Goal: Task Accomplishment & Management: Manage account settings

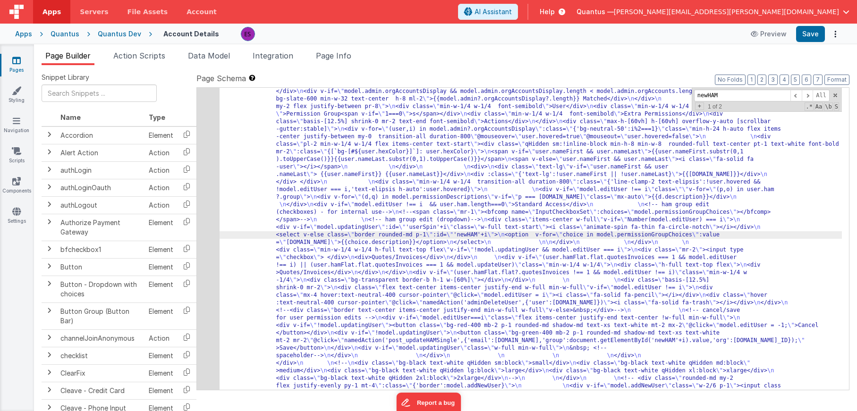
scroll to position [423, 0]
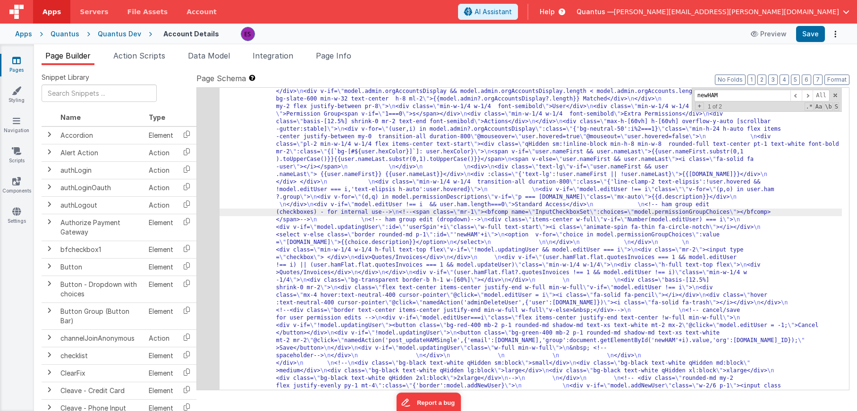
click at [210, 224] on div "4" at bounding box center [208, 61] width 23 height 748
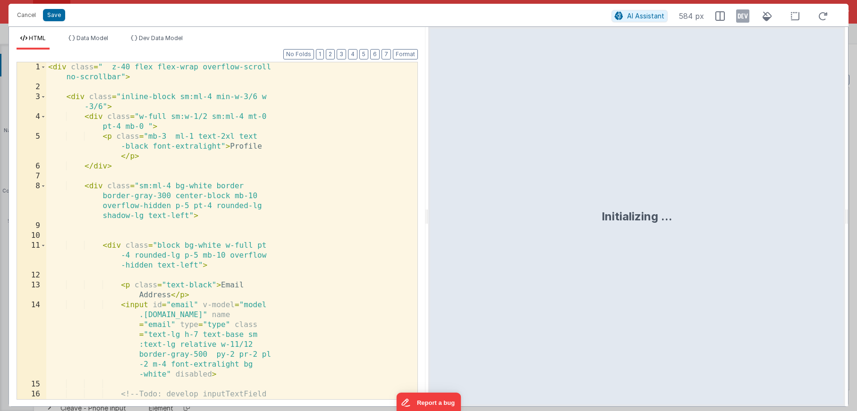
scroll to position [476, 0]
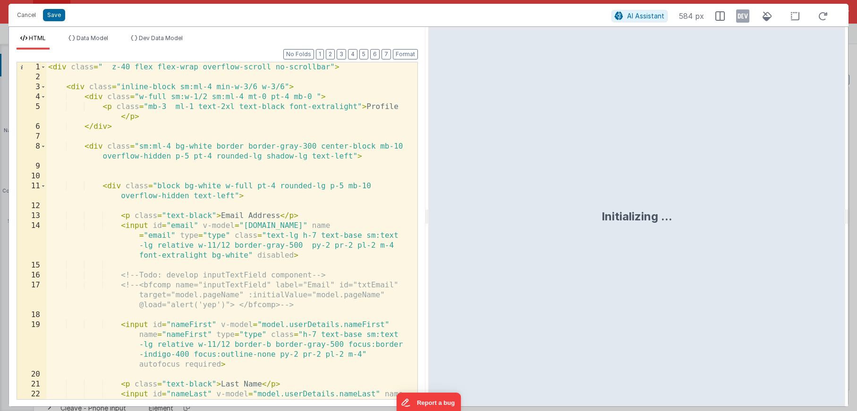
click at [295, 218] on div "< div class = " z-40 flex flex-wrap overflow-scroll no-scrollbar" > < div class…" at bounding box center [228, 260] width 364 height 397
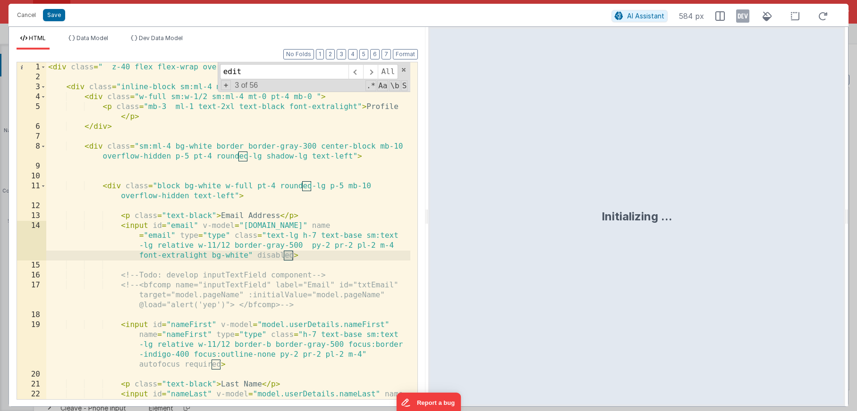
scroll to position [2391, 0]
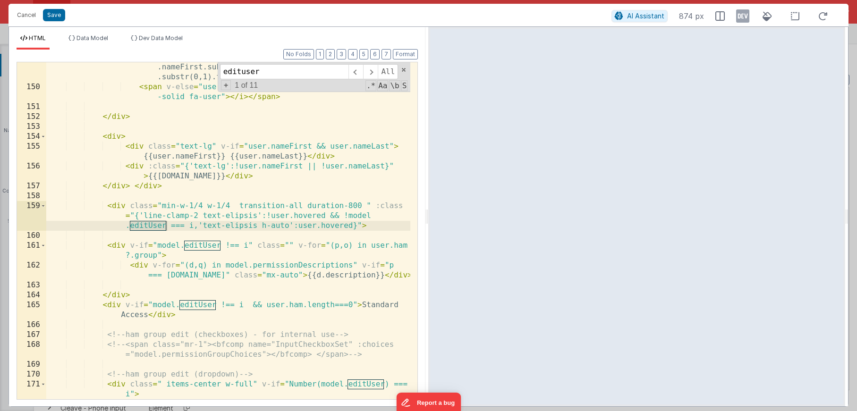
type input "edituser"
drag, startPoint x: 349, startPoint y: 216, endPoint x: 194, endPoint y: 225, distance: 154.8
click at [194, 225] on div "< span v-if = "user.nameFirst && user.nameLast" > {{user .nameFirst.substr(0,1)…" at bounding box center [228, 250] width 364 height 397
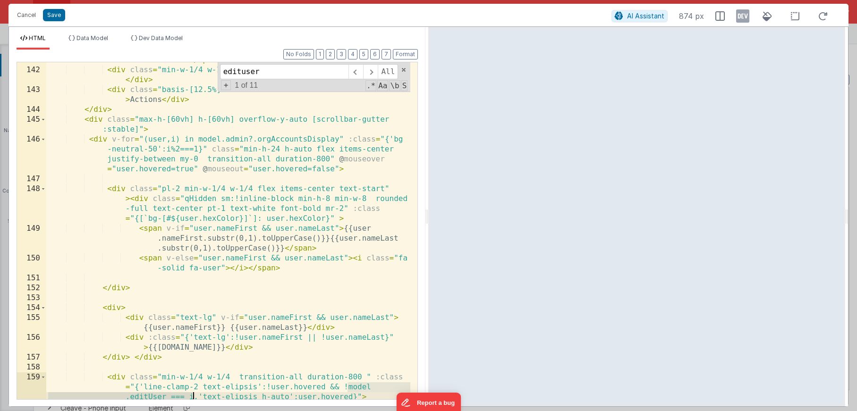
scroll to position [2219, 0]
click at [197, 150] on div "< div class = "min-w-1/4 w-1/4 font-semibold " > Permission Group < span v-if =…" at bounding box center [228, 238] width 364 height 387
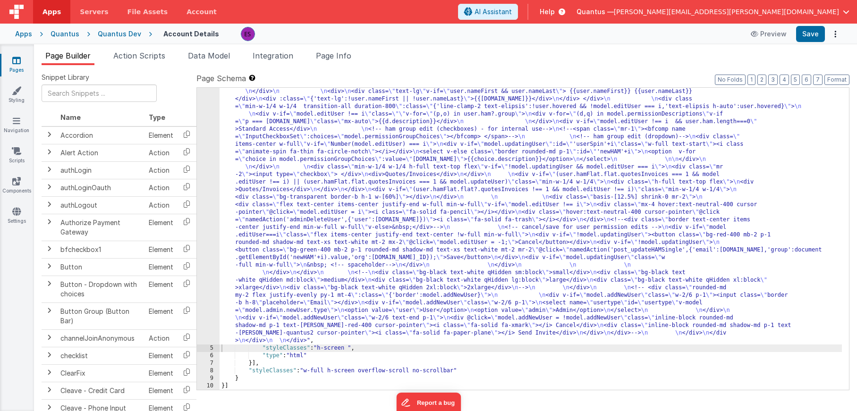
scroll to position [469, 0]
click at [260, 205] on div ""html" : "<div class= \" z-40 flex flex-wrap overflow-scroll no-scrollbar \" > …" at bounding box center [531, 148] width 623 height 1013
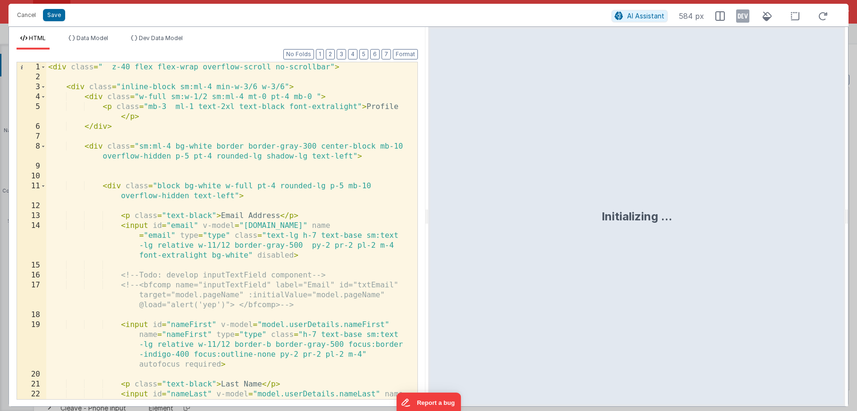
click at [208, 224] on div "< div class = " z-40 flex flex-wrap overflow-scroll no-scrollbar" > < div class…" at bounding box center [228, 260] width 364 height 397
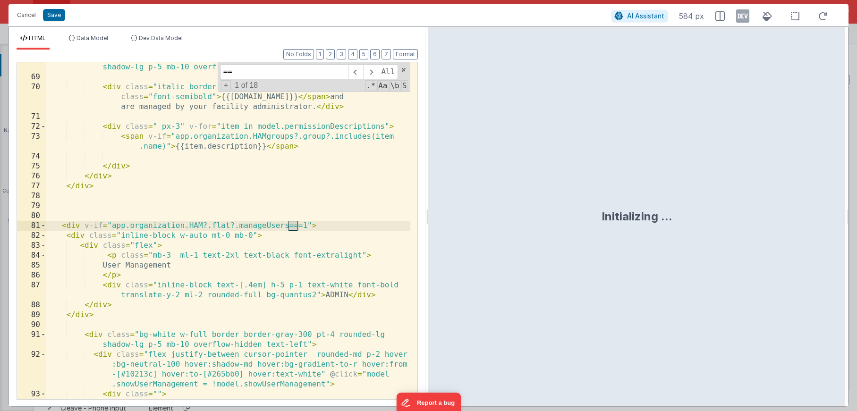
scroll to position [2143, 0]
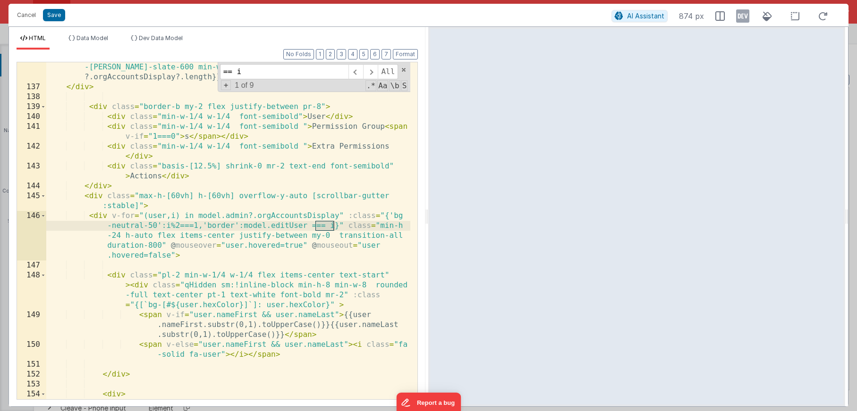
type input "== i"
click at [233, 224] on div "< div v-if = "model.admin.orgAccountsDisplay && model.admin.orgAccountsDisplay …" at bounding box center [228, 241] width 364 height 397
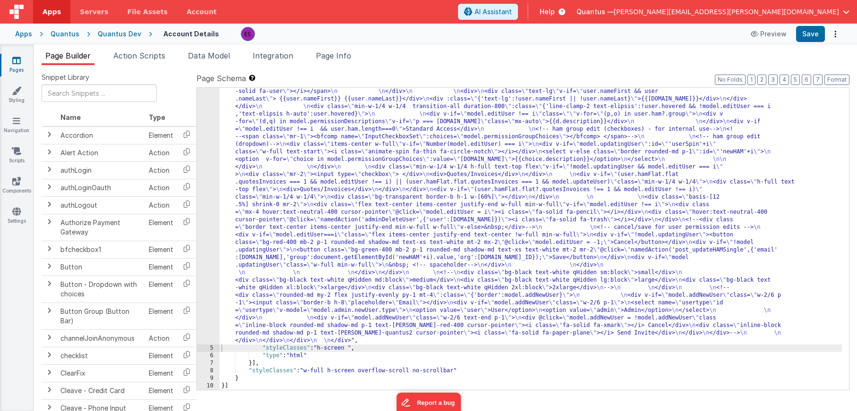
click at [268, 255] on div ""html" : "<div class= \" z-40 flex flex-wrap overflow-scroll no-scrollbar \" > …" at bounding box center [531, 148] width 623 height 1013
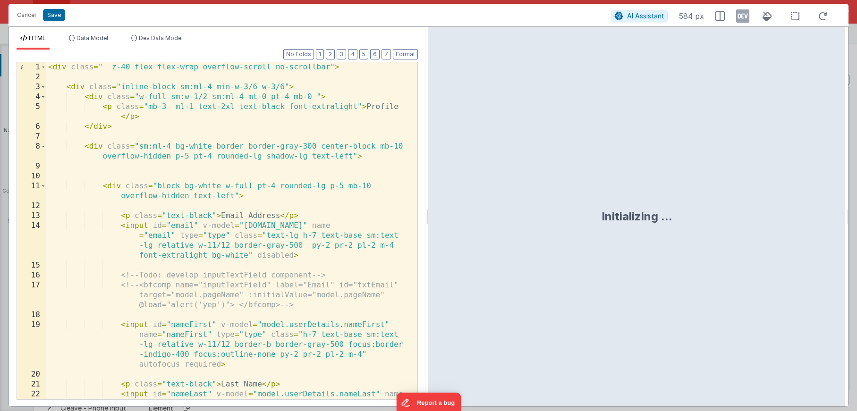
click at [223, 223] on div "< div class = " z-40 flex flex-wrap overflow-scroll no-scrollbar" > < div class…" at bounding box center [228, 260] width 364 height 397
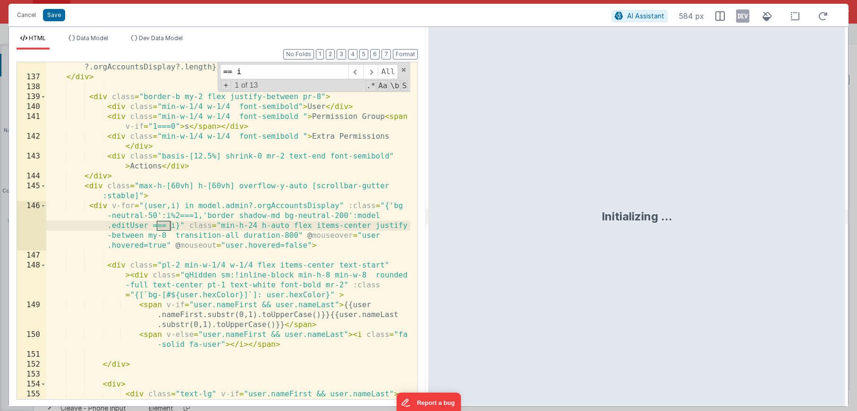
scroll to position [2153, 0]
type input "== i"
click at [309, 216] on div "< div v-if = "model.admin.orgAccountsDisplay && model.admin.orgAccountsDisplay …" at bounding box center [228, 231] width 364 height 397
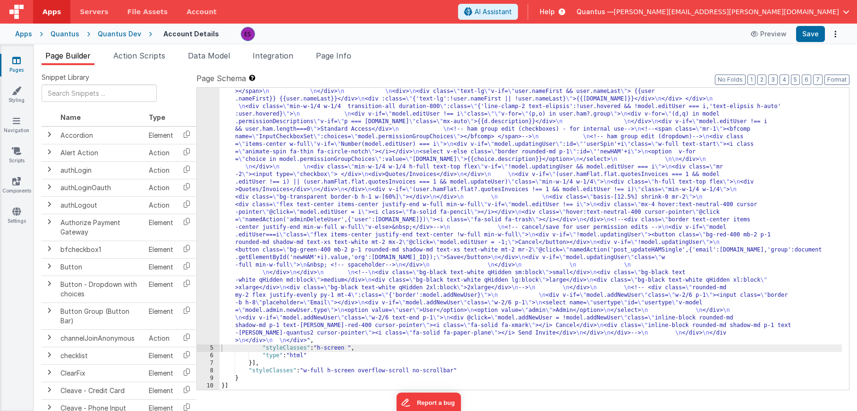
click at [343, 259] on div ""html" : "<div class= \" z-40 flex flex-wrap overflow-scroll no-scrollbar \" > …" at bounding box center [531, 148] width 623 height 1013
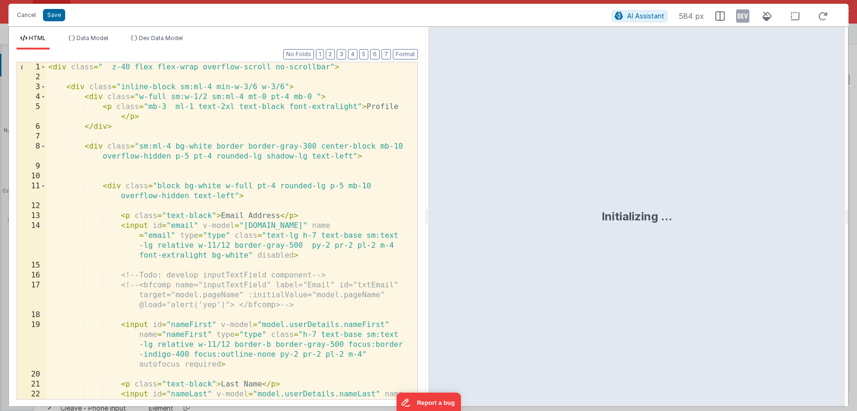
click at [239, 210] on div "< div class = " z-40 flex flex-wrap overflow-scroll no-scrollbar" > < div class…" at bounding box center [228, 260] width 364 height 397
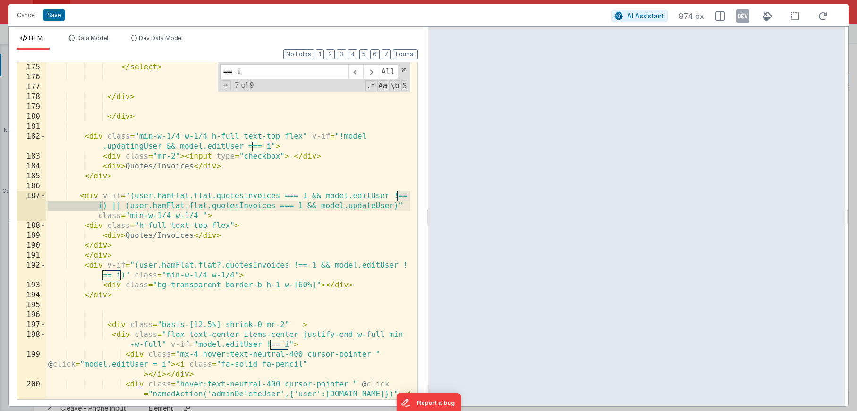
scroll to position [2809, 0]
type input "== i"
click at [356, 76] on span at bounding box center [356, 71] width 15 height 15
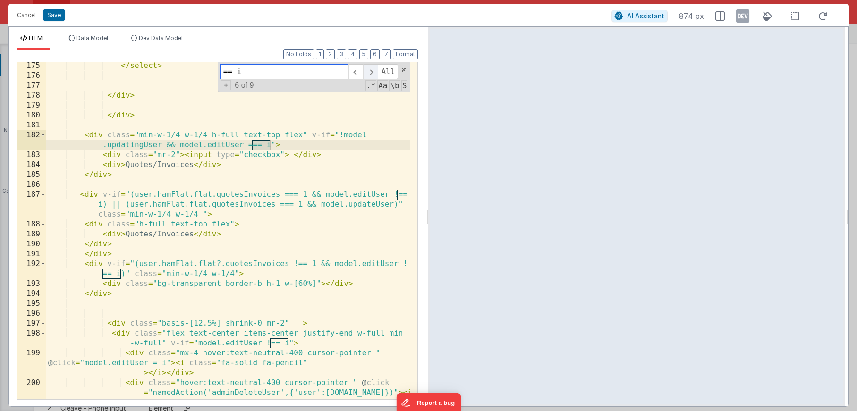
click at [368, 75] on span at bounding box center [370, 71] width 15 height 15
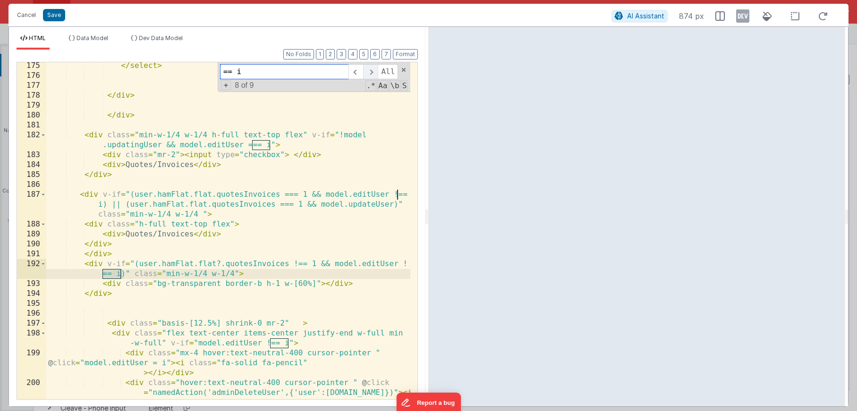
click at [368, 75] on span at bounding box center [370, 71] width 15 height 15
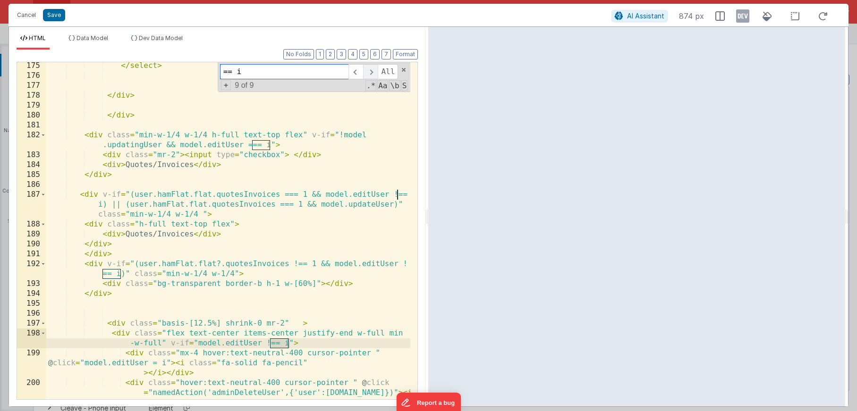
click at [368, 75] on span at bounding box center [370, 71] width 15 height 15
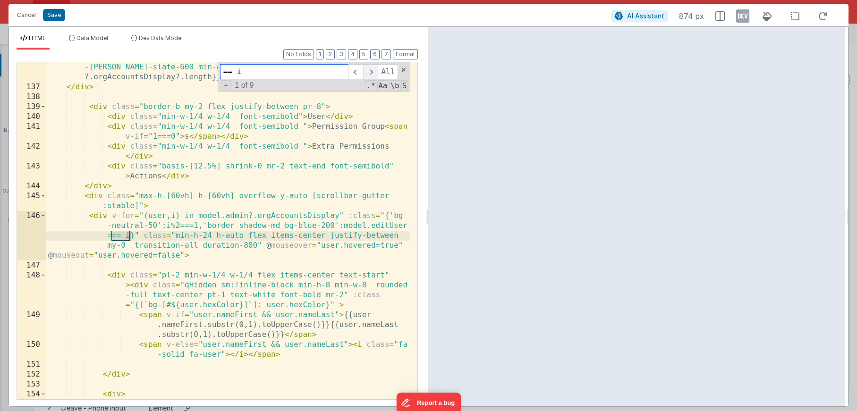
scroll to position [2143, 0]
drag, startPoint x: 342, startPoint y: 226, endPoint x: 128, endPoint y: 236, distance: 214.2
click at [128, 236] on div "< div v-if = "model.admin.orgAccountsDisplay && model.admin.orgAccountsDisplay …" at bounding box center [228, 241] width 364 height 397
click at [199, 225] on div "< div v-if = "model.admin.orgAccountsDisplay && model.admin.orgAccountsDisplay …" at bounding box center [228, 241] width 364 height 397
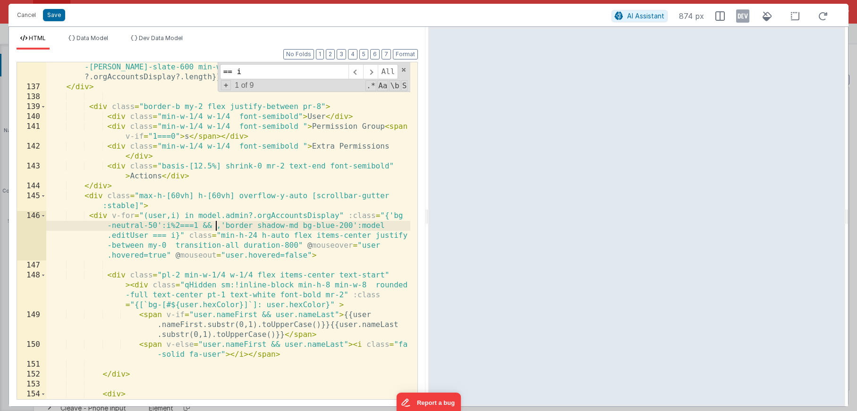
paste textarea
click at [289, 225] on div "< div v-if = "model.admin.orgAccountsDisplay && model.admin.orgAccountsDisplay …" at bounding box center [228, 241] width 364 height 397
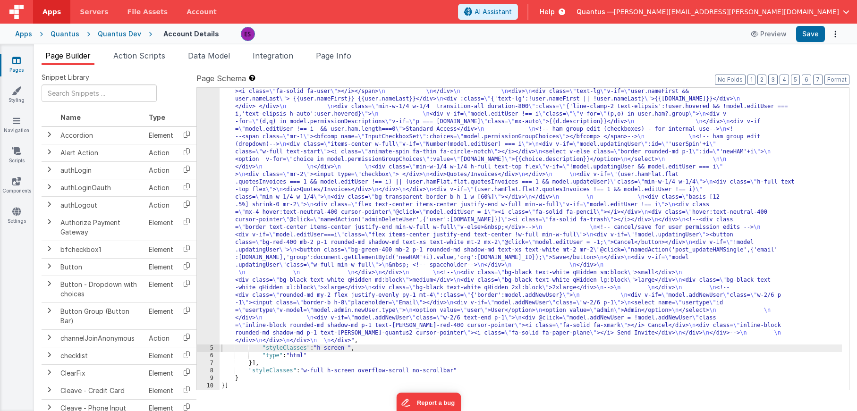
click at [261, 237] on div ""html" : "<div class= \" z-40 flex flex-wrap overflow-scroll no-scrollbar \" > …" at bounding box center [531, 148] width 623 height 1013
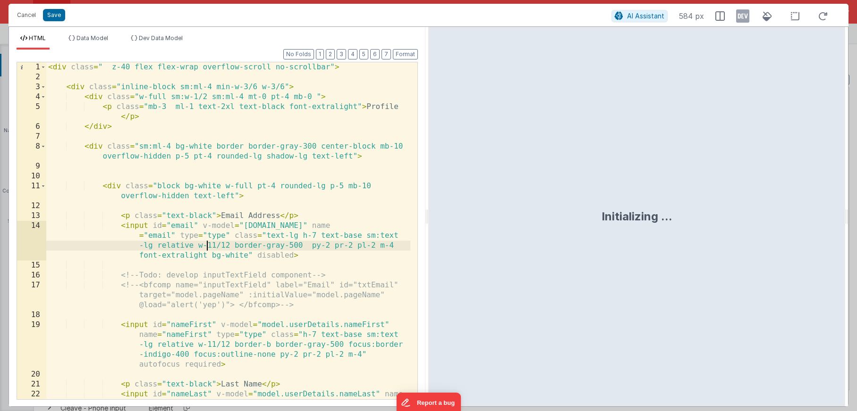
click at [205, 247] on div "< div class = " z-40 flex flex-wrap overflow-scroll no-scrollbar" > < div class…" at bounding box center [228, 260] width 364 height 397
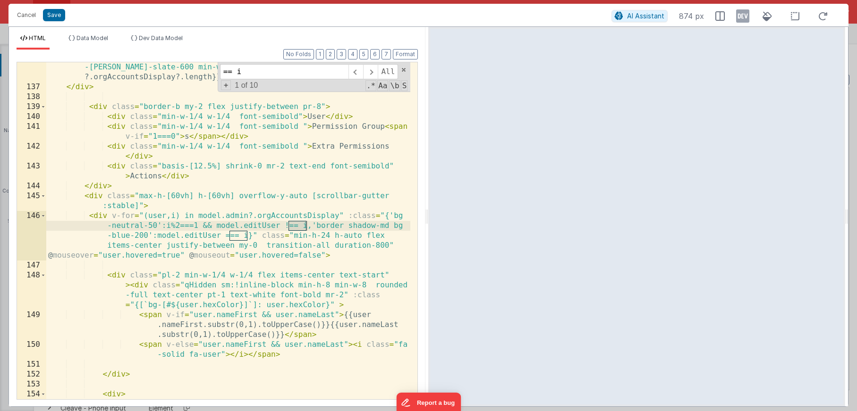
type input "== i"
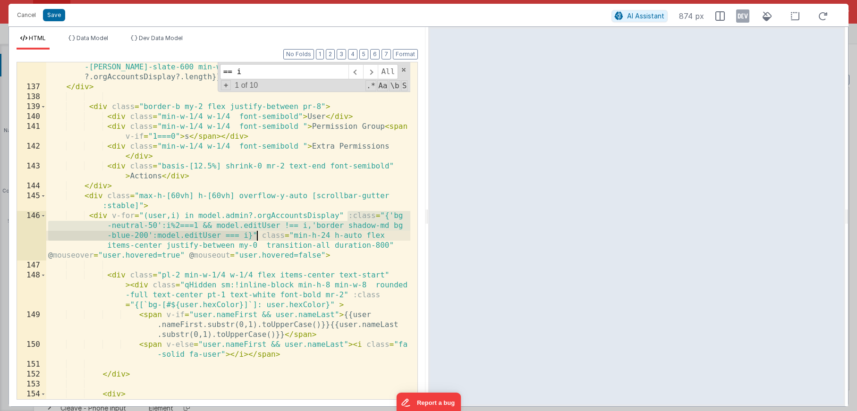
drag, startPoint x: 348, startPoint y: 216, endPoint x: 256, endPoint y: 233, distance: 93.6
click at [256, 233] on div "< div v-if = "model.admin.orgAccountsDisplay && model.admin.orgAccountsDisplay …" at bounding box center [228, 241] width 364 height 397
click at [347, 240] on div "< div v-if = "model.admin.orgAccountsDisplay && model.admin.orgAccountsDisplay …" at bounding box center [228, 241] width 364 height 397
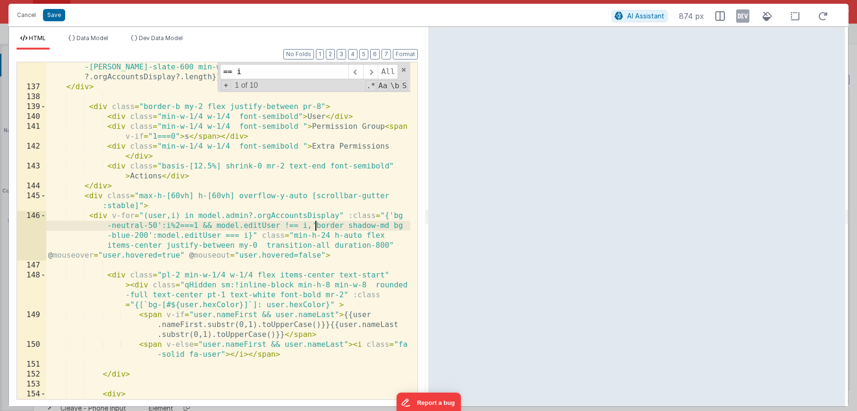
click at [317, 225] on div "< div v-if = "model.admin.orgAccountsDisplay && model.admin.orgAccountsDisplay …" at bounding box center [228, 241] width 364 height 397
click at [350, 226] on div "< div v-if = "model.admin.orgAccountsDisplay && model.admin.orgAccountsDisplay …" at bounding box center [228, 241] width 364 height 397
click at [353, 224] on div "< div v-if = "model.admin.orgAccountsDisplay && model.admin.orgAccountsDisplay …" at bounding box center [228, 241] width 364 height 397
click at [107, 237] on div "< div v-if = "model.admin.orgAccountsDisplay && model.admin.orgAccountsDisplay …" at bounding box center [228, 241] width 364 height 397
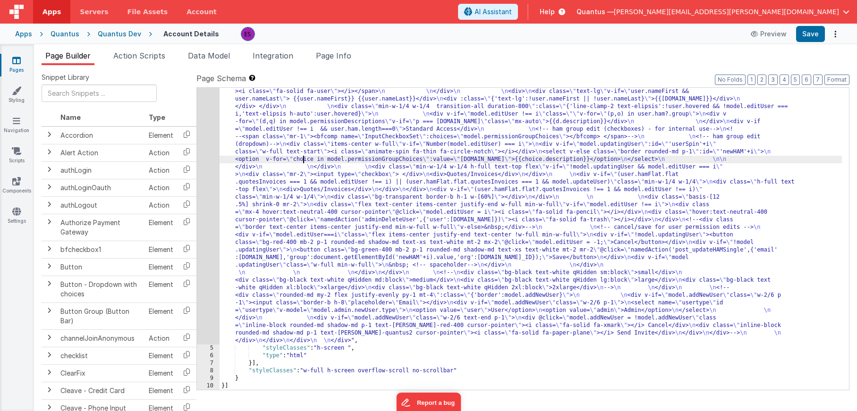
drag, startPoint x: 304, startPoint y: 161, endPoint x: 268, endPoint y: 180, distance: 40.8
click at [303, 162] on div ""html" : "<div class= \" z-40 flex flex-wrap overflow-scroll no-scrollbar \" > …" at bounding box center [531, 148] width 623 height 1013
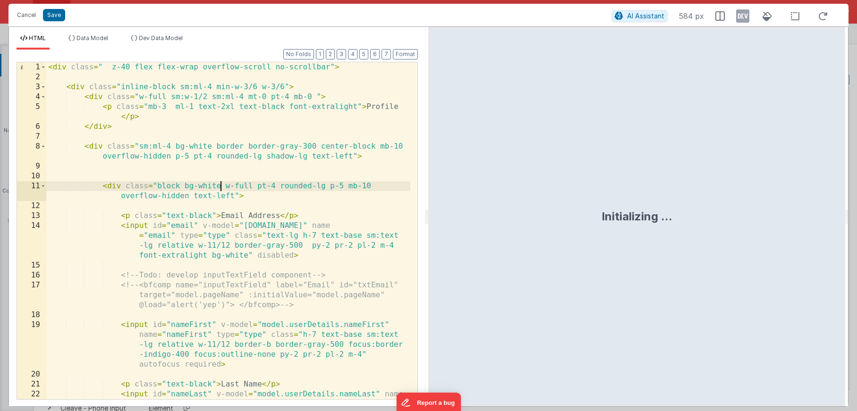
click at [221, 183] on div "< div class = " z-40 flex flex-wrap overflow-scroll no-scrollbar" > < div class…" at bounding box center [228, 260] width 364 height 397
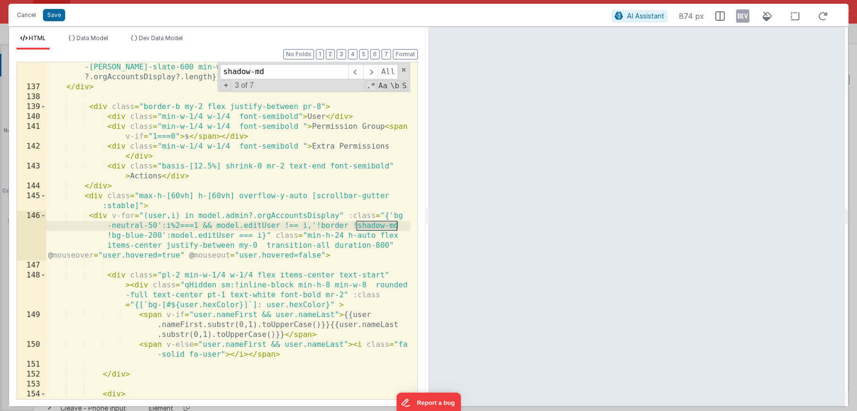
type input "shadow-md"
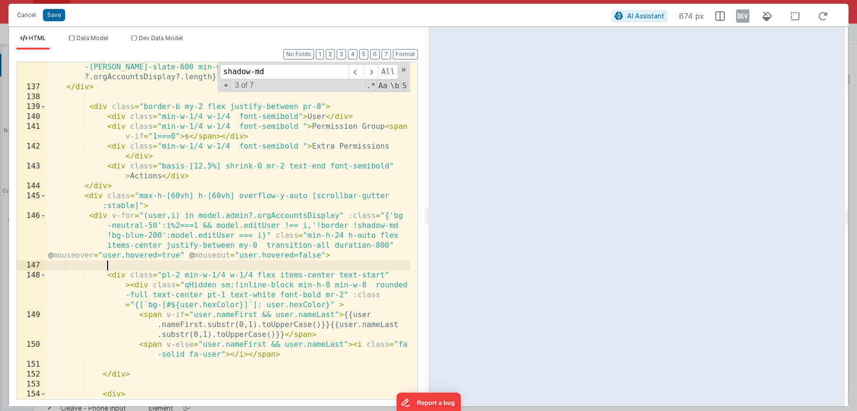
click at [308, 261] on div "< div v-if = "model.admin.orgAccountsDisplay && model.admin.orgAccountsDisplay …" at bounding box center [228, 241] width 364 height 397
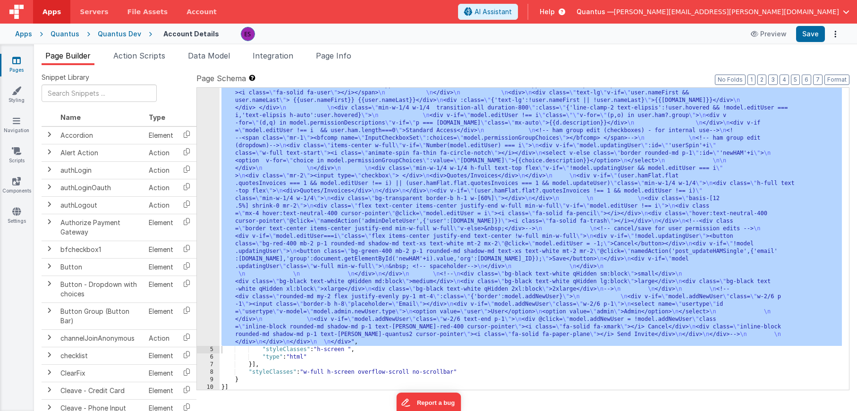
scroll to position [464, 0]
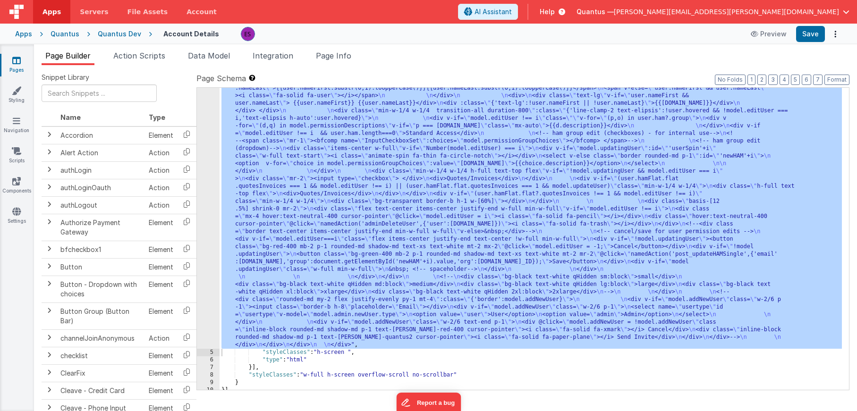
click at [309, 190] on div ""html" : "<div class= \" z-40 flex flex-wrap overflow-scroll no-scrollbar \" > …" at bounding box center [531, 152] width 623 height 1013
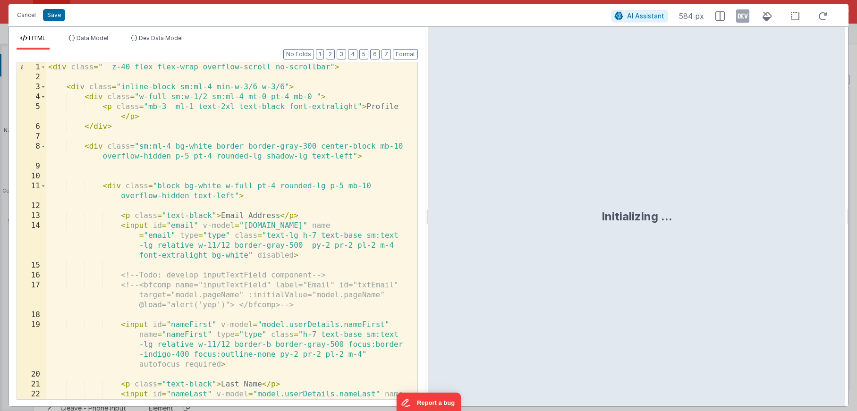
click at [205, 194] on div "< div class = " z-40 flex flex-wrap overflow-scroll no-scrollbar" > < div class…" at bounding box center [228, 260] width 364 height 397
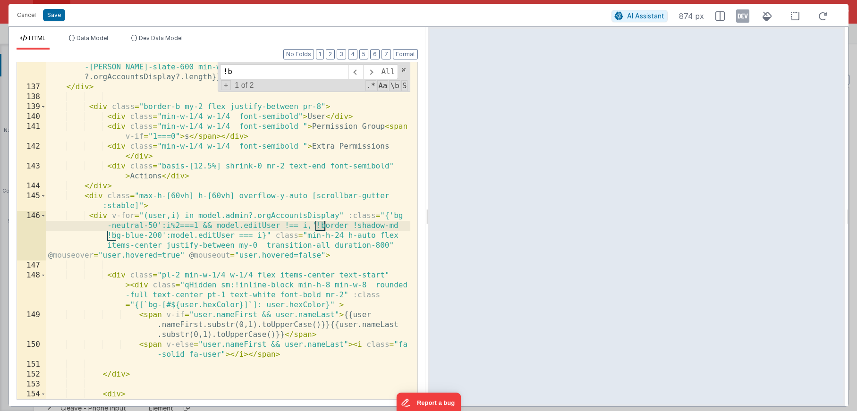
scroll to position [2143, 0]
type input "!border"
click at [336, 223] on div "< div v-if = "model.admin.orgAccountsDisplay && model.admin.orgAccountsDisplay …" at bounding box center [228, 241] width 364 height 397
drag, startPoint x: 352, startPoint y: 227, endPoint x: 316, endPoint y: 225, distance: 35.9
click at [316, 225] on div "< div v-if = "model.admin.orgAccountsDisplay && model.admin.orgAccountsDisplay …" at bounding box center [228, 241] width 364 height 397
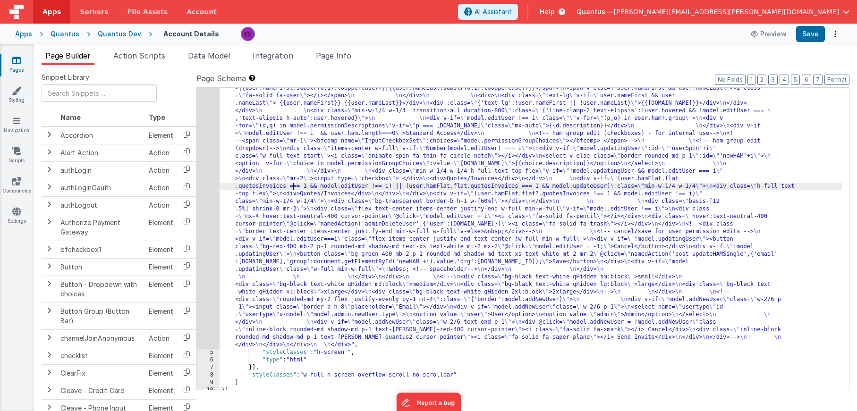
click at [292, 186] on div ""html" : "<div class= \" z-40 flex flex-wrap overflow-scroll no-scrollbar \" > …" at bounding box center [531, 152] width 623 height 1013
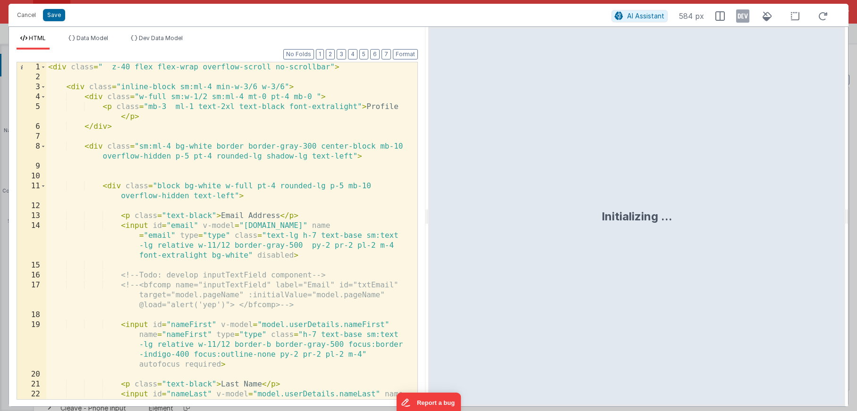
click at [289, 110] on div "< div class = " z-40 flex flex-wrap overflow-scroll no-scrollbar" > < div class…" at bounding box center [228, 260] width 364 height 397
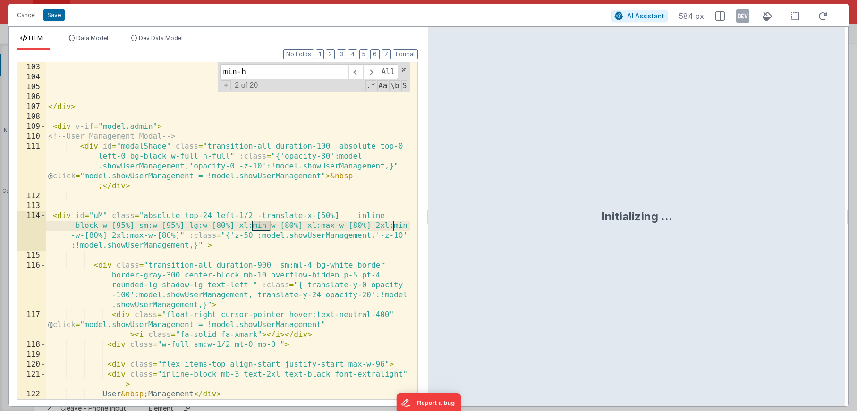
scroll to position [2153, 0]
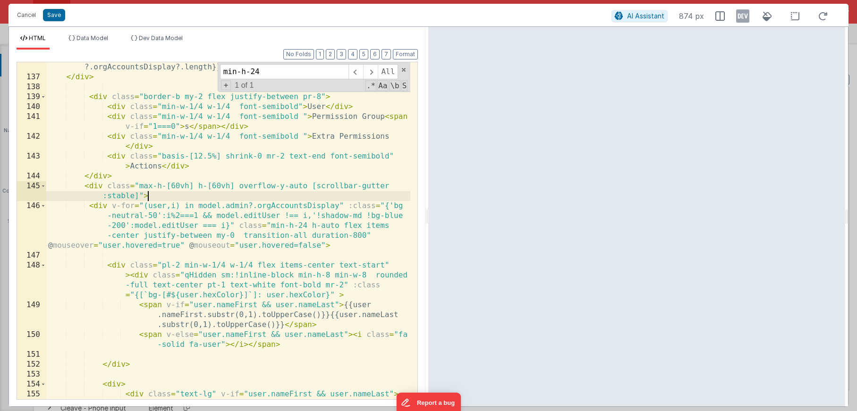
click at [257, 192] on div "< div v-if = "model.admin.orgAccountsDisplay && model.admin.orgAccountsDisplay …" at bounding box center [228, 231] width 364 height 397
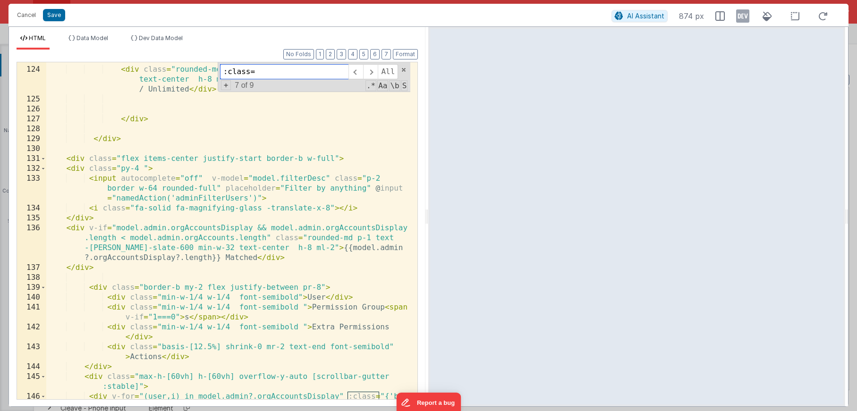
scroll to position [1962, 0]
type input ":class="
click at [356, 77] on span at bounding box center [356, 71] width 15 height 15
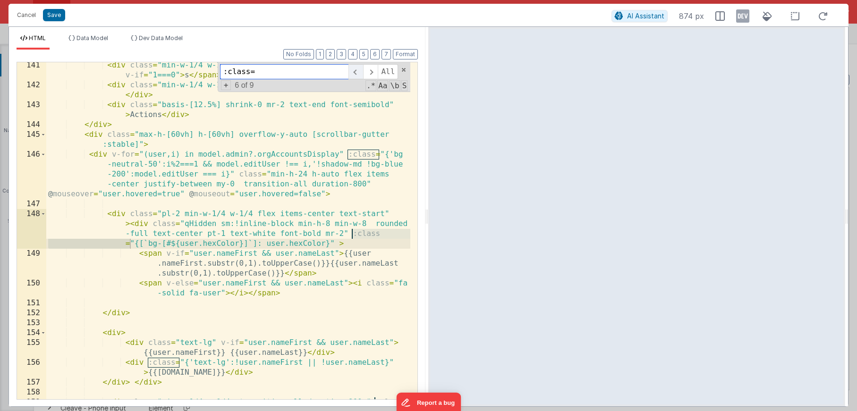
click at [356, 77] on span at bounding box center [356, 71] width 15 height 15
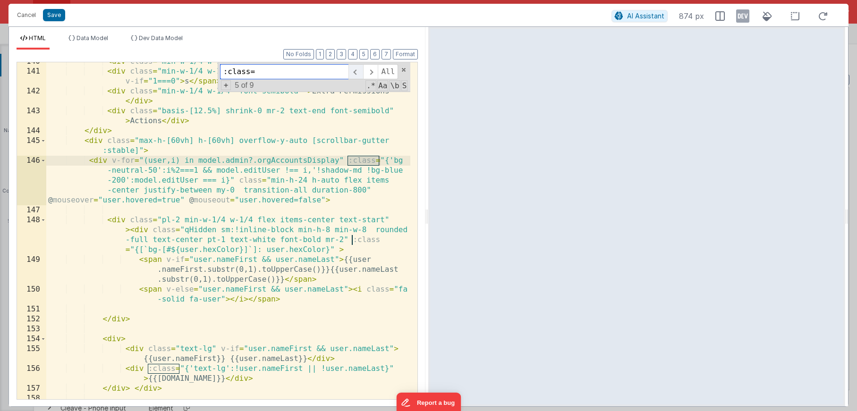
scroll to position [2198, 0]
click at [215, 180] on div "< div class = "min-w-1/4 w-1/4 font-semibold" > User </ div > < div class = "mi…" at bounding box center [228, 235] width 364 height 357
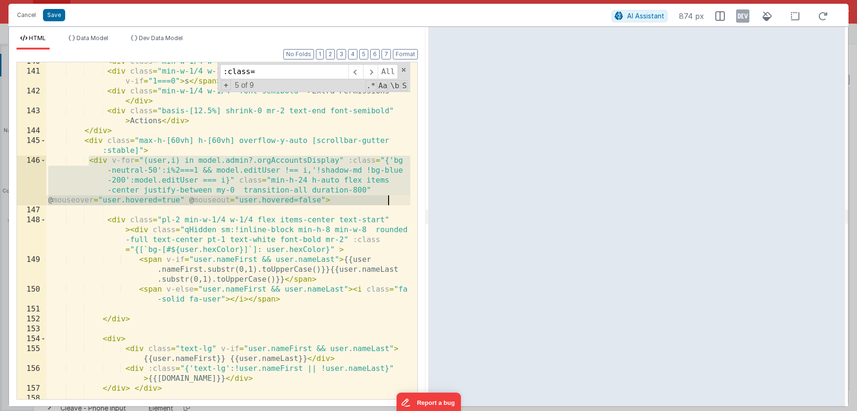
drag, startPoint x: 89, startPoint y: 161, endPoint x: 398, endPoint y: 198, distance: 311.2
click at [398, 198] on div "< div class = "min-w-1/4 w-1/4 font-semibold" > User </ div > < div class = "mi…" at bounding box center [228, 235] width 364 height 357
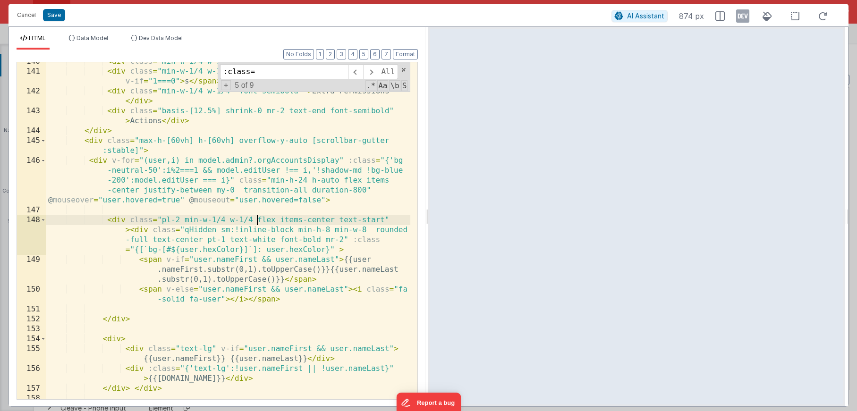
click at [258, 224] on div "< div class = "min-w-1/4 w-1/4 font-semibold" > User </ div > < div class = "mi…" at bounding box center [228, 235] width 364 height 357
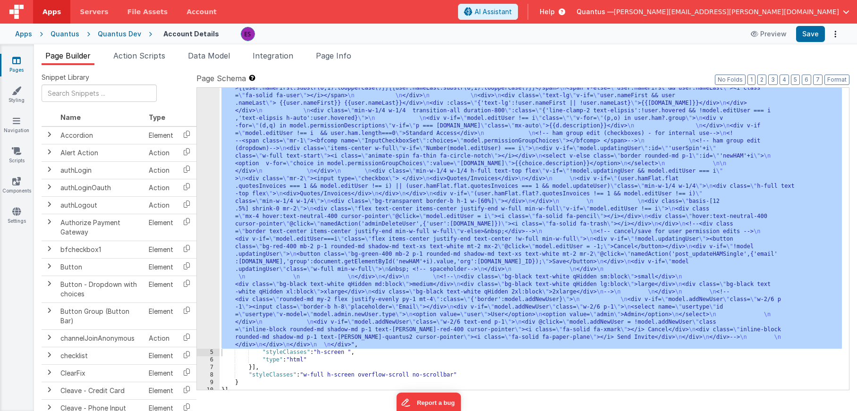
click at [429, 137] on div ""html" : "<div class= \" z-40 flex flex-wrap overflow-scroll no-scrollbar \" > …" at bounding box center [531, 152] width 623 height 1013
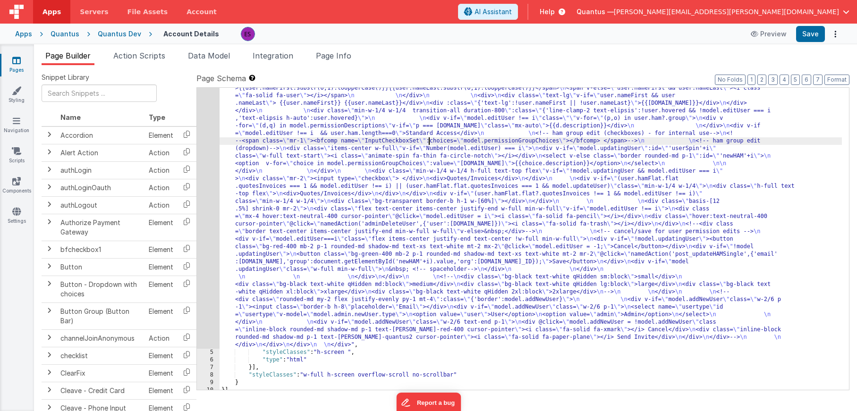
click at [245, 240] on div ""html" : "<div class= \" z-40 flex flex-wrap overflow-scroll no-scrollbar \" > …" at bounding box center [531, 152] width 623 height 1013
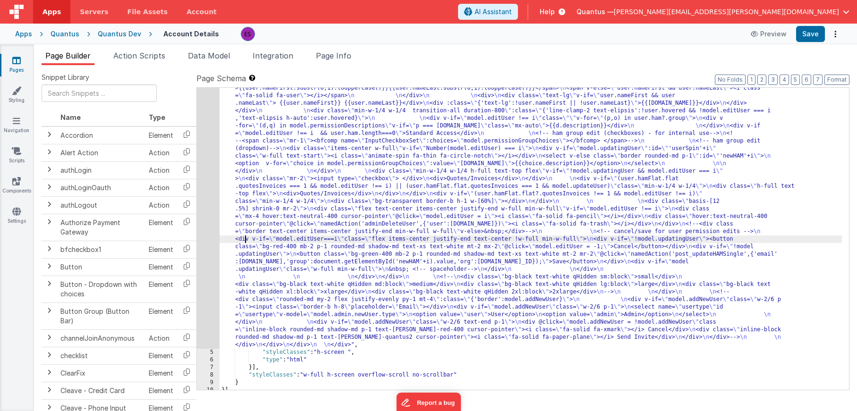
click at [239, 183] on div ""html" : "<div class= \" z-40 flex flex-wrap overflow-scroll no-scrollbar \" > …" at bounding box center [531, 152] width 623 height 1013
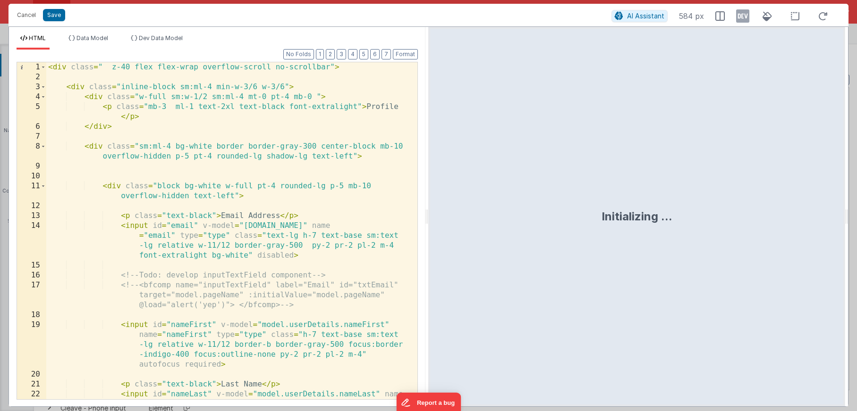
click at [205, 197] on div "< div class = " z-40 flex flex-wrap overflow-scroll no-scrollbar" > < div class…" at bounding box center [228, 260] width 364 height 397
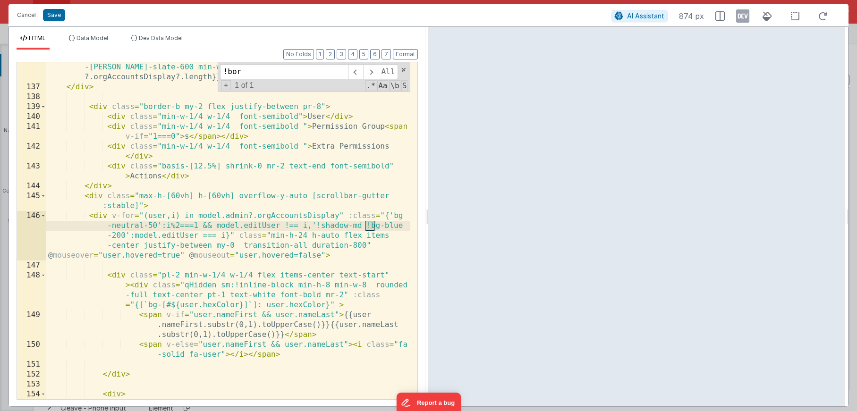
scroll to position [2143, 0]
type input "!bg"
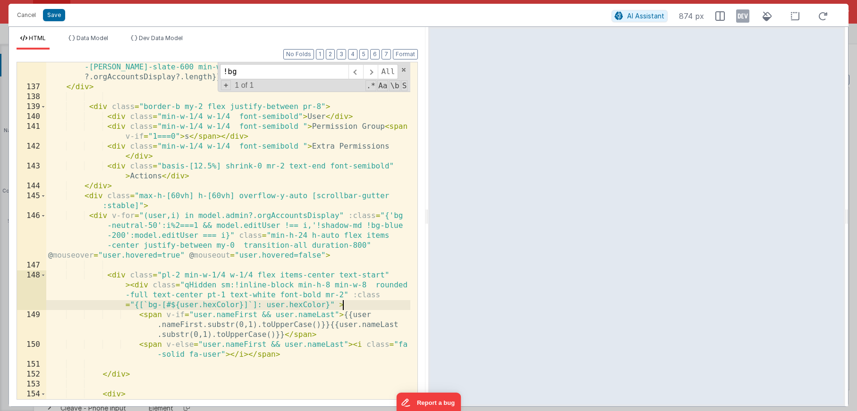
click at [349, 308] on div "< div v-if = "model.admin.orgAccountsDisplay && model.admin.orgAccountsDisplay …" at bounding box center [228, 241] width 364 height 397
click at [342, 317] on div "< div v-if = "model.admin.orgAccountsDisplay && model.admin.orgAccountsDisplay …" at bounding box center [228, 241] width 364 height 397
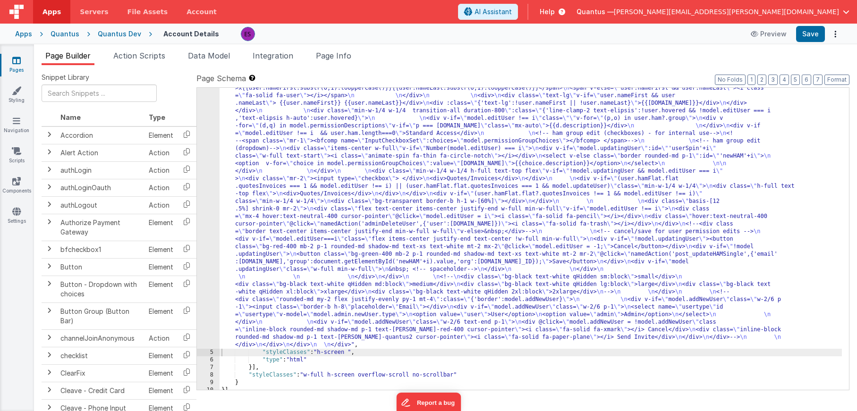
click at [280, 256] on div ""html" : "<div class= \" z-40 flex flex-wrap overflow-scroll no-scrollbar \" > …" at bounding box center [531, 152] width 623 height 1013
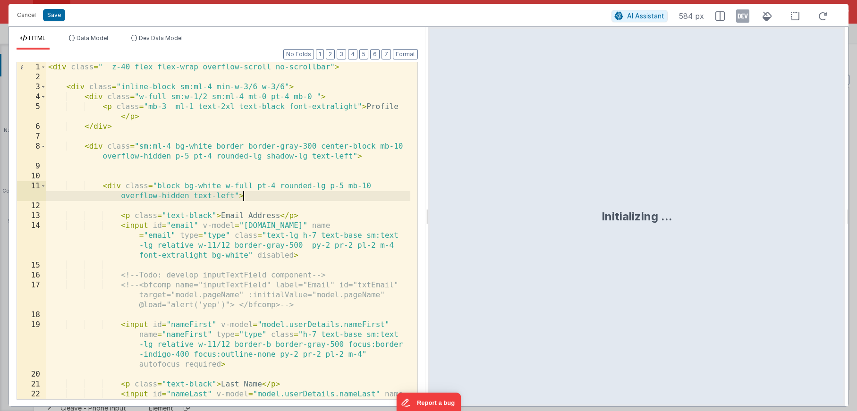
click at [253, 192] on div "< div class = " z-40 flex flex-wrap overflow-scroll no-scrollbar" > < div class…" at bounding box center [228, 260] width 364 height 397
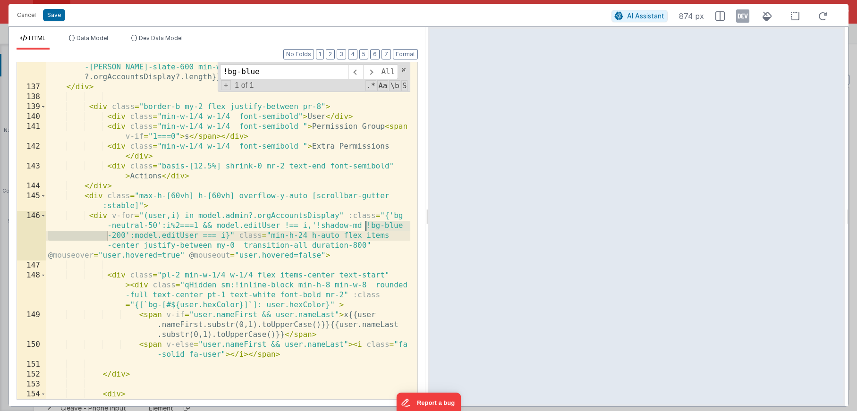
type input "!bg-blue"
drag, startPoint x: 349, startPoint y: 315, endPoint x: 359, endPoint y: 311, distance: 10.6
click at [350, 315] on div "< div v-if = "model.admin.orgAccountsDisplay && model.admin.orgAccountsDisplay …" at bounding box center [228, 241] width 364 height 397
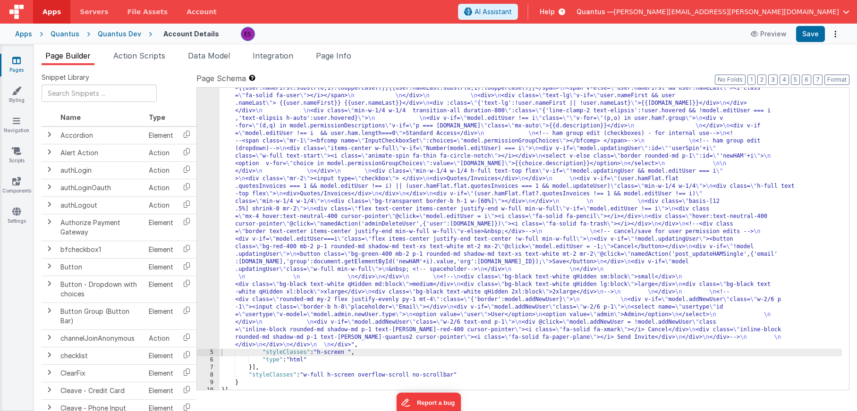
click at [248, 222] on div ""html" : "<div class= \" z-40 flex flex-wrap overflow-scroll no-scrollbar \" > …" at bounding box center [531, 152] width 623 height 1013
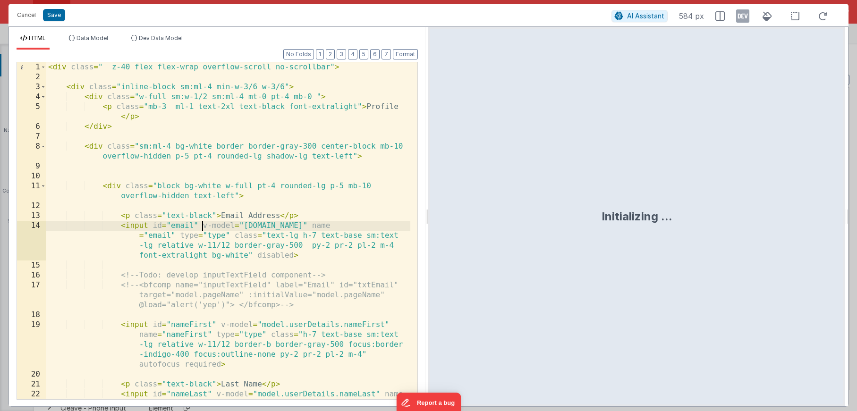
click at [205, 229] on div "< div class = " z-40 flex flex-wrap overflow-scroll no-scrollbar" > < div class…" at bounding box center [228, 260] width 364 height 397
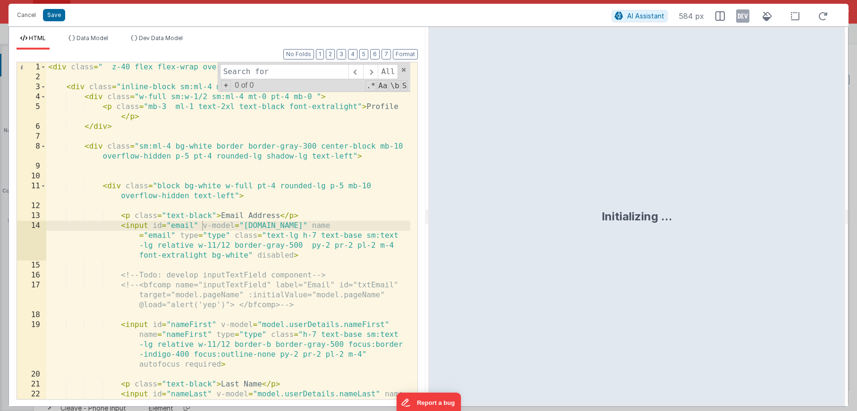
type input "x"
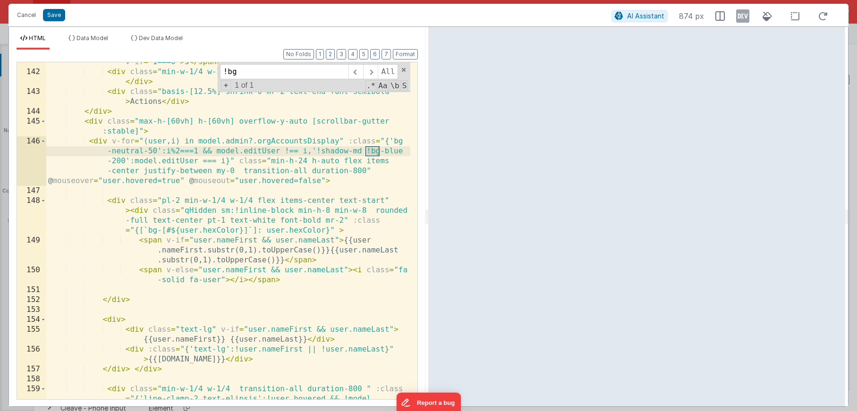
scroll to position [2217, 0]
type input "!bg"
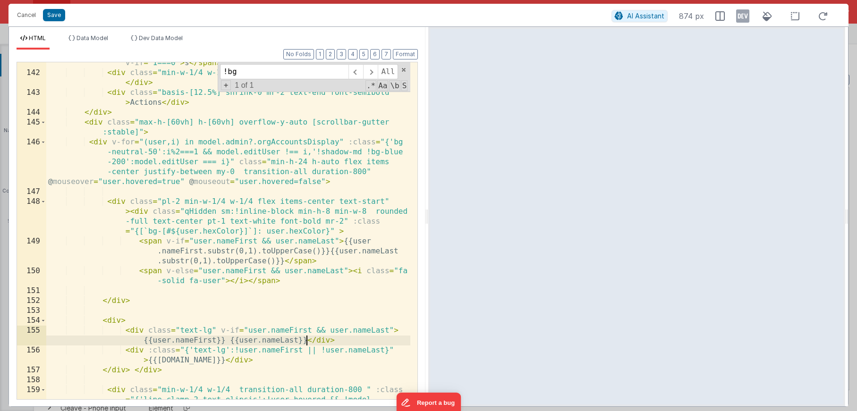
click at [305, 340] on div "< div class = "min-w-1/4 w-1/4 font-semibold " > Permission Group < span v-if =…" at bounding box center [228, 241] width 364 height 387
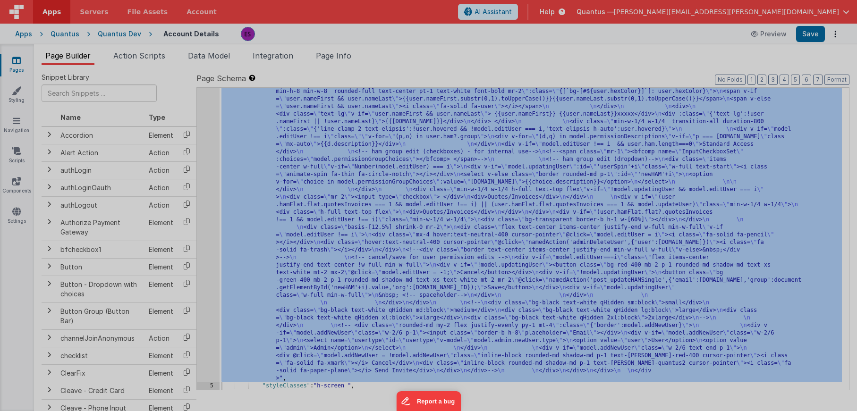
scroll to position [484, 0]
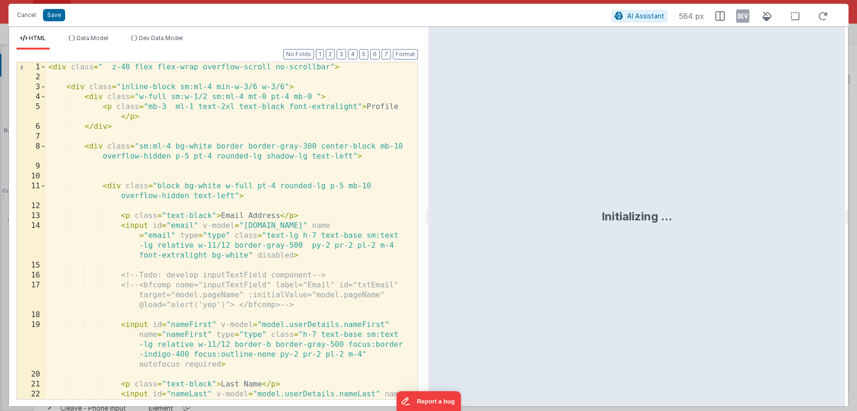
click at [214, 265] on div "< div class = " z-40 flex flex-wrap overflow-scroll no-scrollbar" > < div class…" at bounding box center [228, 260] width 364 height 397
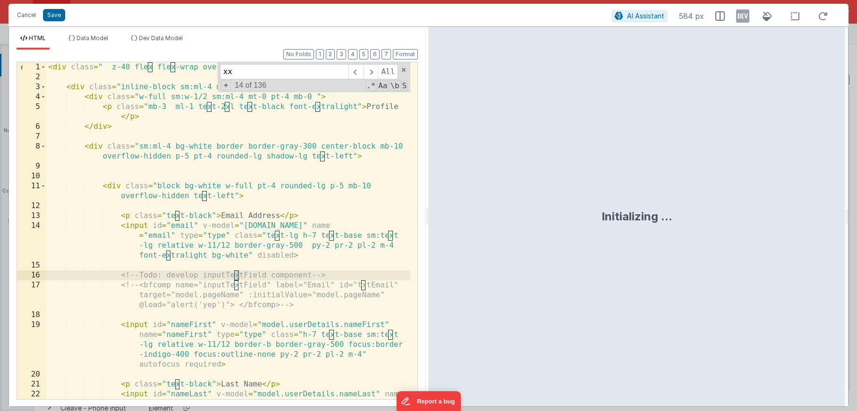
scroll to position [2331, 0]
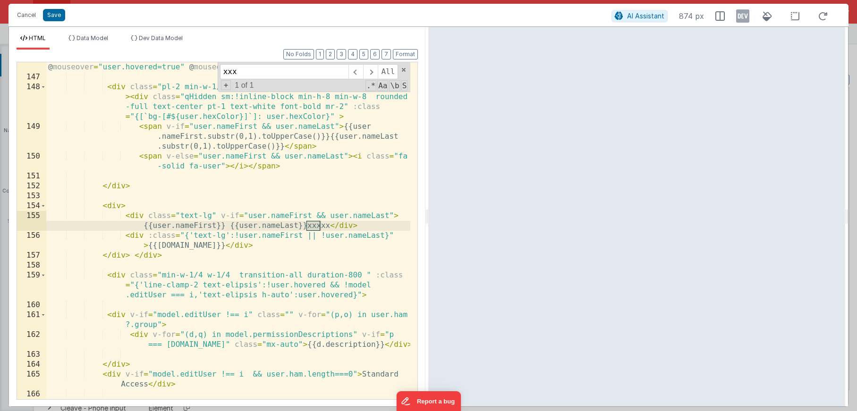
type input "xxx"
click at [276, 239] on div "< div v-for = "(user,i) in model.admin?.orgAccountsDisplay" :class = "{'bg -neu…" at bounding box center [228, 221] width 364 height 397
drag, startPoint x: 307, startPoint y: 227, endPoint x: 329, endPoint y: 226, distance: 22.7
click at [329, 226] on div "< div v-for = "(user,i) in model.admin?.orgAccountsDisplay" :class = "{'bg -neu…" at bounding box center [228, 221] width 364 height 397
click at [305, 246] on div "< div v-for = "(user,i) in model.admin?.orgAccountsDisplay" :class = "{'bg -neu…" at bounding box center [228, 221] width 364 height 397
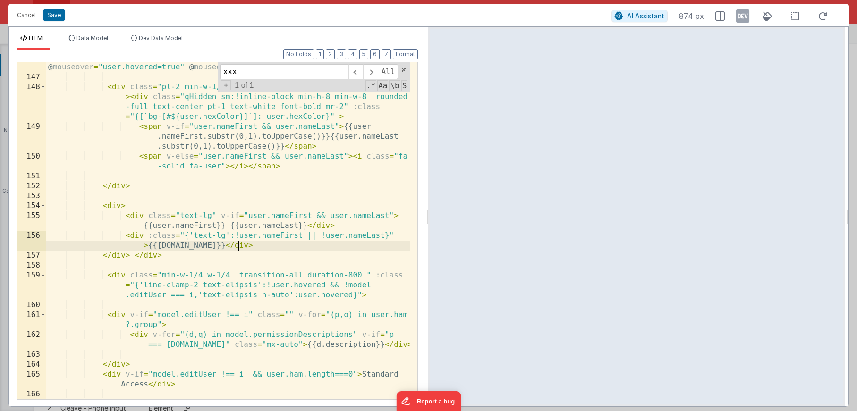
drag, startPoint x: 214, startPoint y: 247, endPoint x: 235, endPoint y: 247, distance: 21.7
click at [214, 247] on div "< div v-for = "(user,i) in model.admin?.orgAccountsDisplay" :class = "{'bg -neu…" at bounding box center [228, 221] width 364 height 397
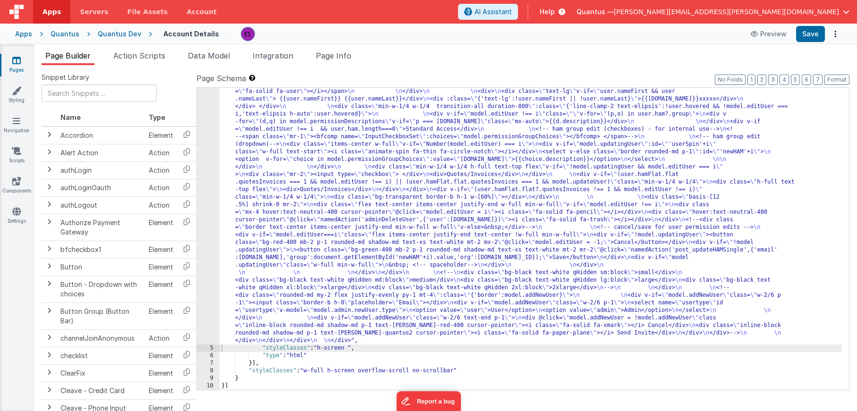
scroll to position [469, 0]
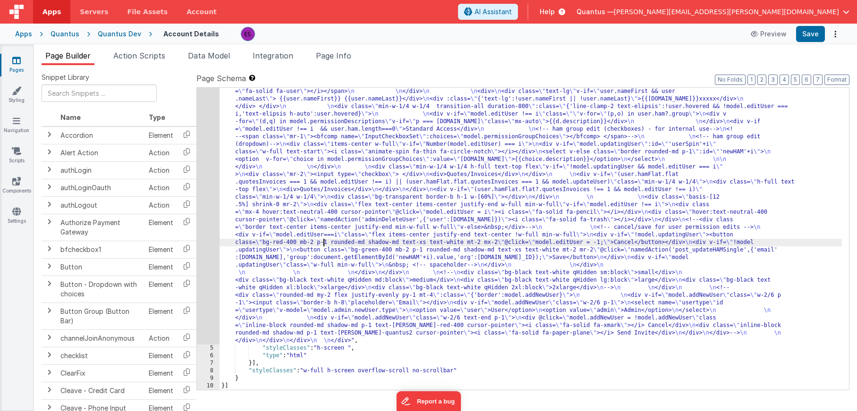
click at [323, 244] on div ""html" : "<div class= \" z-40 flex flex-wrap overflow-scroll no-scrollbar \" > …" at bounding box center [531, 148] width 623 height 1013
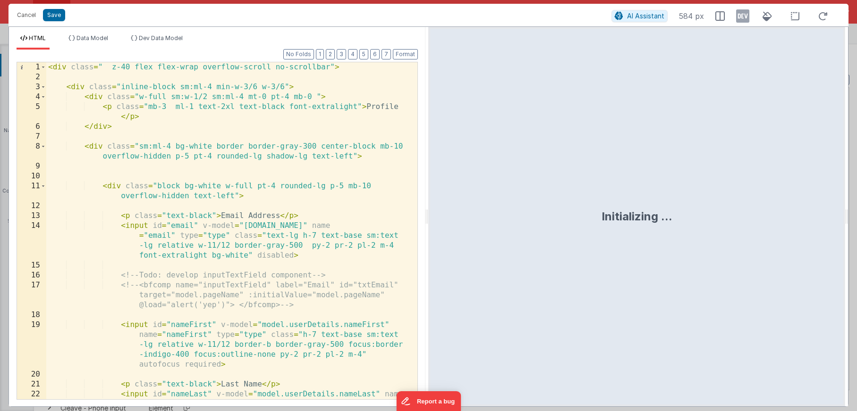
click at [204, 256] on div "< div class = " z-40 flex flex-wrap overflow-scroll no-scrollbar" > < div class…" at bounding box center [228, 260] width 364 height 397
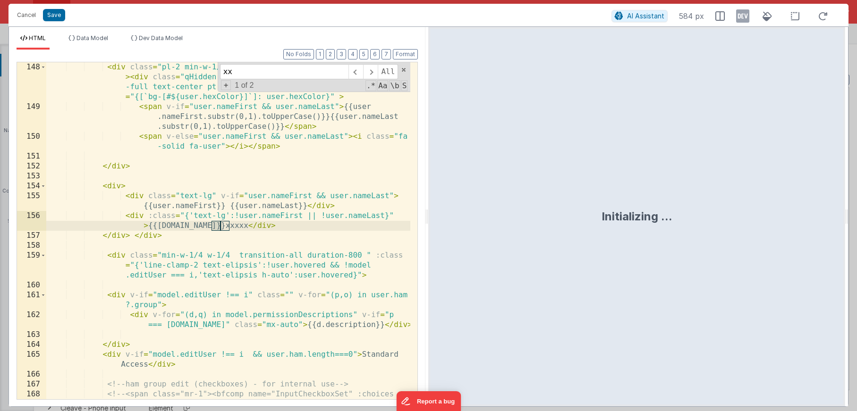
scroll to position [2351, 0]
type input "xxx"
click at [222, 224] on div "< div class = "pl-2 min-w-1/4 w-1/4 flex items-center text-start" > < div class…" at bounding box center [228, 260] width 364 height 397
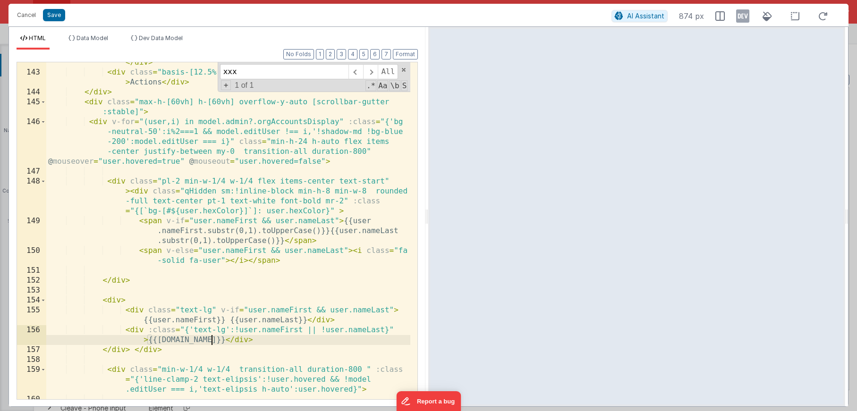
scroll to position [2226, 0]
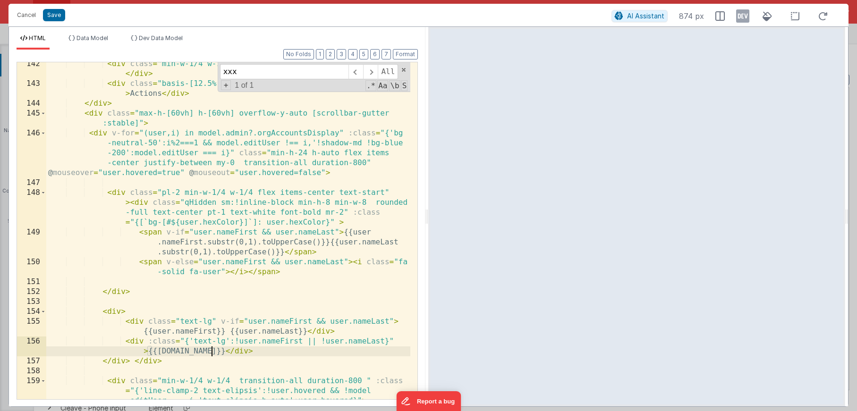
click at [316, 139] on div "< div class = "min-w-1/4 w-1/4 font-semibold " > Extra Permissions </ div > < d…" at bounding box center [228, 252] width 364 height 387
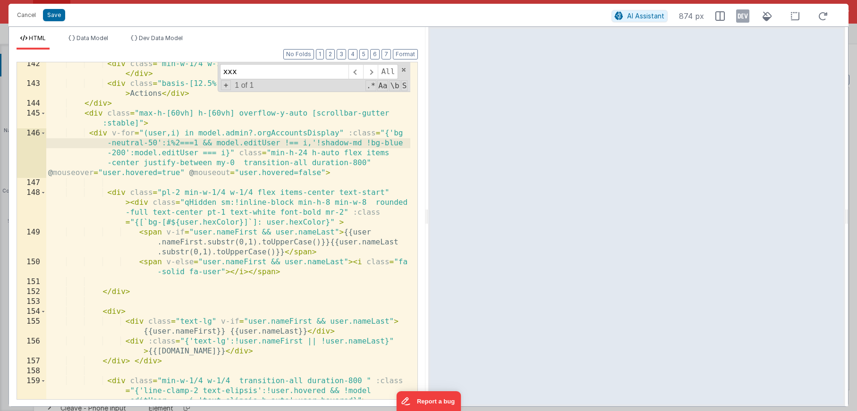
click at [393, 144] on div "< div class = "min-w-1/4 w-1/4 font-semibold " > Extra Permissions </ div > < d…" at bounding box center [228, 252] width 364 height 387
click at [316, 144] on div "< div class = "min-w-1/4 w-1/4 font-semibold " > Extra Permissions </ div > < d…" at bounding box center [228, 252] width 364 height 387
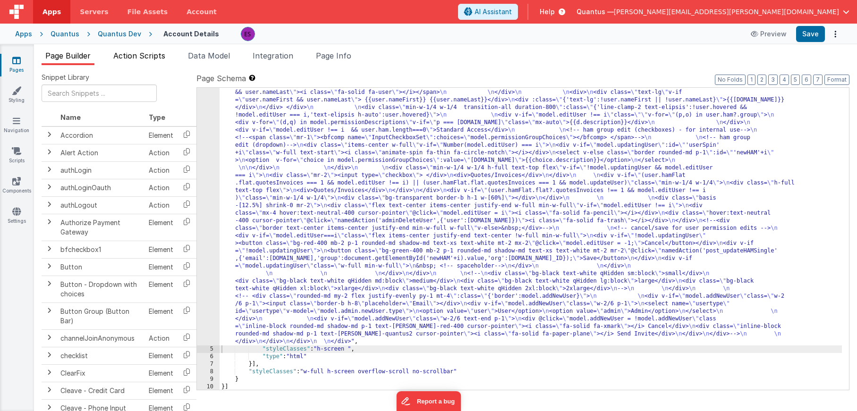
scroll to position [468, 0]
click at [128, 39] on div "Apps Quantus Quantus Dev Account Details Preview Save" at bounding box center [428, 34] width 857 height 21
click at [125, 33] on div "Quantus Dev" at bounding box center [119, 33] width 43 height 9
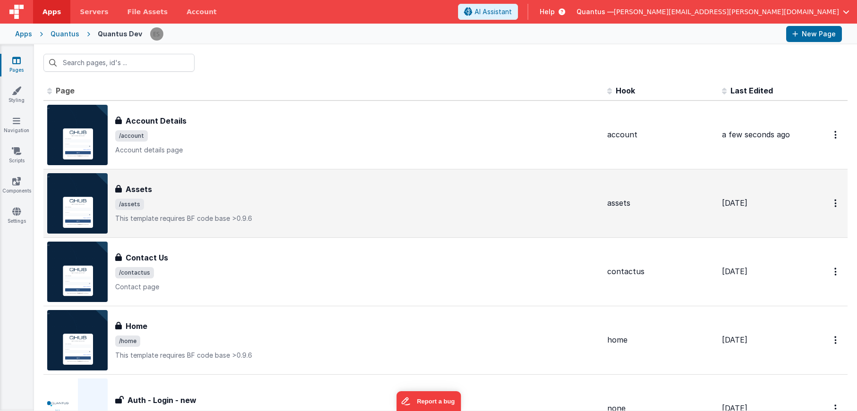
click at [421, 208] on span "/assets" at bounding box center [357, 204] width 485 height 11
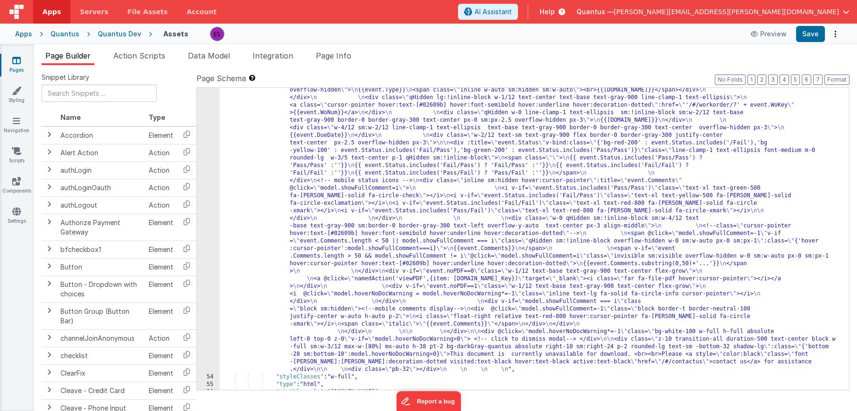
scroll to position [1173, 0]
click at [205, 231] on div "53" at bounding box center [208, 173] width 23 height 401
click at [206, 226] on div "53" at bounding box center [208, 173] width 23 height 401
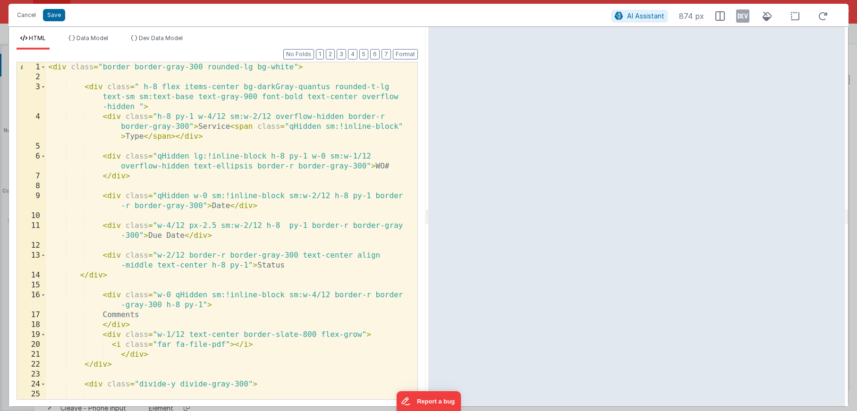
scroll to position [0, 0]
click at [198, 127] on div "< div class = "border border-gray-300 rounded-lg bg-white" > < div class = " h-…" at bounding box center [228, 245] width 364 height 367
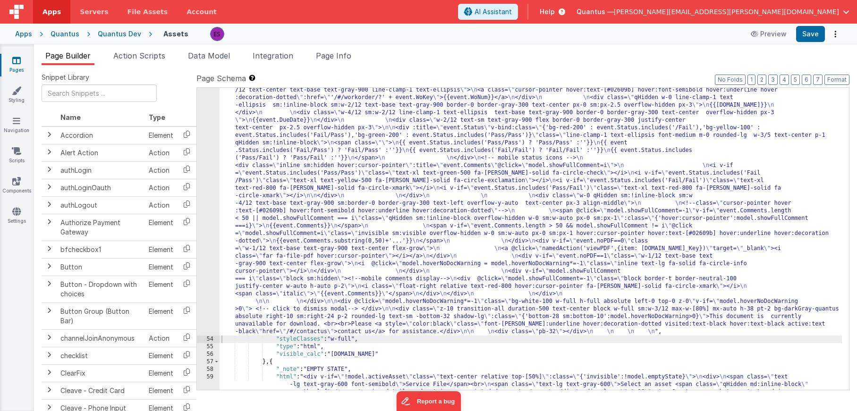
click at [256, 136] on div ""html" : "<div class= \" border border-gray-300 rounded-lg bg-white \" > \n\n <…" at bounding box center [531, 324] width 623 height 703
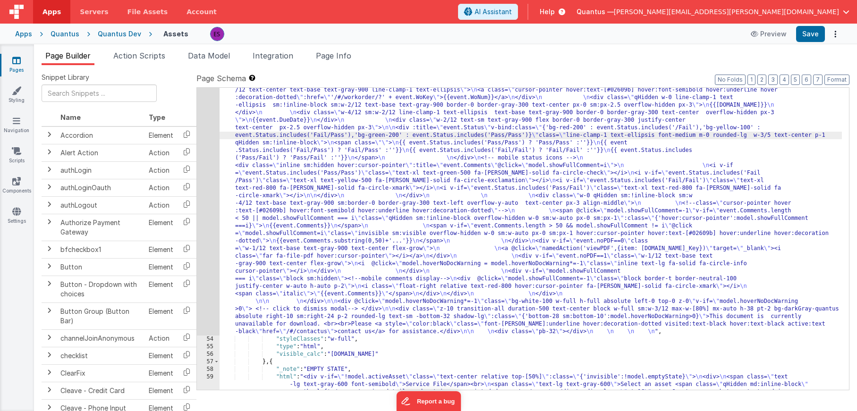
click at [205, 144] on div "53" at bounding box center [208, 154] width 23 height 363
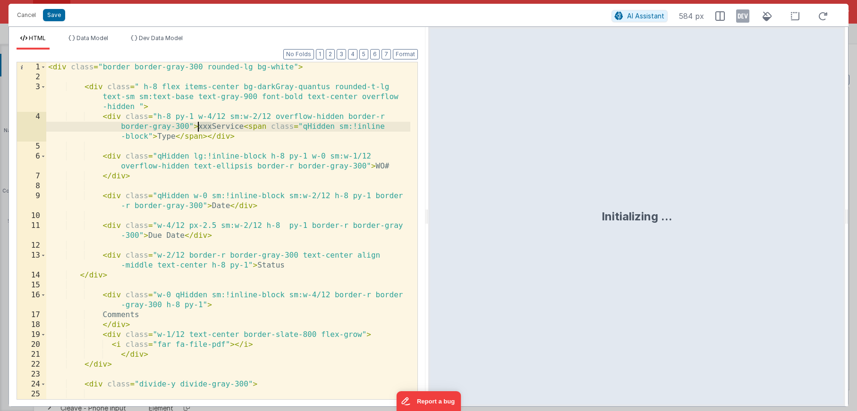
drag, startPoint x: 213, startPoint y: 126, endPoint x: 198, endPoint y: 127, distance: 14.7
click at [198, 127] on div "< div class = "border border-gray-300 rounded-lg bg-white" > < div class = " h-…" at bounding box center [228, 245] width 364 height 367
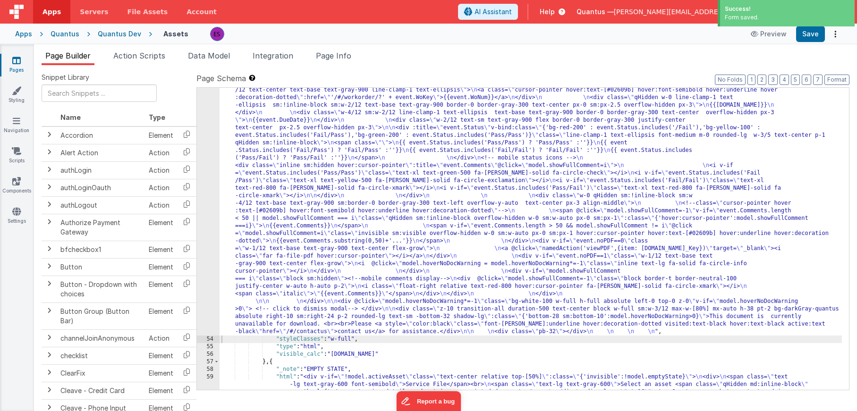
click at [128, 35] on div "Quantus Dev" at bounding box center [119, 33] width 43 height 9
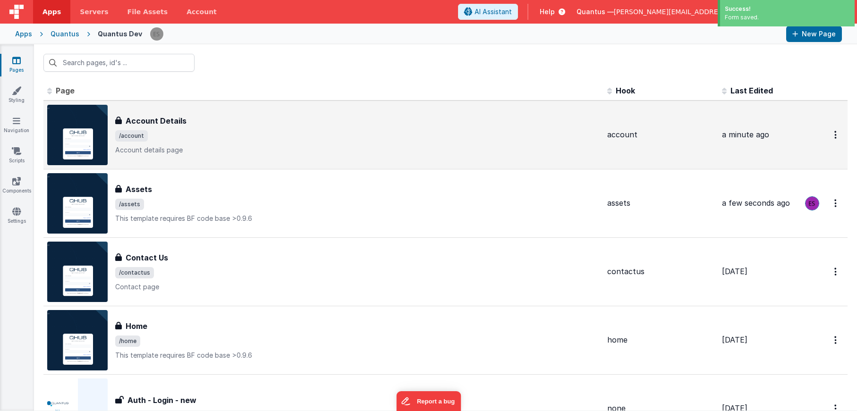
click at [329, 133] on span "/account" at bounding box center [357, 135] width 485 height 11
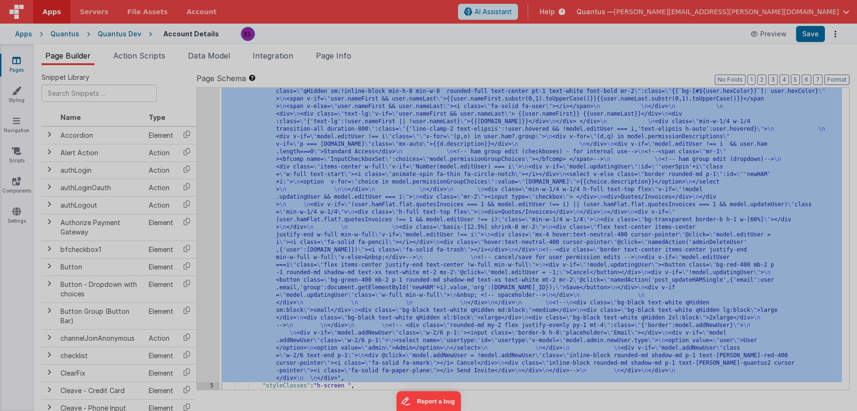
scroll to position [484, 0]
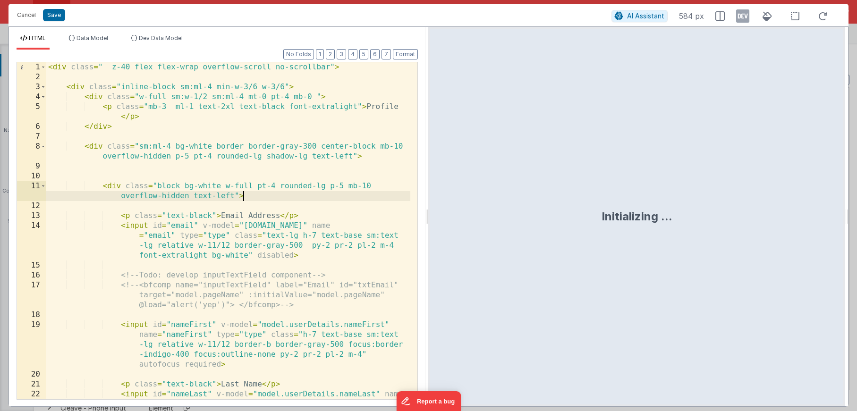
click at [271, 200] on div "< div class = " z-40 flex flex-wrap overflow-scroll no-scrollbar" > < div class…" at bounding box center [228, 260] width 364 height 397
click at [221, 216] on div "< div class = " z-40 flex flex-wrap overflow-scroll no-scrollbar" > < div class…" at bounding box center [228, 260] width 364 height 397
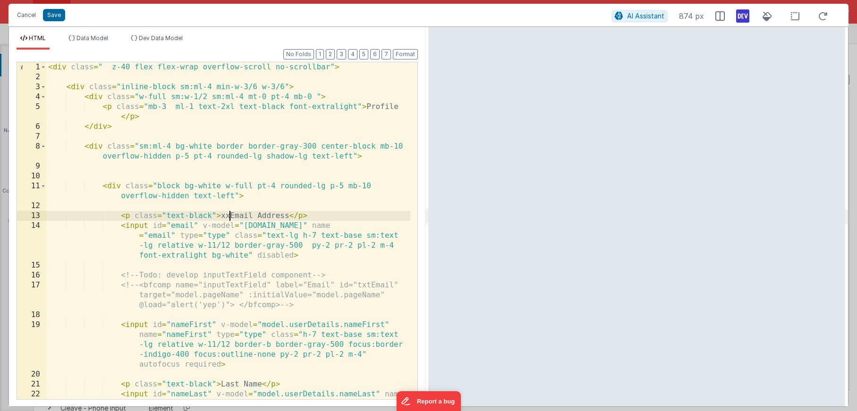
click at [744, 18] on icon at bounding box center [742, 16] width 13 height 15
click at [163, 257] on div "< div class = " z-40 flex flex-wrap overflow-scroll no-scrollbar" > < div class…" at bounding box center [228, 260] width 364 height 397
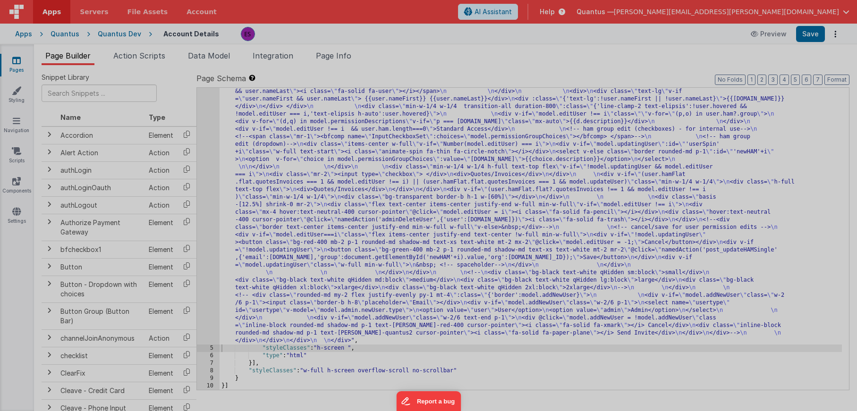
scroll to position [469, 0]
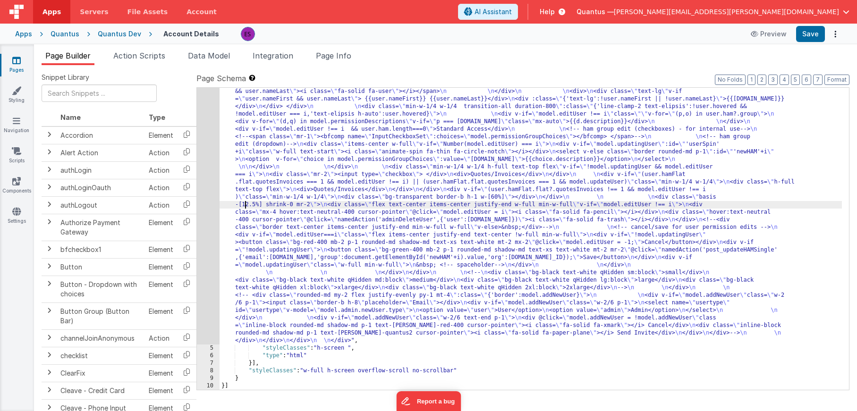
click at [246, 201] on div ""html" : "<div class= \" z-40 flex flex-wrap overflow-scroll no-scrollbar \" > …" at bounding box center [531, 148] width 623 height 1013
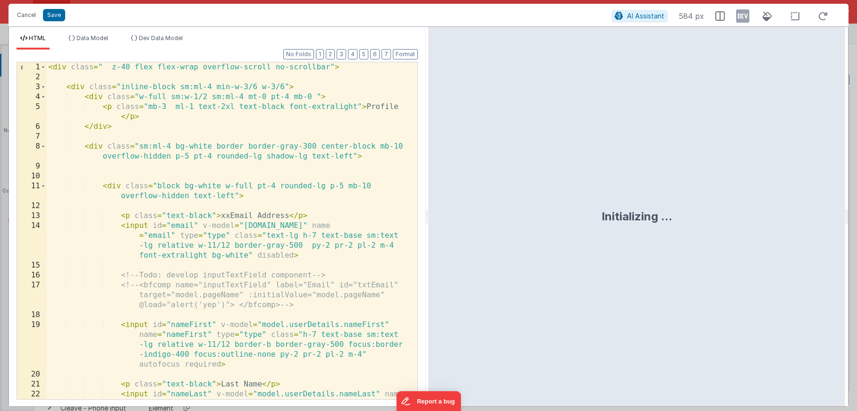
click at [265, 77] on div "< div class = " z-40 flex flex-wrap overflow-scroll no-scrollbar" > < div class…" at bounding box center [228, 260] width 364 height 397
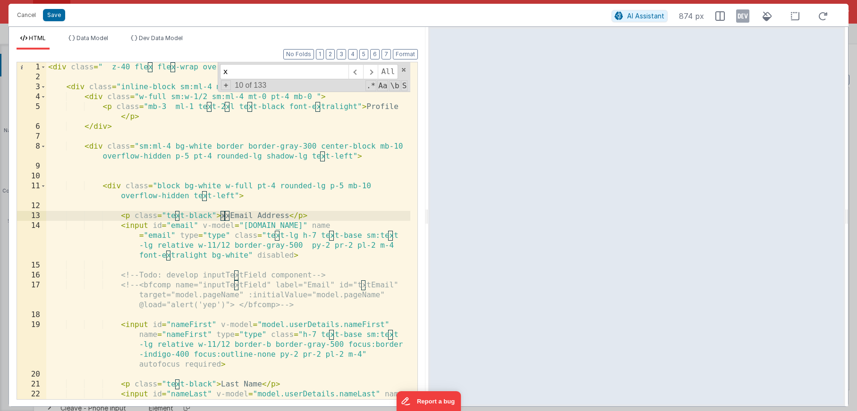
scroll to position [6, 0]
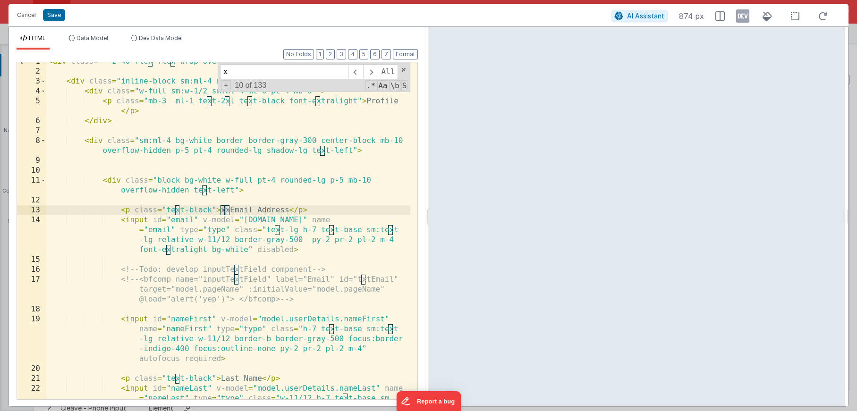
type input "x"
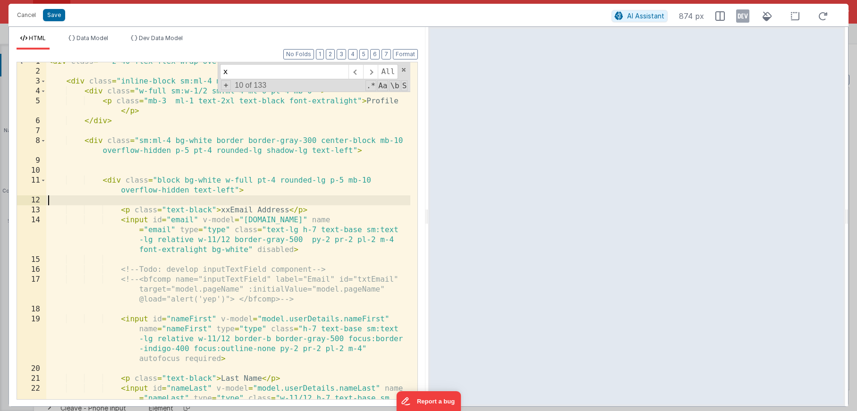
drag, startPoint x: 315, startPoint y: 205, endPoint x: 310, endPoint y: 206, distance: 4.9
click at [312, 205] on div "< div class = " z-40 flex flex-wrap overflow-scroll no-scrollbar" > < div class…" at bounding box center [228, 255] width 364 height 397
click at [231, 211] on div "< div class = " z-40 flex flex-wrap overflow-scroll no-scrollbar" > < div class…" at bounding box center [228, 255] width 364 height 397
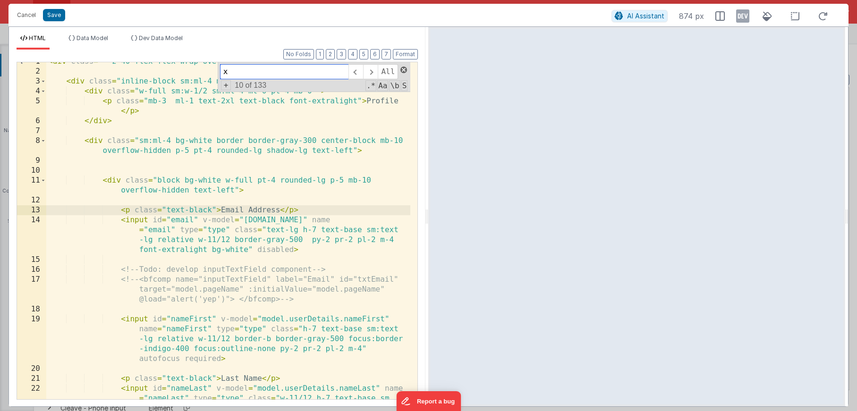
click at [403, 73] on span at bounding box center [404, 70] width 7 height 7
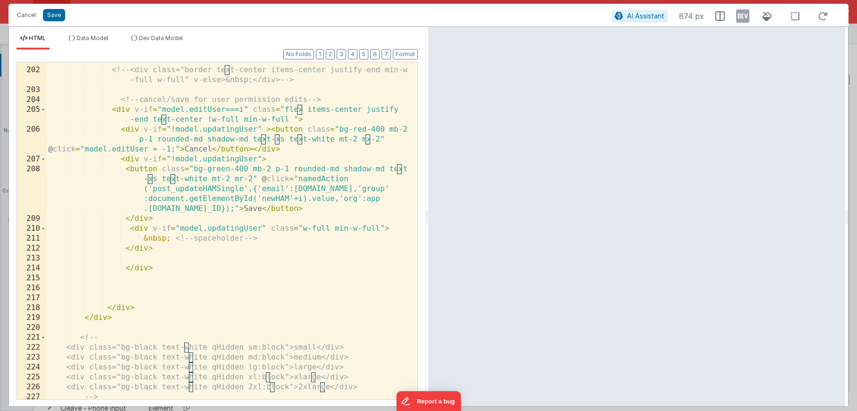
scroll to position [3143, 0]
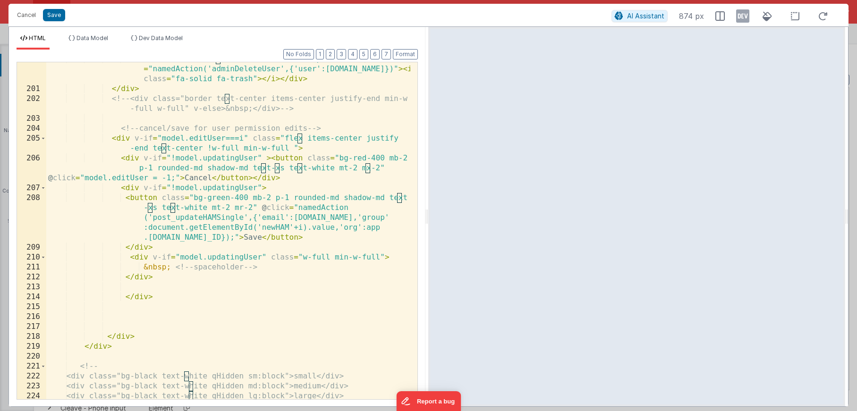
click at [293, 236] on div "< div class = "hover:text-neutral-400 cursor-pointer " @ click = "namedAction('…" at bounding box center [228, 242] width 364 height 377
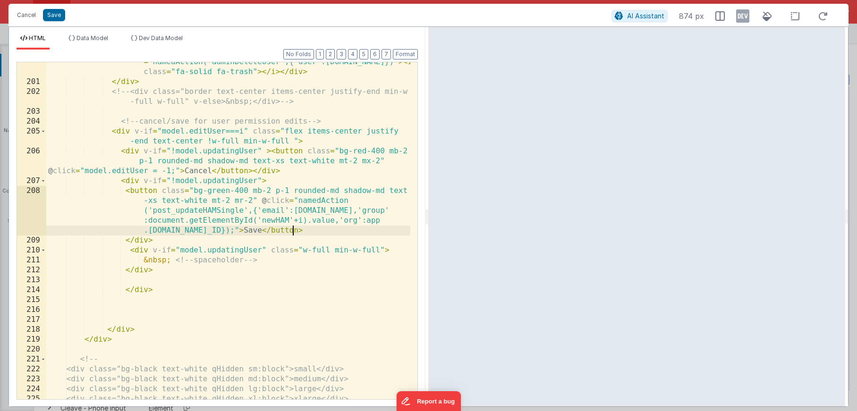
scroll to position [3153, 0]
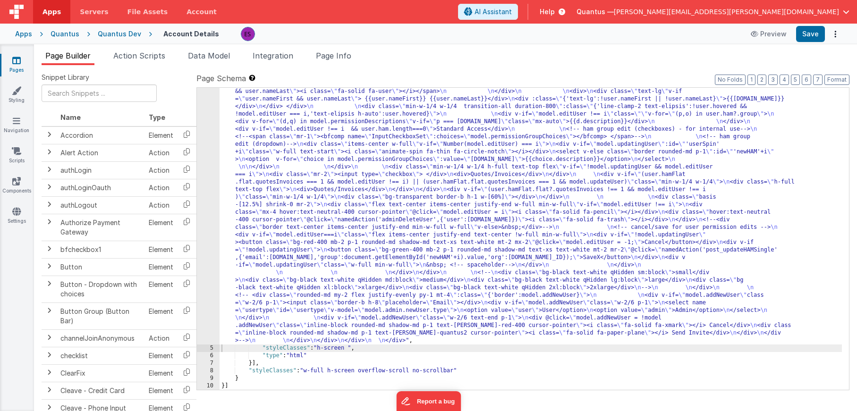
click at [293, 228] on div ""html" : "<div class= \" z-40 flex flex-wrap overflow-scroll no-scrollbar \" > …" at bounding box center [531, 148] width 623 height 1013
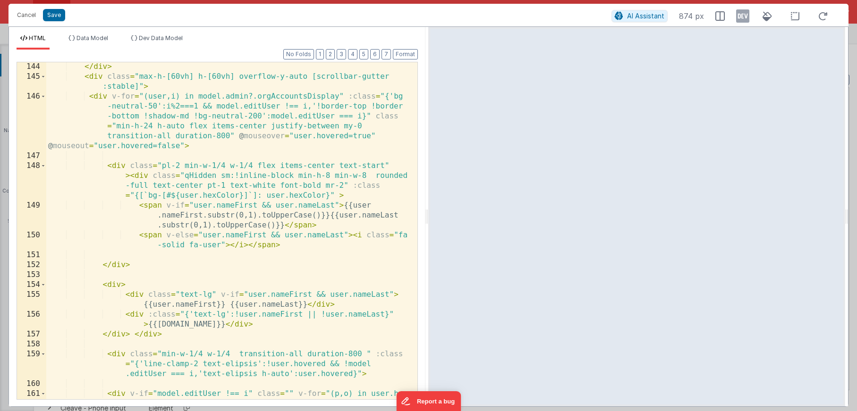
scroll to position [2278, 0]
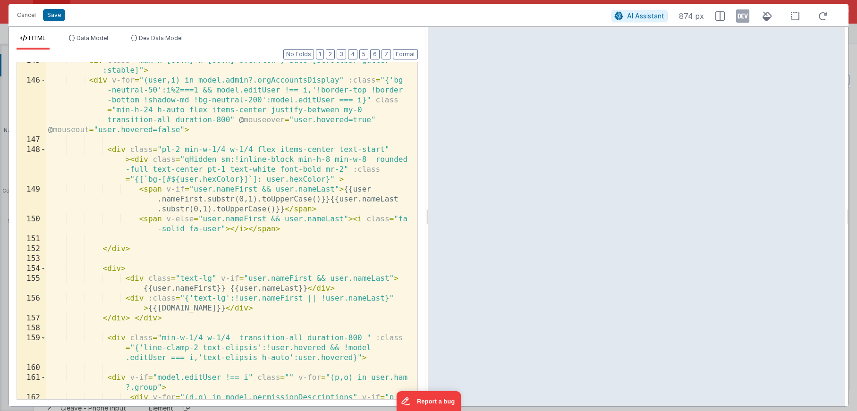
click at [245, 267] on div "< div class = "max-h-[60vh] h-[60vh] overflow-y-auto [scrollbar-gutter :stable]…" at bounding box center [228, 244] width 364 height 377
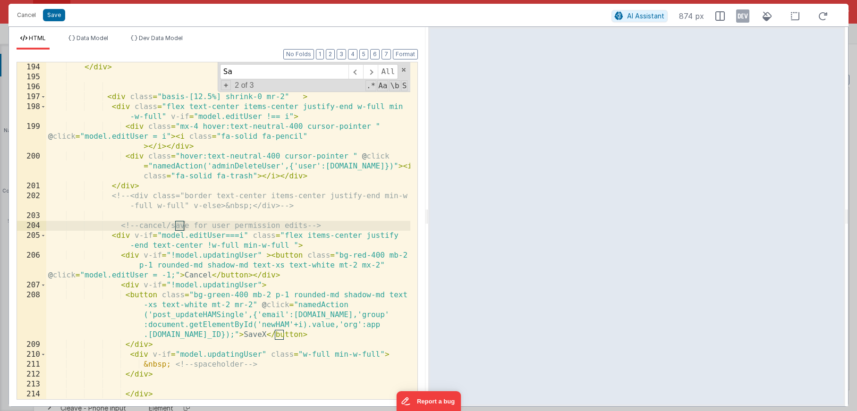
scroll to position [3045, 0]
type input "Save"
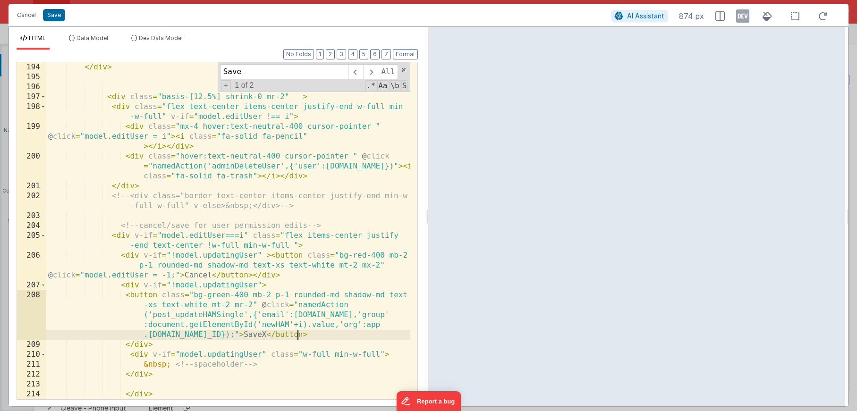
click at [296, 334] on div "</ div > < div class = "basis-[12.5%] shrink-0 mr-2" > < div class = "flex text…" at bounding box center [228, 240] width 364 height 357
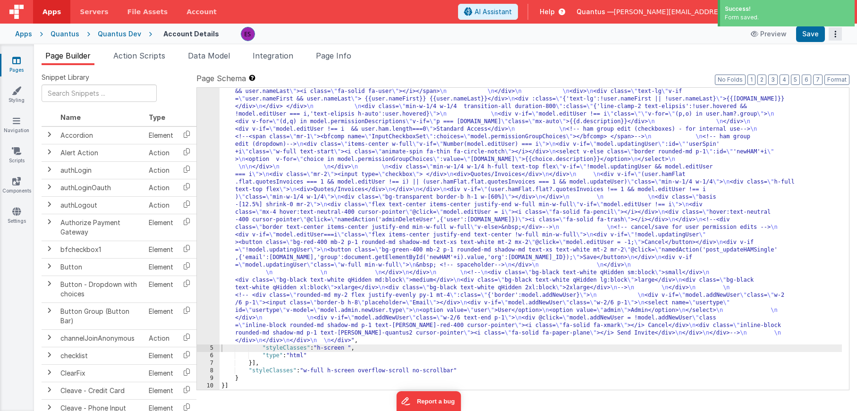
click at [834, 35] on button "Options" at bounding box center [835, 33] width 13 height 13
click at [695, 47] on button at bounding box center [428, 205] width 857 height 411
click at [822, 10] on span "[PERSON_NAME][EMAIL_ADDRESS][PERSON_NAME][DOMAIN_NAME]" at bounding box center [726, 11] width 225 height 9
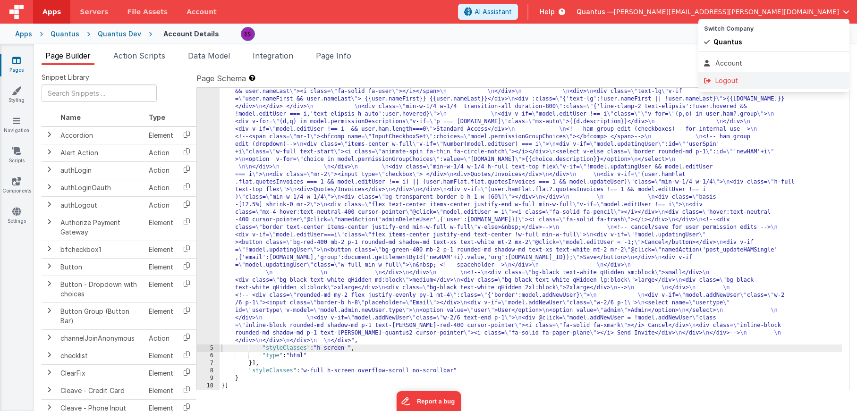
click at [732, 82] on div "Logout" at bounding box center [774, 80] width 140 height 9
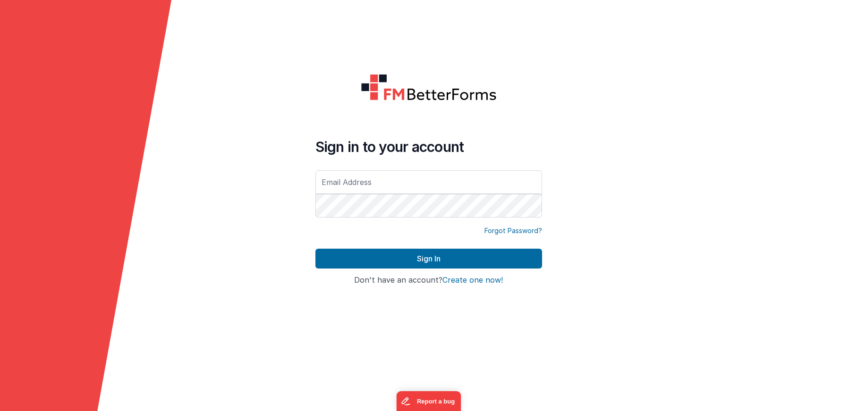
type input "[PERSON_NAME][EMAIL_ADDRESS][PERSON_NAME][DOMAIN_NAME]"
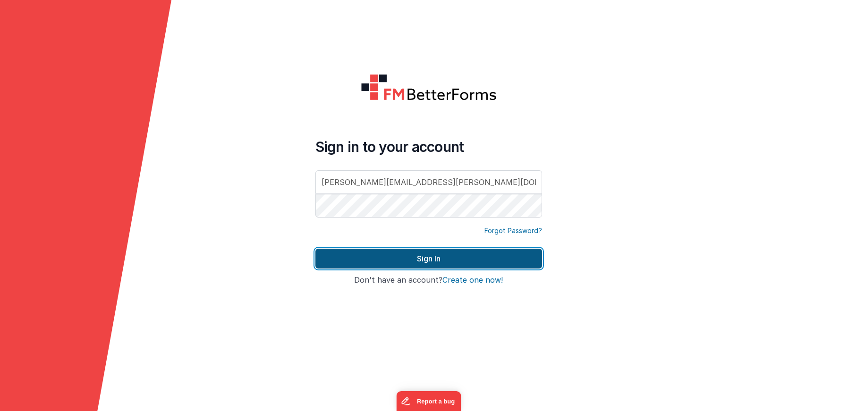
click at [473, 260] on button "Sign In" at bounding box center [429, 259] width 227 height 20
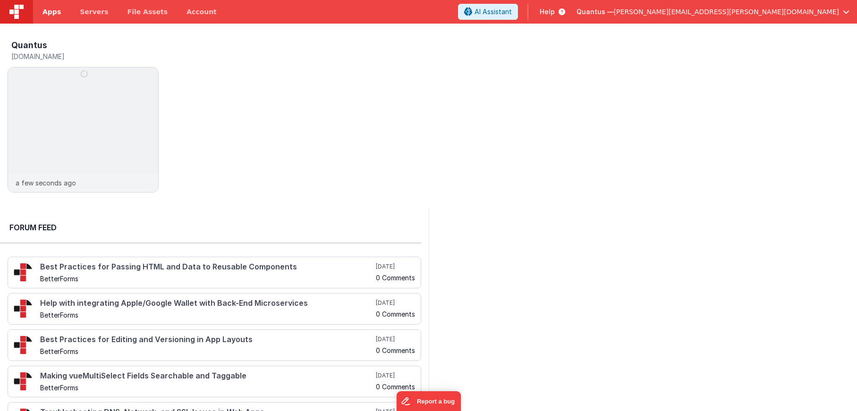
click at [52, 16] on span "Apps" at bounding box center [52, 11] width 18 height 9
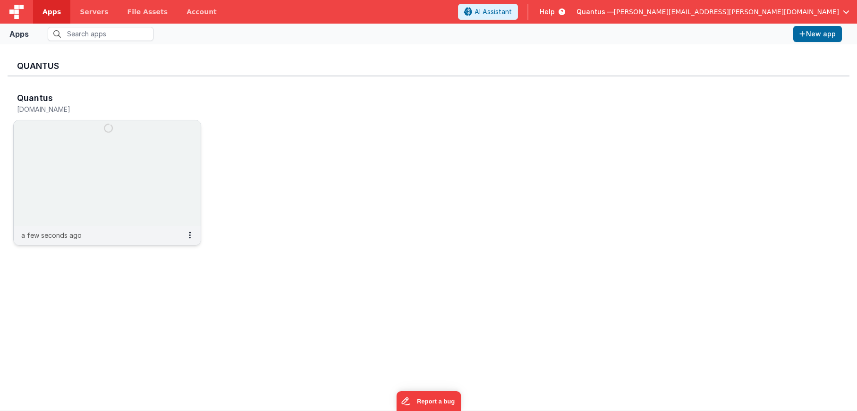
click at [94, 128] on img at bounding box center [107, 173] width 187 height 106
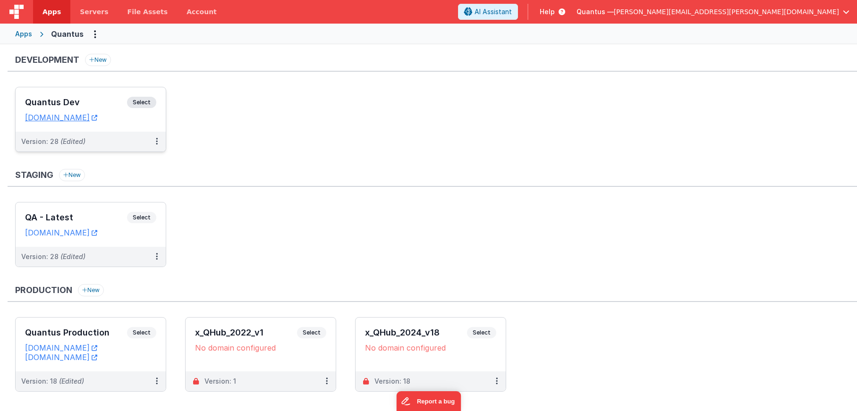
click at [91, 105] on h3 "Quantus Dev" at bounding box center [76, 102] width 102 height 9
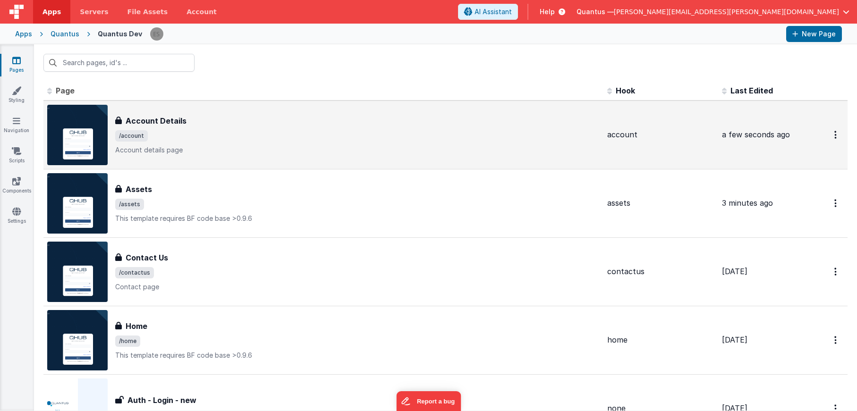
click at [293, 141] on span "/account" at bounding box center [357, 135] width 485 height 11
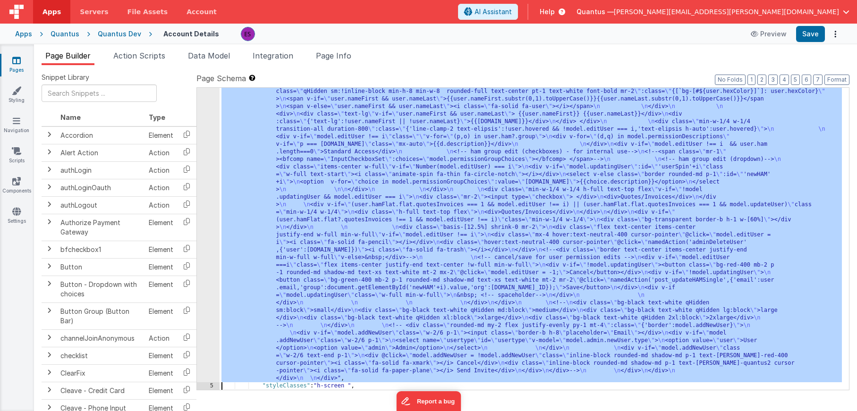
scroll to position [484, 0]
click at [209, 206] on div "4 5 6 7 8 9 10" at bounding box center [208, 160] width 23 height 1066
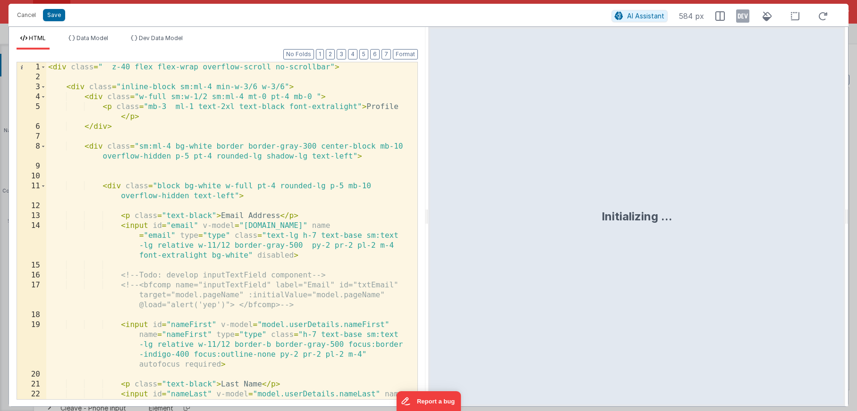
click at [230, 206] on div "< div class = " z-40 flex flex-wrap overflow-scroll no-scrollbar" > < div class…" at bounding box center [228, 260] width 364 height 397
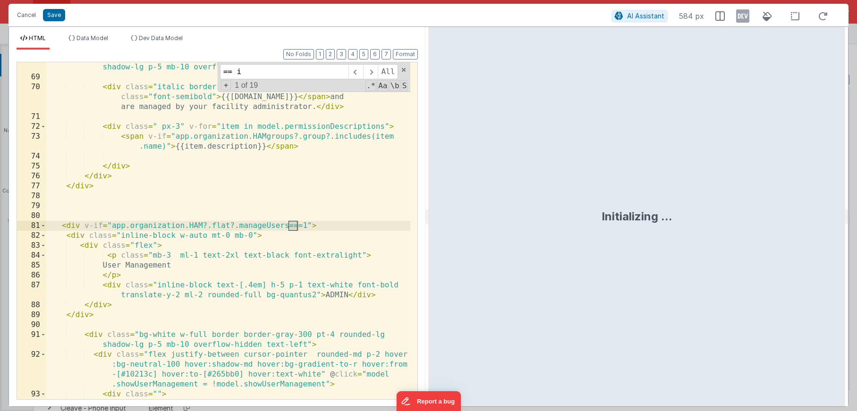
scroll to position [2143, 0]
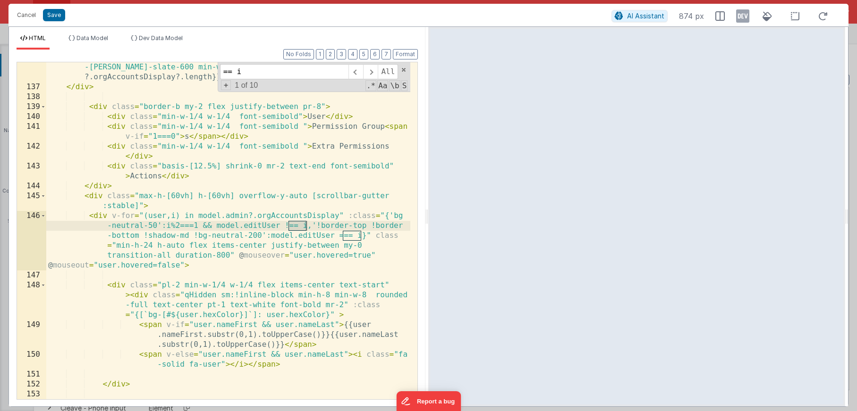
type input "== i"
click at [321, 228] on div "< div v-if = "model.admin.orgAccountsDisplay && model.admin.orgAccountsDisplay …" at bounding box center [228, 236] width 364 height 387
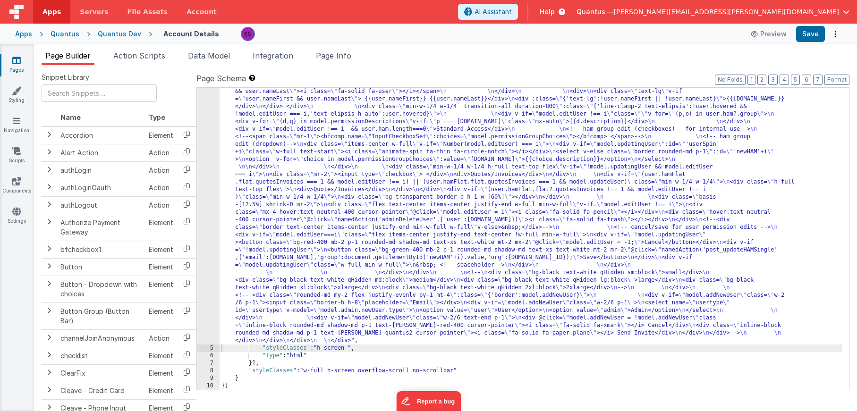
scroll to position [469, 0]
click at [337, 143] on div ""html" : "<div class= \" z-40 flex flex-wrap overflow-scroll no-scrollbar \" > …" at bounding box center [531, 148] width 623 height 1013
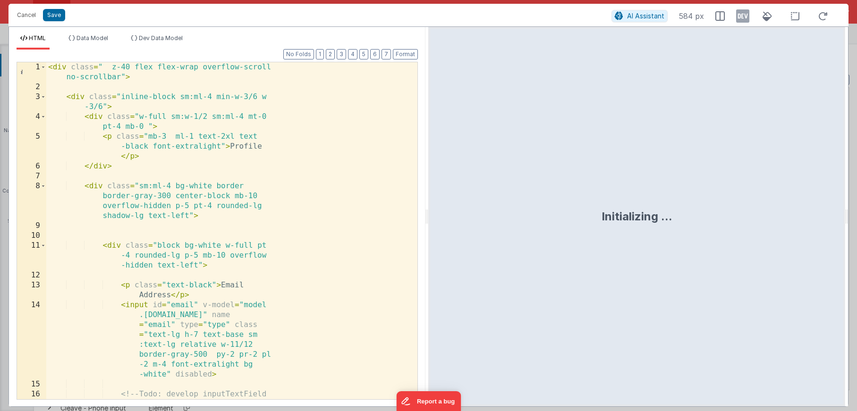
click at [302, 127] on div "< div class = " z-40 flex flex-wrap overflow-scroll no-scrollbar" > < div class…" at bounding box center [228, 250] width 364 height 377
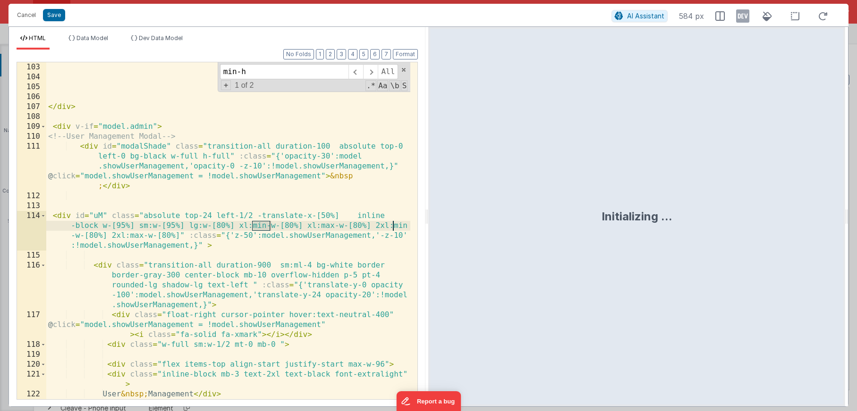
scroll to position [2163, 0]
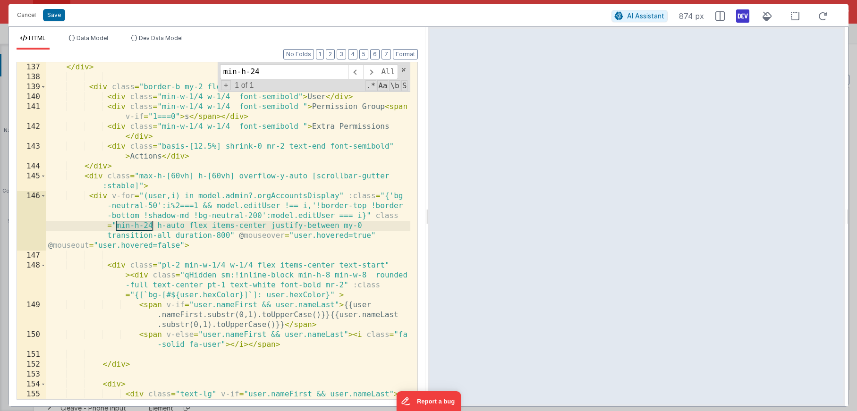
type input "min-h-24"
click at [744, 14] on icon at bounding box center [742, 16] width 13 height 15
click at [160, 39] on span "Dev Data Model" at bounding box center [161, 37] width 44 height 7
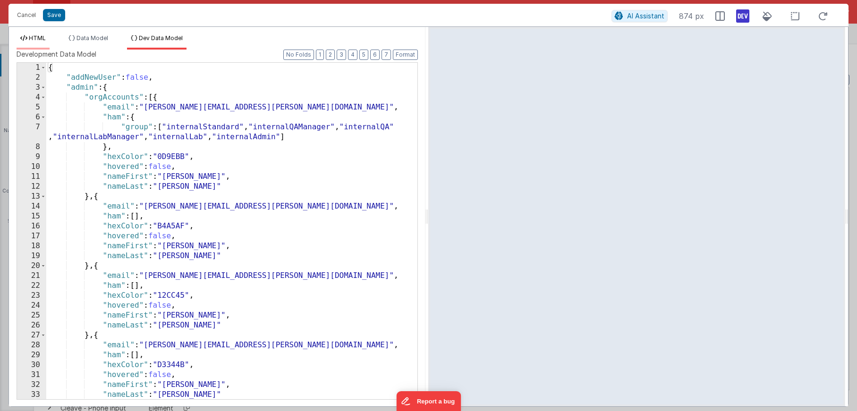
click at [26, 35] on icon at bounding box center [23, 38] width 7 height 6
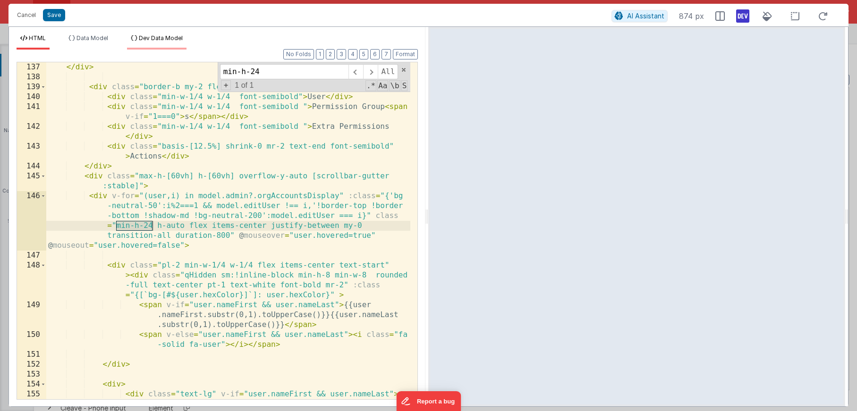
click at [165, 44] on li "Dev Data Model" at bounding box center [157, 41] width 60 height 15
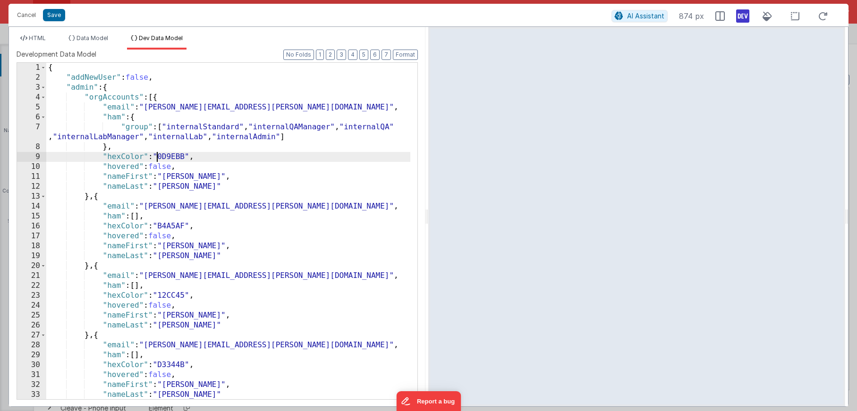
click at [159, 159] on div "{ "addNewUser" : false , "admin" : { "orgAccounts" : [{ "email" : "[PERSON_NAME…" at bounding box center [228, 241] width 364 height 357
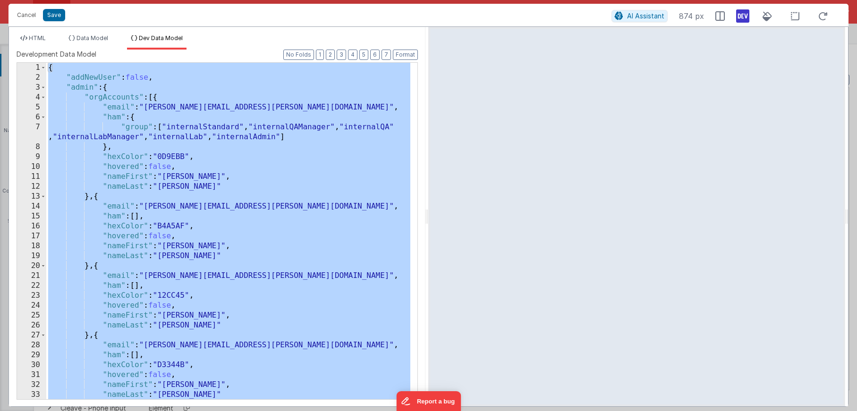
scroll to position [3244, 0]
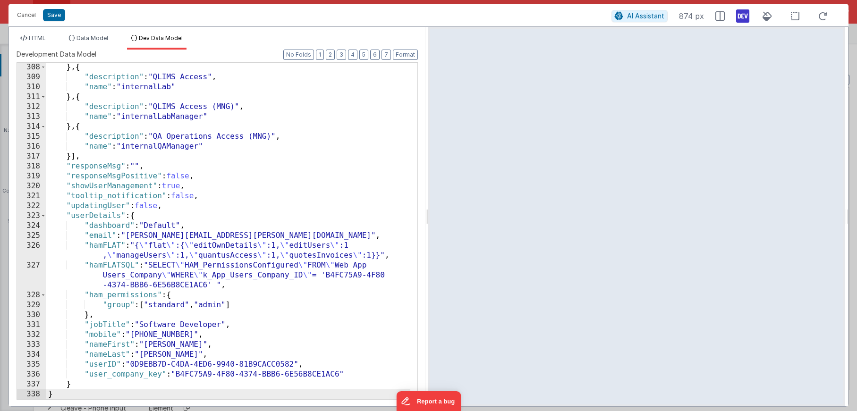
click at [31, 29] on div "HTML Data Model Dev Data Model Format 7 6 5 4 3 2 1 No Folds 137 138 139 140 14…" at bounding box center [217, 217] width 417 height 380
click at [28, 33] on div "HTML Data Model Dev Data Model Format 7 6 5 4 3 2 1 No Folds 137 138 139 140 14…" at bounding box center [217, 217] width 417 height 380
drag, startPoint x: 31, startPoint y: 36, endPoint x: 32, endPoint y: 41, distance: 4.9
click at [31, 38] on span "HTML" at bounding box center [37, 37] width 17 height 7
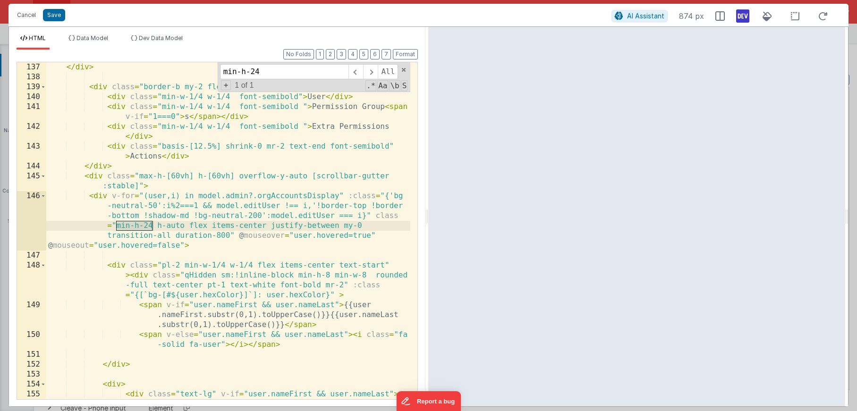
click at [205, 240] on div "</ div > < div class = "border-b my-2 flex justify-between pr-8" > < div class …" at bounding box center [228, 245] width 364 height 367
click at [228, 215] on div "</ div > < div class = "border-b my-2 flex justify-between pr-8" > < div class …" at bounding box center [228, 245] width 364 height 367
click at [251, 214] on div "</ div > < div class = "border-b my-2 flex justify-between pr-8" > < div class …" at bounding box center [228, 245] width 364 height 367
drag, startPoint x: 189, startPoint y: 214, endPoint x: 182, endPoint y: 215, distance: 7.1
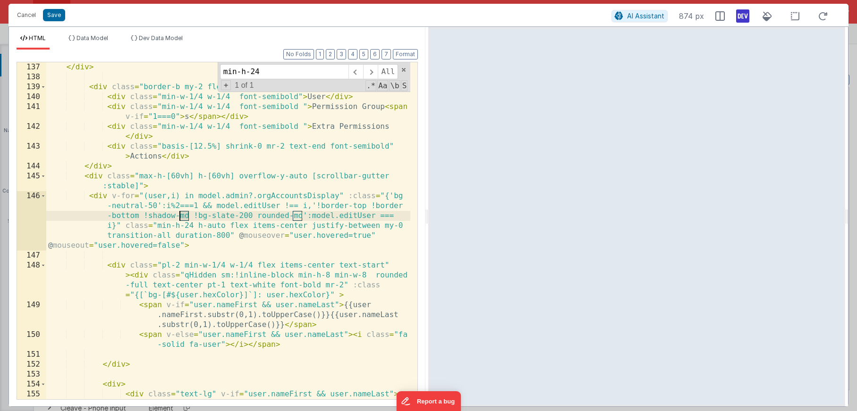
click at [182, 215] on div "</ div > < div class = "border-b my-2 flex justify-between pr-8" > < div class …" at bounding box center [228, 245] width 364 height 367
click at [140, 211] on div "</ div > < div class = "border-b my-2 flex justify-between pr-8" > < div class …" at bounding box center [228, 245] width 364 height 367
click at [137, 213] on div "</ div > < div class = "border-b my-2 flex justify-between pr-8" > < div class …" at bounding box center [228, 245] width 364 height 367
click at [147, 216] on div "</ div > < div class = "border-b my-2 flex justify-between pr-8" > < div class …" at bounding box center [228, 245] width 364 height 367
click at [121, 214] on div "</ div > < div class = "border-b my-2 flex justify-between pr-8" > < div class …" at bounding box center [228, 245] width 364 height 367
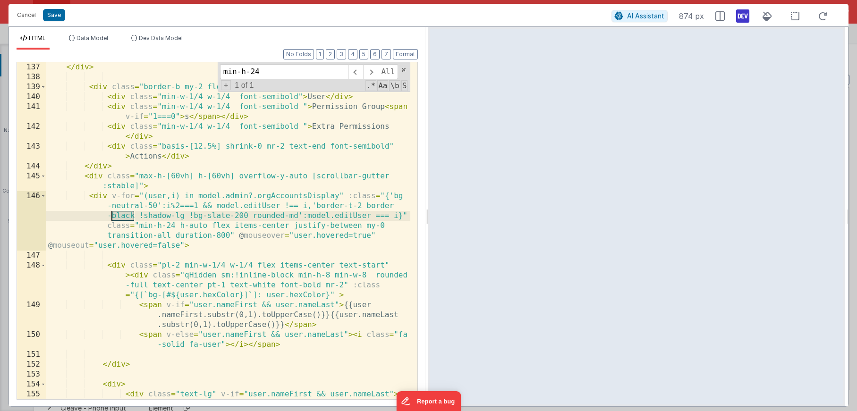
click at [121, 214] on div "</ div > < div class = "border-b my-2 flex justify-between pr-8" > < div class …" at bounding box center [228, 245] width 364 height 367
click at [351, 206] on div "</ div > < div class = "border-b my-2 flex justify-between pr-8" > < div class …" at bounding box center [228, 245] width 364 height 367
click at [210, 215] on div "</ div > < div class = "border-b my-2 flex justify-between pr-8" > < div class …" at bounding box center [228, 245] width 364 height 367
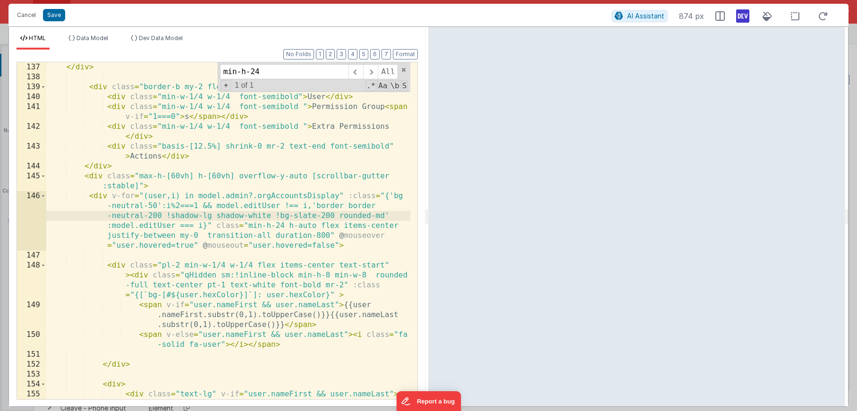
click at [169, 216] on div "</ div > < div class = "border-b my-2 flex justify-between pr-8" > < div class …" at bounding box center [228, 245] width 364 height 367
drag, startPoint x: 166, startPoint y: 216, endPoint x: 266, endPoint y: 216, distance: 100.1
click at [266, 216] on div "</ div > < div class = "border-b my-2 flex justify-between pr-8" > < div class …" at bounding box center [228, 245] width 364 height 367
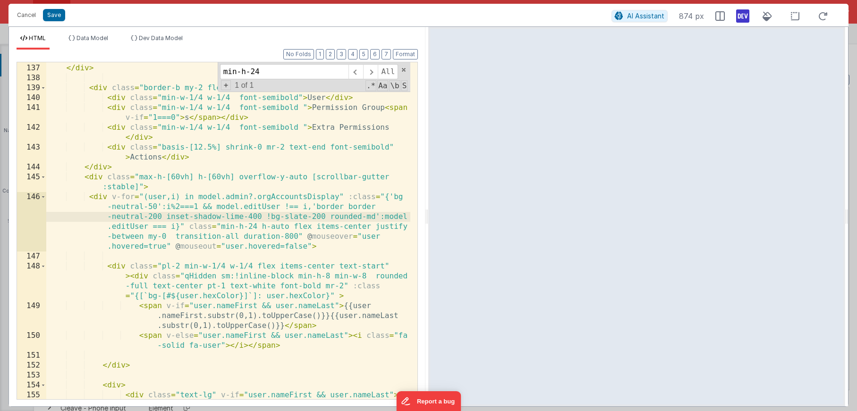
click at [165, 216] on div "< div v-if = "model.admin.orgAccountsDisplay && model.admin.orgAccountsDisplay …" at bounding box center [228, 222] width 364 height 397
click at [165, 218] on div "< div v-if = "model.admin.orgAccountsDisplay && model.admin.orgAccountsDisplay …" at bounding box center [228, 222] width 364 height 397
drag, startPoint x: 166, startPoint y: 216, endPoint x: 314, endPoint y: 215, distance: 148.3
click at [314, 215] on div "< div v-if = "model.admin.orgAccountsDisplay && model.admin.orgAccountsDisplay …" at bounding box center [228, 222] width 364 height 397
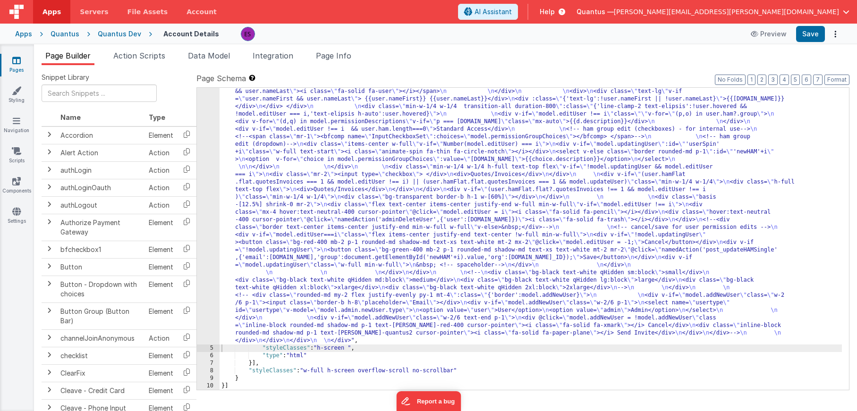
click at [326, 169] on div ""html" : "<div class= \" z-40 flex flex-wrap overflow-scroll no-scrollbar \" > …" at bounding box center [531, 148] width 623 height 1013
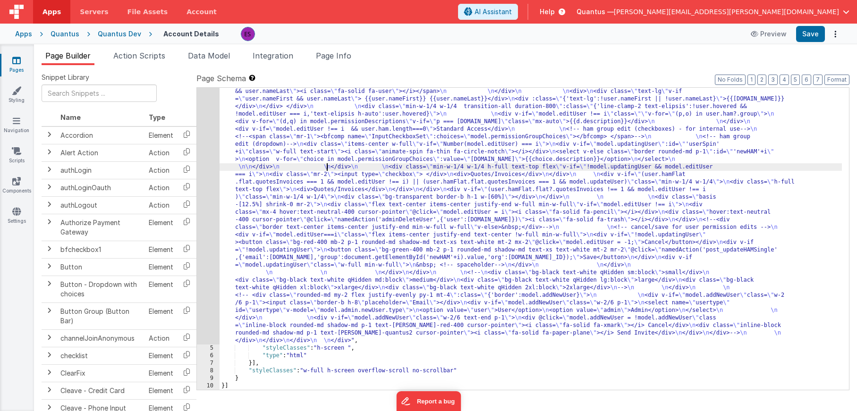
click at [675, 137] on div ""html" : "<div class= \" z-40 flex flex-wrap overflow-scroll no-scrollbar \" > …" at bounding box center [531, 148] width 623 height 1013
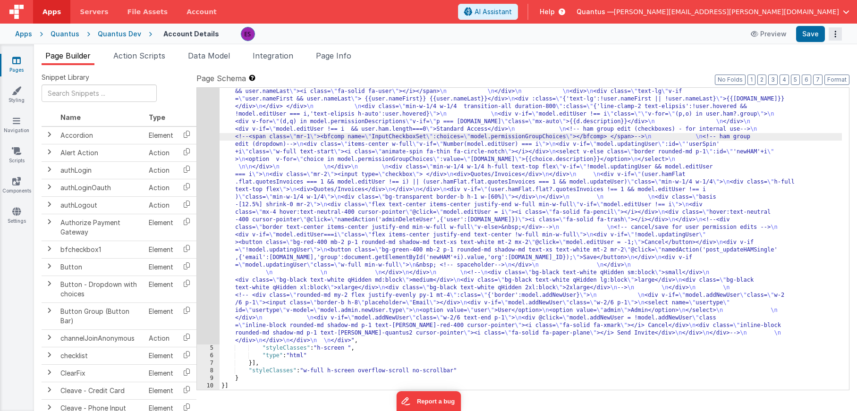
click at [836, 34] on icon "Options" at bounding box center [835, 34] width 13 height 0
click at [820, 67] on link "Rollback" at bounding box center [800, 71] width 83 height 18
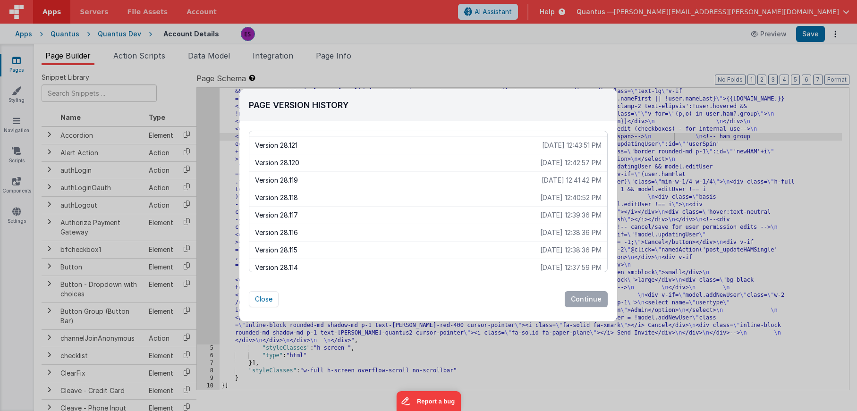
scroll to position [0, 0]
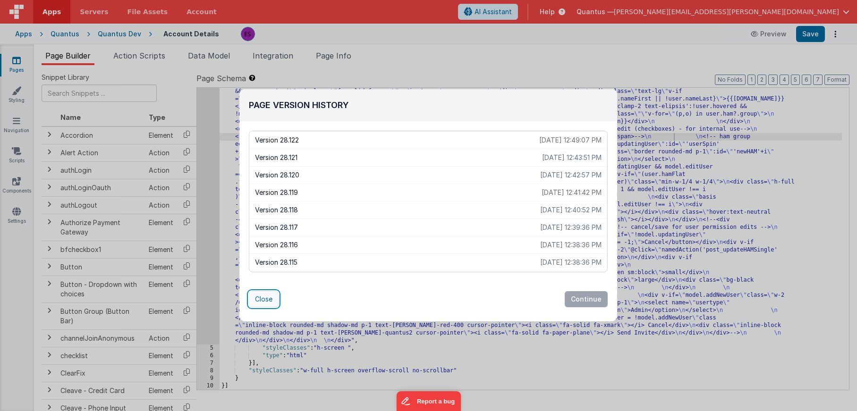
click at [261, 295] on button "Close" at bounding box center [264, 299] width 30 height 16
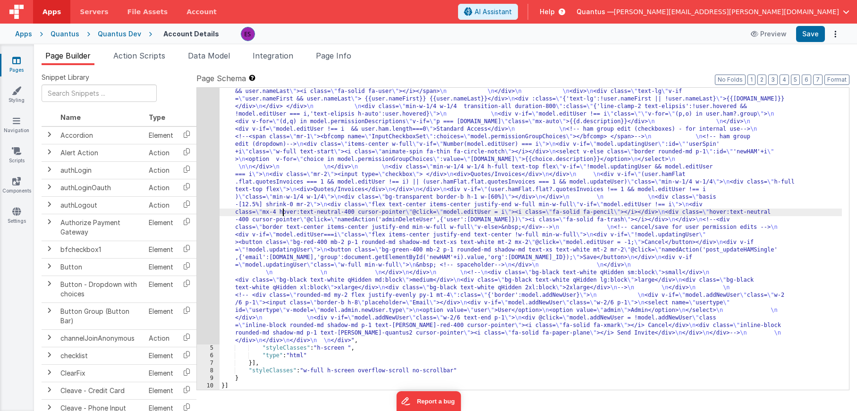
click at [282, 215] on div ""html" : "<div class= \" z-40 flex flex-wrap overflow-scroll no-scrollbar \" > …" at bounding box center [531, 148] width 623 height 1013
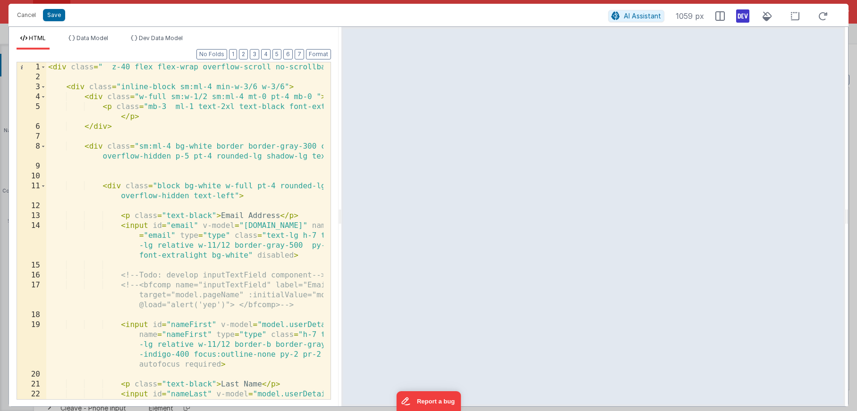
drag, startPoint x: 427, startPoint y: 217, endPoint x: 341, endPoint y: 219, distance: 86.0
click at [341, 219] on html "Cancel Save AI Assistant 1059 px HTML Data Model Dev Data Model Format 7 6 5 4 …" at bounding box center [428, 205] width 857 height 411
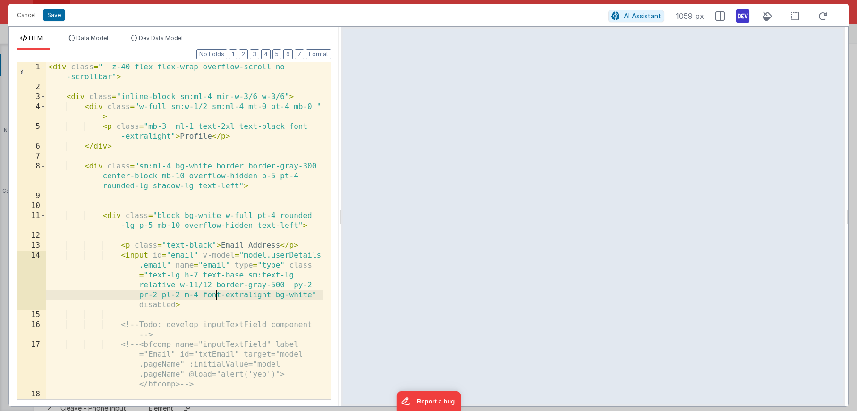
click at [217, 292] on div "< div class = " z-40 flex flex-wrap overflow-scroll no -scrollbar" > < div clas…" at bounding box center [184, 275] width 277 height 427
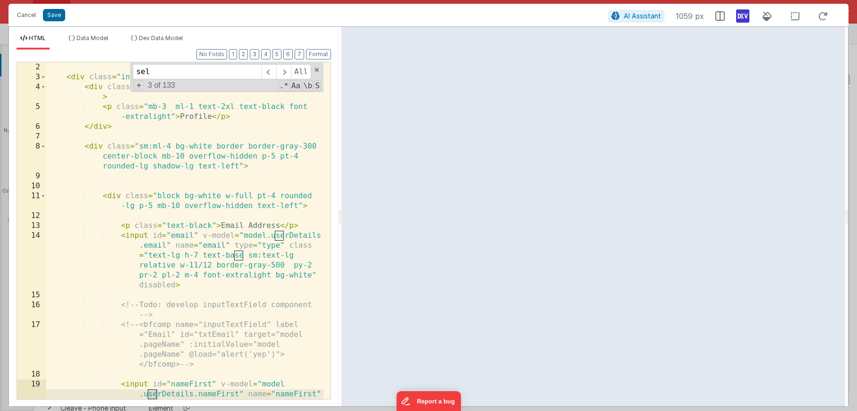
scroll to position [3343, 0]
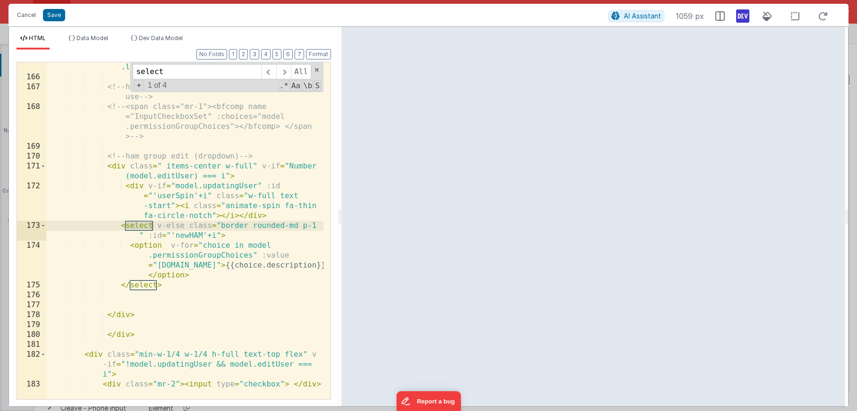
type input "select"
click at [228, 270] on div "< div v-if = "model.editUser !== i && user.ham .length===0" > Standard Access <…" at bounding box center [184, 235] width 277 height 367
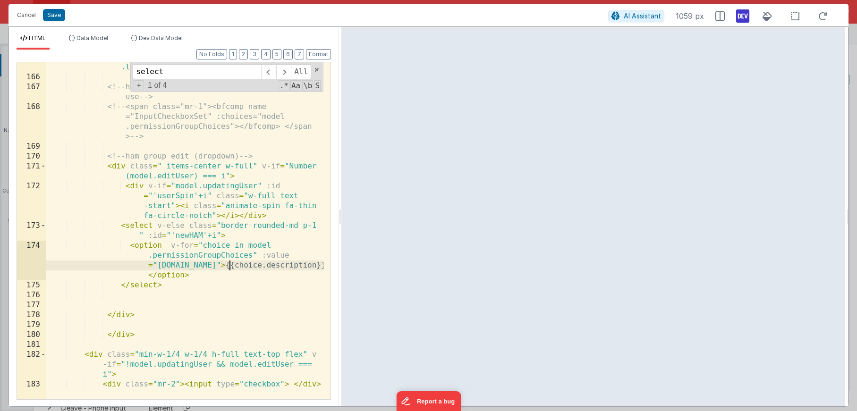
click at [211, 264] on div "< div v-if = "model.editUser !== i && user.ham .length===0" > Standard Access <…" at bounding box center [184, 235] width 277 height 367
click at [220, 235] on div "< div v-if = "model.editUser !== i && user.ham .length===0" > Standard Access <…" at bounding box center [184, 235] width 277 height 367
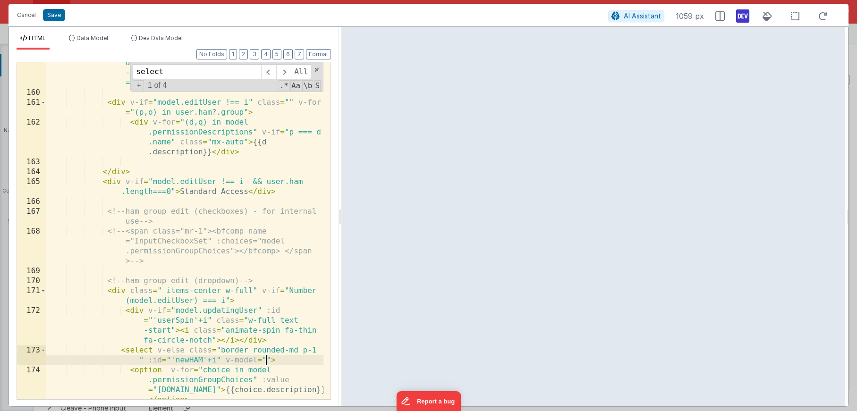
scroll to position [3226, 0]
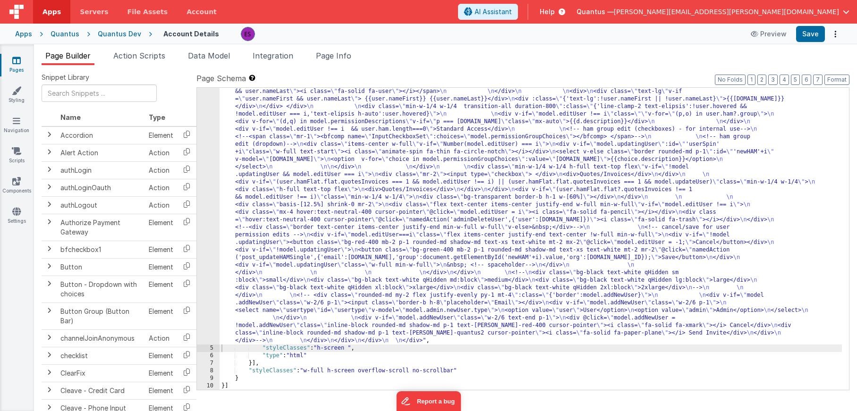
click at [411, 210] on div ""html" : "<div class= \" z-40 flex flex-wrap overflow-scroll no-scrollbar \" > …" at bounding box center [531, 148] width 623 height 1013
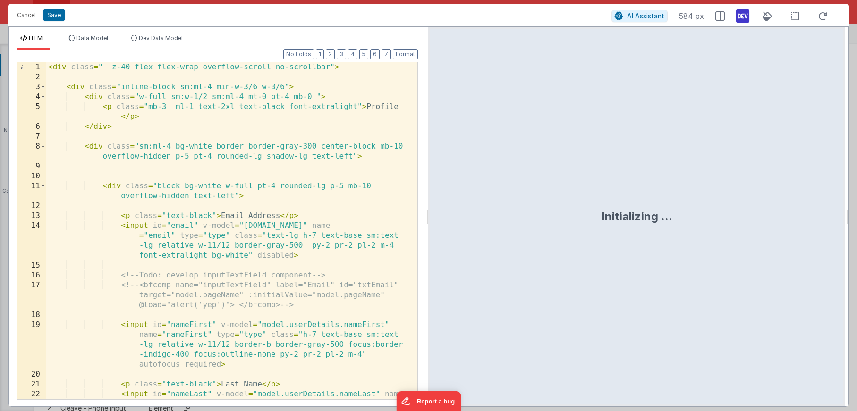
click at [289, 214] on div "< div class = " z-40 flex flex-wrap overflow-scroll no-scrollbar" > < div class…" at bounding box center [228, 260] width 364 height 397
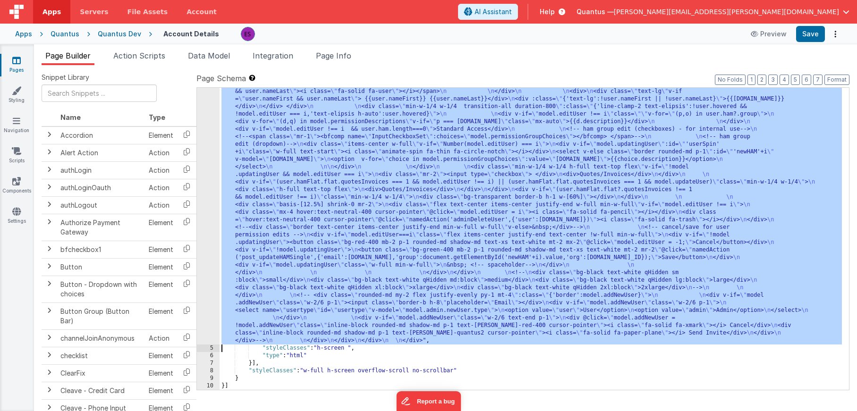
click at [279, 163] on div ""html" : "<div class= \" z-40 flex flex-wrap overflow-scroll no-scrollbar \" > …" at bounding box center [531, 148] width 623 height 1013
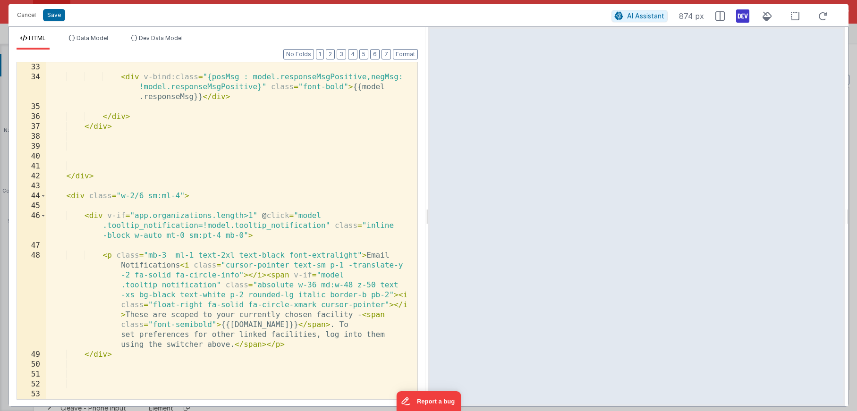
scroll to position [568, 0]
click at [246, 256] on div "< div v-bind:class = "{posMsg : model.responseMsgPositive,negMsg: !model.respon…" at bounding box center [228, 243] width 364 height 367
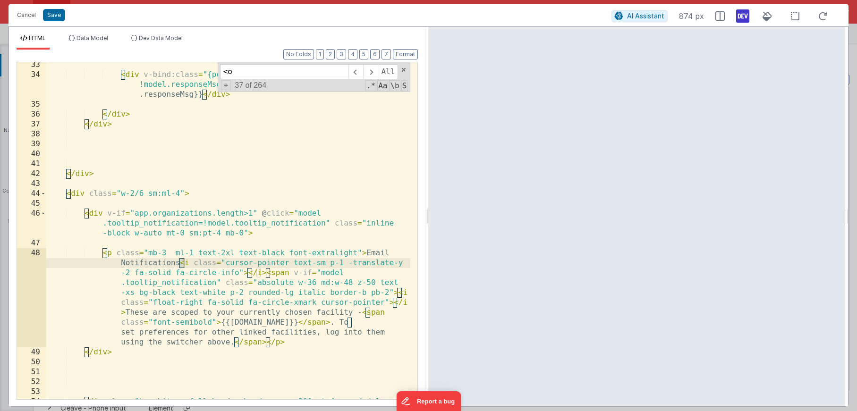
scroll to position [2639, 0]
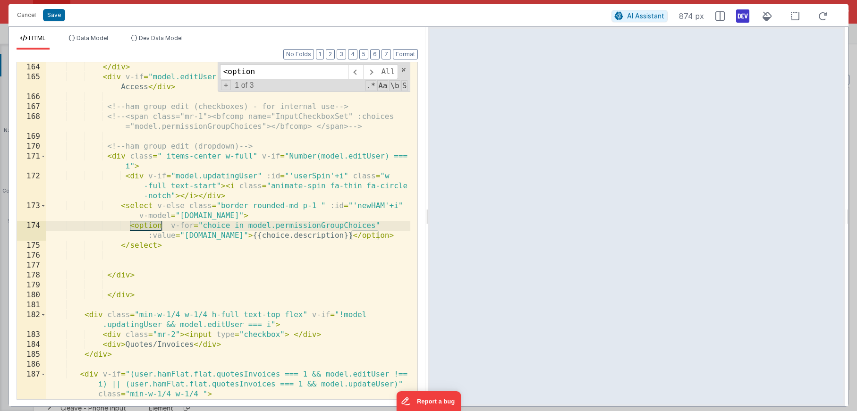
type input "<option"
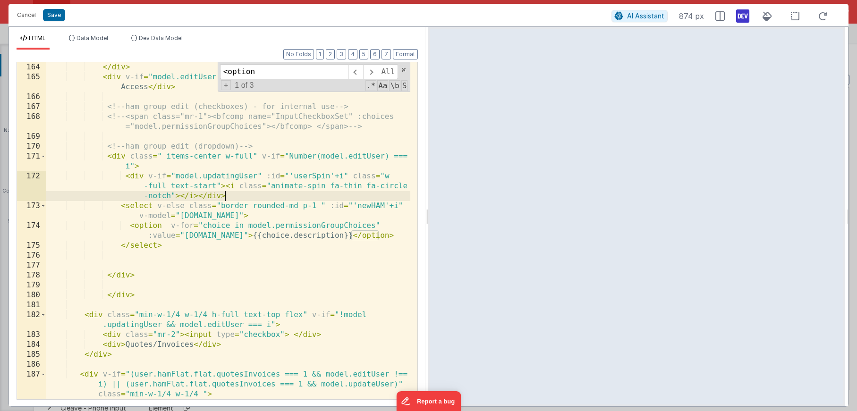
click at [238, 195] on div "</ div > < div v-if = "model.editUser !== i && user.ham.length===0" > Standard …" at bounding box center [228, 240] width 364 height 357
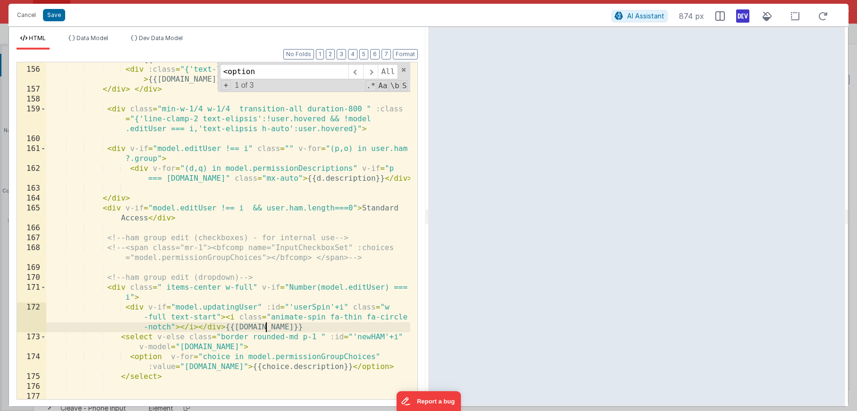
scroll to position [2511, 0]
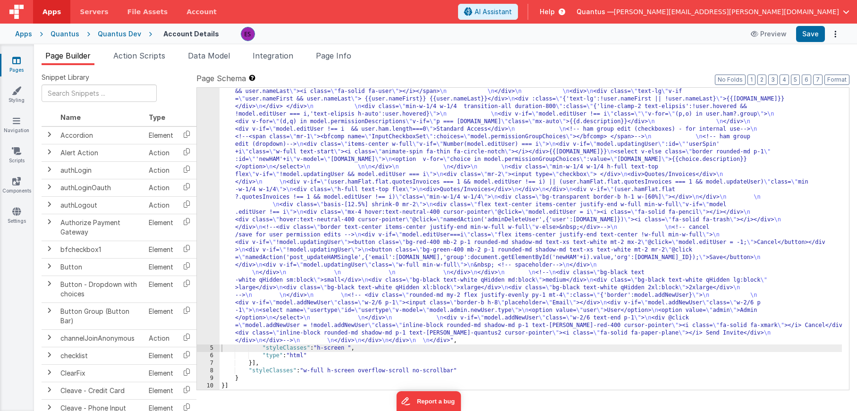
click at [273, 223] on div ""html" : "<div class= \" z-40 flex flex-wrap overflow-scroll no-scrollbar \" > …" at bounding box center [531, 148] width 623 height 1013
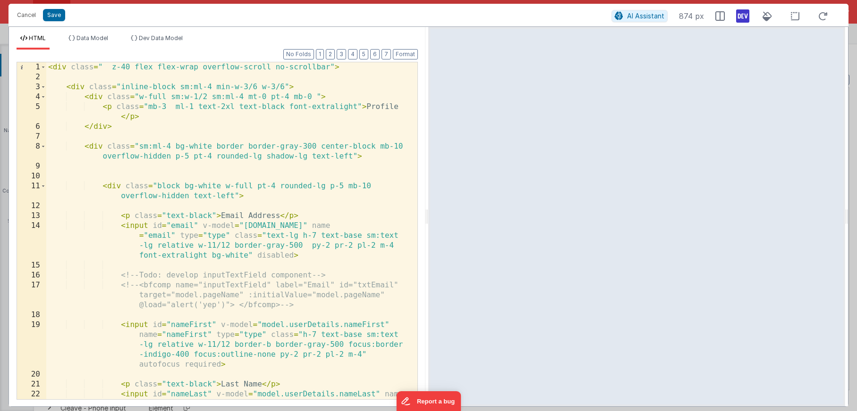
click at [363, 254] on div "< div class = " z-40 flex flex-wrap overflow-scroll no-scrollbar" > < div class…" at bounding box center [228, 260] width 364 height 397
click at [273, 277] on div "< div class = " z-40 flex flex-wrap overflow-scroll no-scrollbar" > < div class…" at bounding box center [228, 260] width 364 height 397
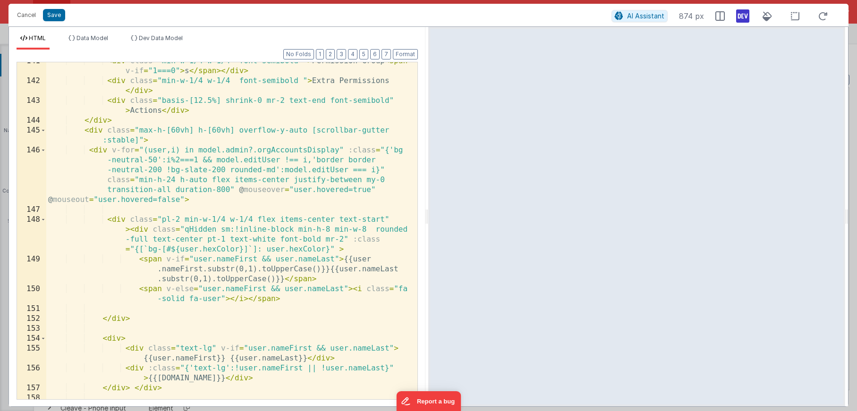
scroll to position [2213, 0]
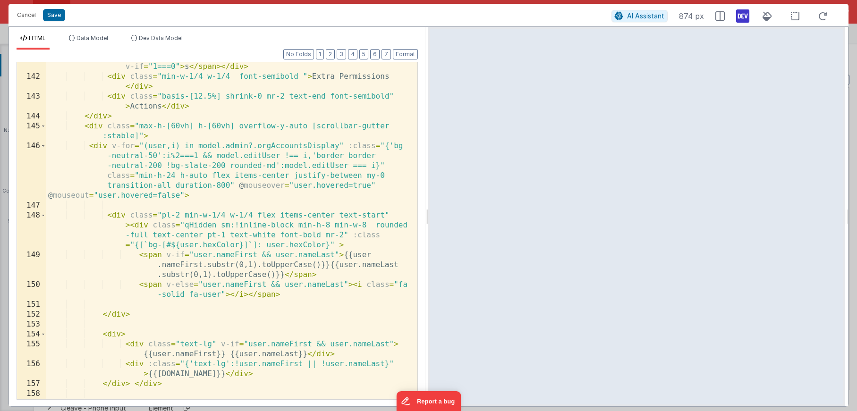
click at [244, 197] on div "< div class = "min-w-1/4 w-1/4 font-semibold " > Permission Group < span v-if =…" at bounding box center [228, 245] width 364 height 387
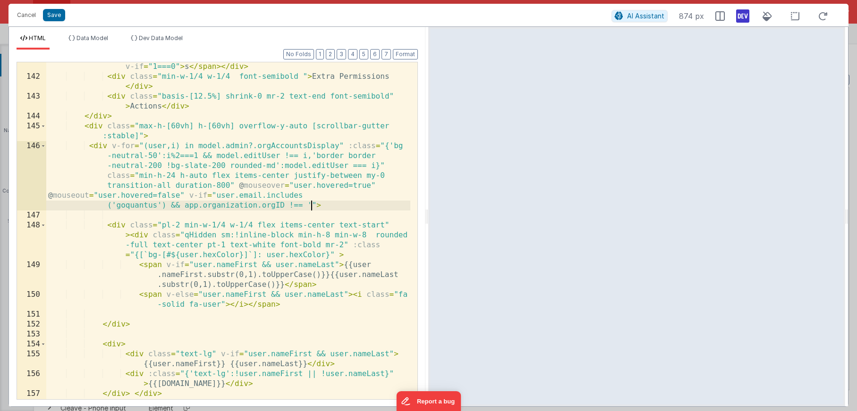
paste textarea
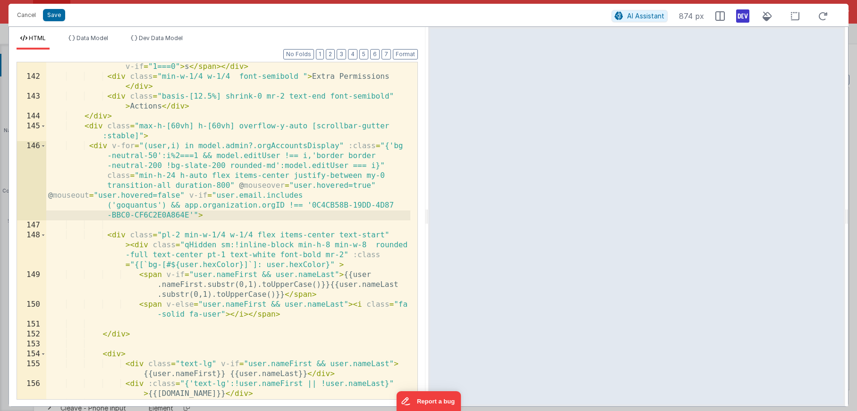
click at [269, 207] on div "< div class = "min-w-1/4 w-1/4 font-semibold " > Permission Group < span v-if =…" at bounding box center [228, 235] width 364 height 367
click at [275, 196] on div "< div class = "min-w-1/4 w-1/4 font-semibold " > Permission Group < span v-if =…" at bounding box center [228, 235] width 364 height 367
click at [216, 214] on div "< div class = "min-w-1/4 w-1/4 font-semibold " > Permission Group < span v-if =…" at bounding box center [228, 235] width 364 height 367
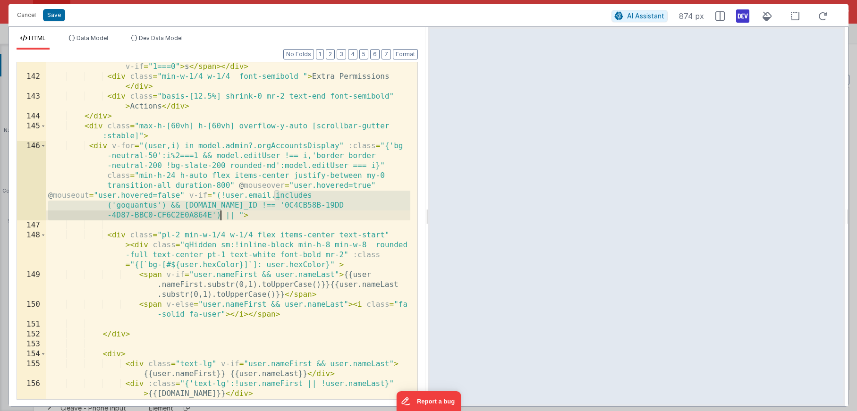
drag, startPoint x: 274, startPoint y: 197, endPoint x: 221, endPoint y: 215, distance: 56.0
click at [221, 215] on div "< div class = "min-w-1/4 w-1/4 font-semibold " > Permission Group < span v-if =…" at bounding box center [228, 235] width 364 height 367
click at [237, 214] on div "< div class = "min-w-1/4 w-1/4 font-semibold " > Permission Group < span v-if =…" at bounding box center [228, 235] width 364 height 367
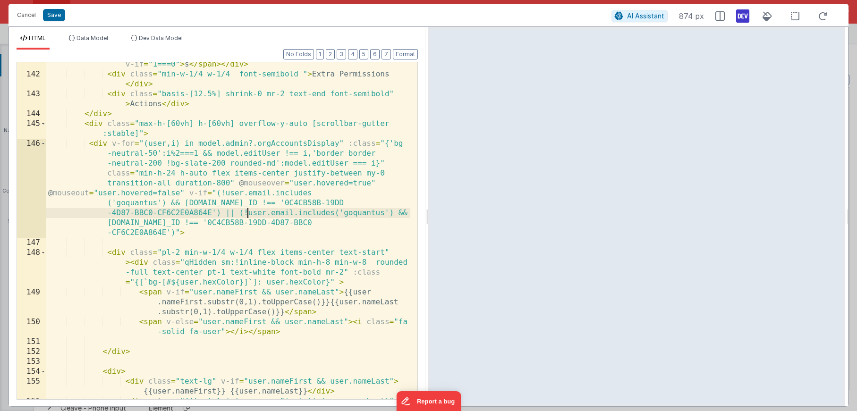
click at [247, 216] on div "< div class = "min-w-1/4 w-1/4 font-semibold " > Permission Group < span v-if =…" at bounding box center [228, 238] width 364 height 377
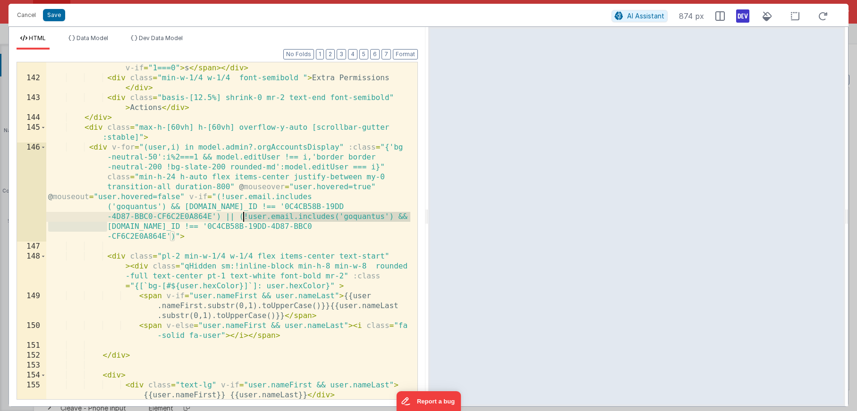
drag, startPoint x: 107, startPoint y: 229, endPoint x: 243, endPoint y: 217, distance: 136.5
click at [243, 217] on div "< div class = "min-w-1/4 w-1/4 font-semibold " > Permission Group < span v-if =…" at bounding box center [228, 241] width 364 height 377
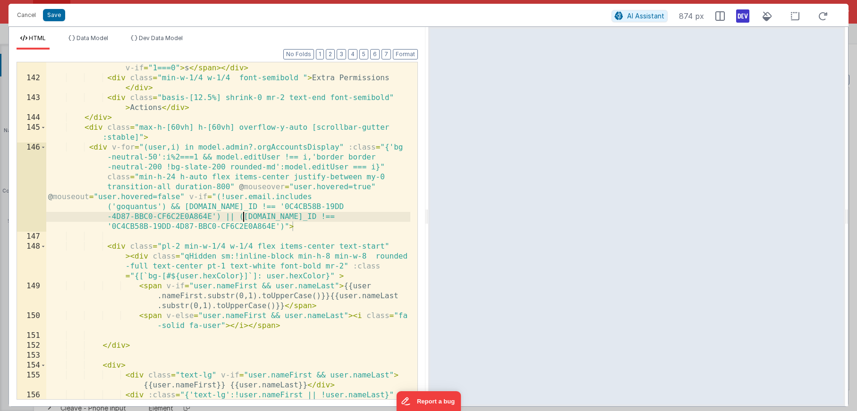
click at [375, 218] on div "< div class = "min-w-1/4 w-1/4 font-semibold " > Permission Group < span v-if =…" at bounding box center [228, 241] width 364 height 377
click at [336, 228] on div "< div class = "min-w-1/4 w-1/4 font-semibold " > Permission Group < span v-if =…" at bounding box center [228, 241] width 364 height 377
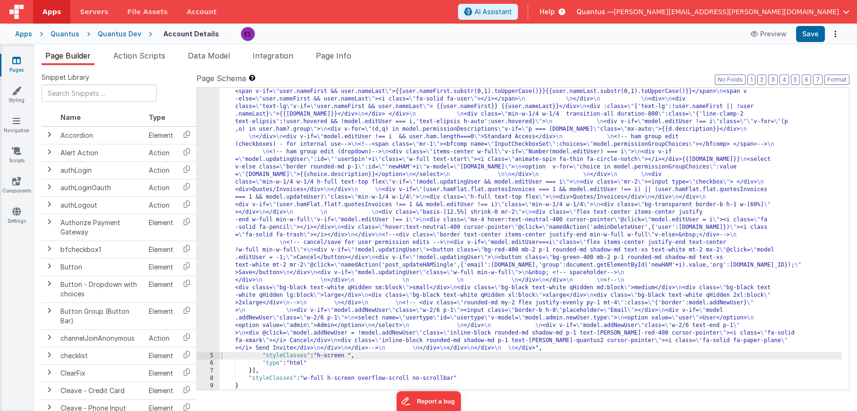
scroll to position [470, 0]
click at [260, 203] on div ""html" : "<div class= \" z-40 flex flex-wrap overflow-scroll no-scrollbar \" > …" at bounding box center [531, 151] width 623 height 1020
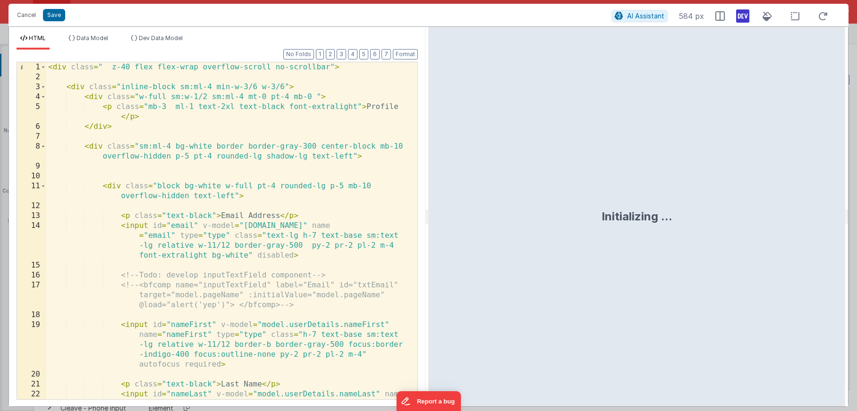
click at [201, 212] on div "< div class = " z-40 flex flex-wrap overflow-scroll no-scrollbar" > < div class…" at bounding box center [228, 260] width 364 height 397
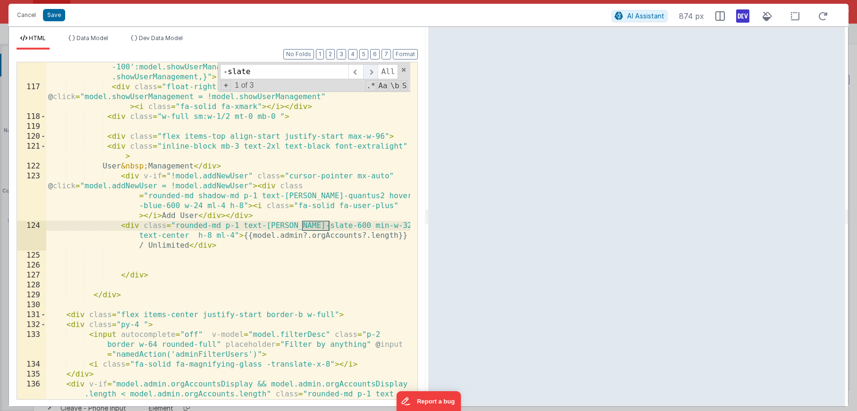
scroll to position [1805, 0]
type input "-slate"
click at [368, 71] on span at bounding box center [370, 71] width 15 height 15
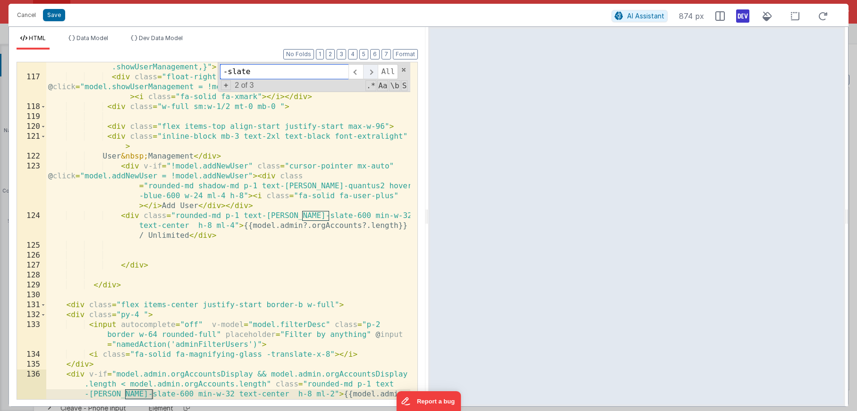
click at [368, 71] on span at bounding box center [370, 71] width 15 height 15
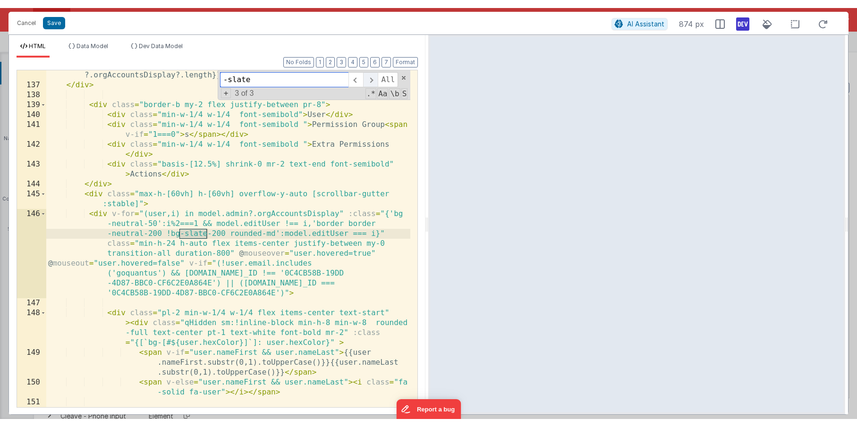
scroll to position [2153, 0]
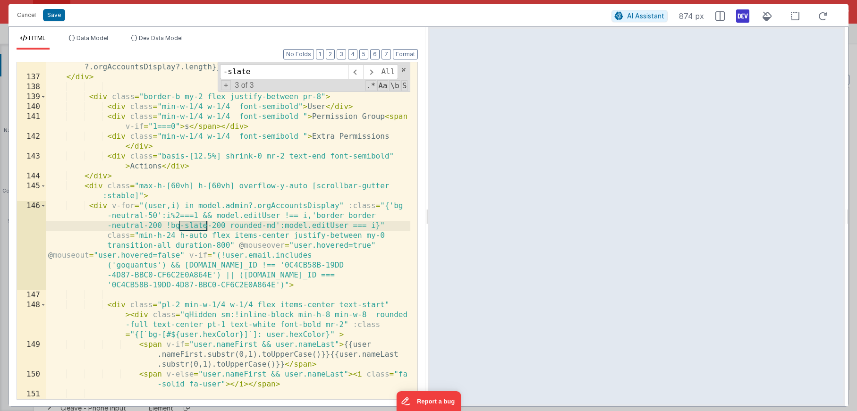
click at [223, 251] on div "< div v-if = "model.admin.orgAccountsDisplay && model.admin.orgAccountsDisplay …" at bounding box center [228, 226] width 364 height 387
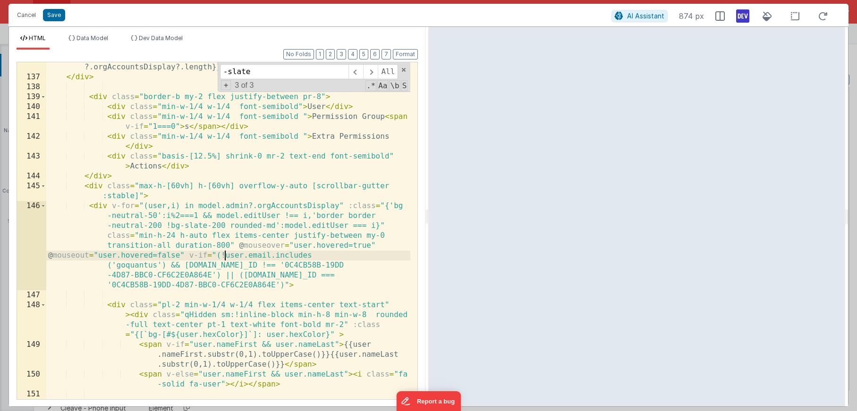
click at [194, 225] on div "< div v-if = "model.admin.orgAccountsDisplay && model.admin.orgAccountsDisplay …" at bounding box center [228, 226] width 364 height 387
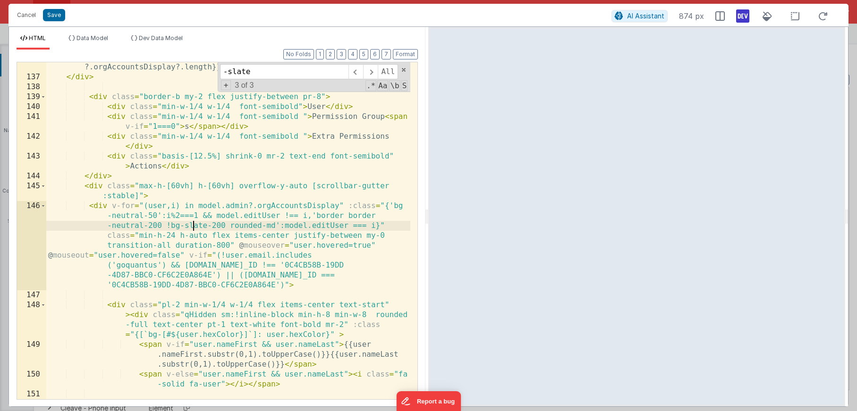
click at [194, 225] on div "< div v-if = "model.admin.orgAccountsDisplay && model.admin.orgAccountsDisplay …" at bounding box center [228, 226] width 364 height 387
click at [258, 70] on input "-slate" at bounding box center [284, 71] width 128 height 15
type input "!bg"
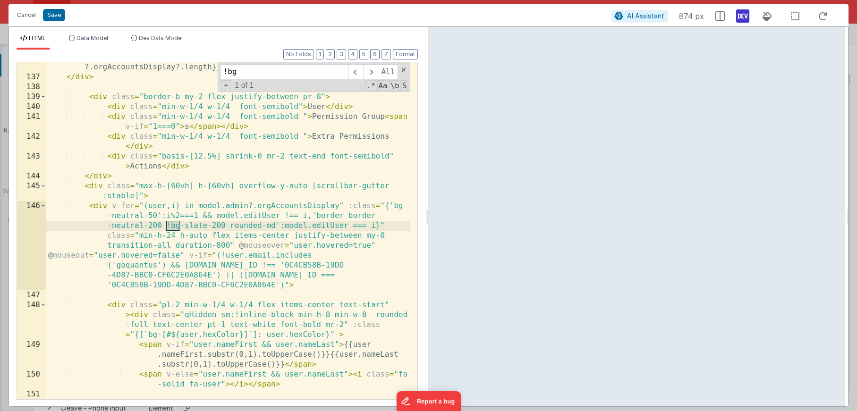
click at [180, 225] on div "< div v-if = "model.admin.orgAccountsDisplay && model.admin.orgAccountsDisplay …" at bounding box center [228, 226] width 364 height 387
click at [197, 224] on div "< div v-if = "model.admin.orgAccountsDisplay && model.admin.orgAccountsDisplay …" at bounding box center [228, 226] width 364 height 387
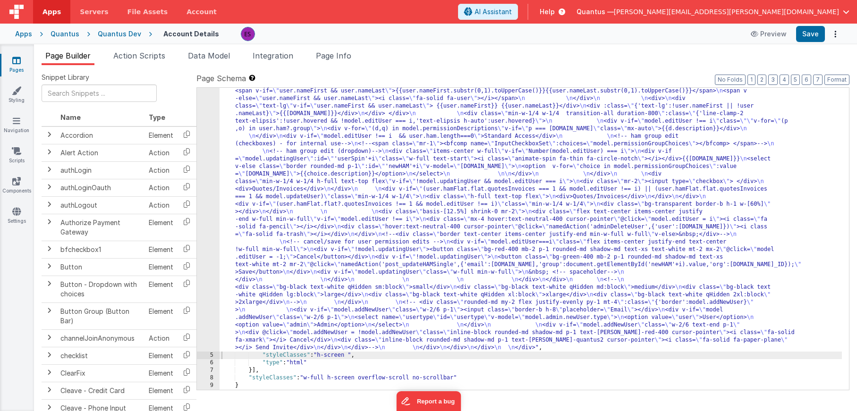
click at [174, 56] on ul "Page Builder Action Scripts Data Model Integration Page Info" at bounding box center [445, 57] width 823 height 15
click at [197, 51] on span "Data Model" at bounding box center [209, 55] width 42 height 9
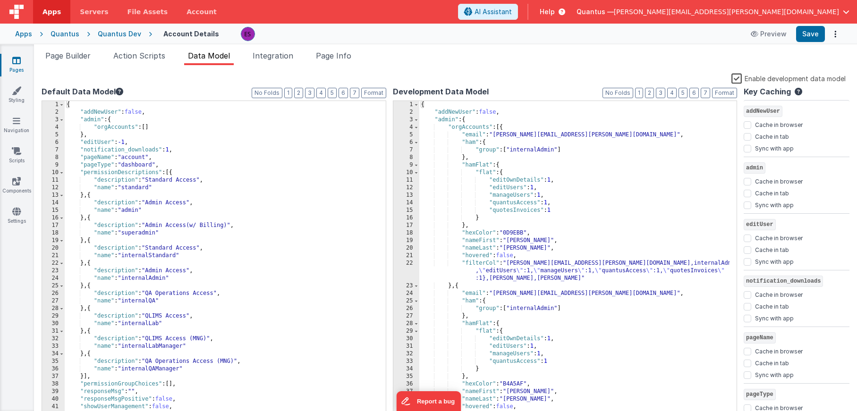
click at [735, 81] on label "Enable development data model" at bounding box center [789, 78] width 114 height 11
click at [0, 0] on input "Enable development data model" at bounding box center [0, 0] width 0 height 0
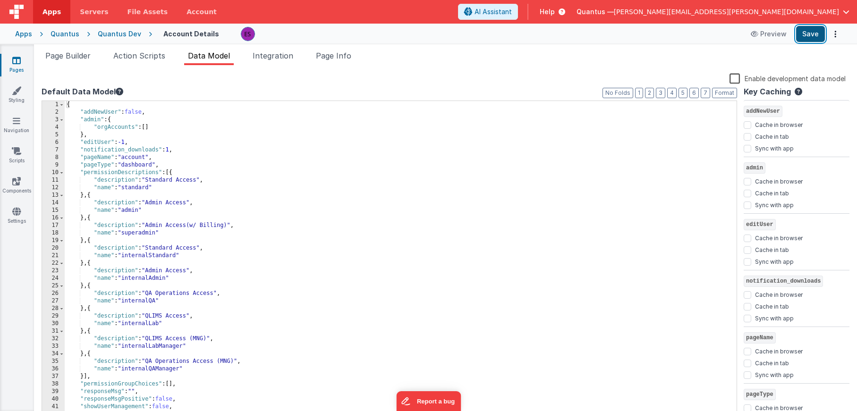
click at [809, 35] on button "Save" at bounding box center [810, 34] width 29 height 16
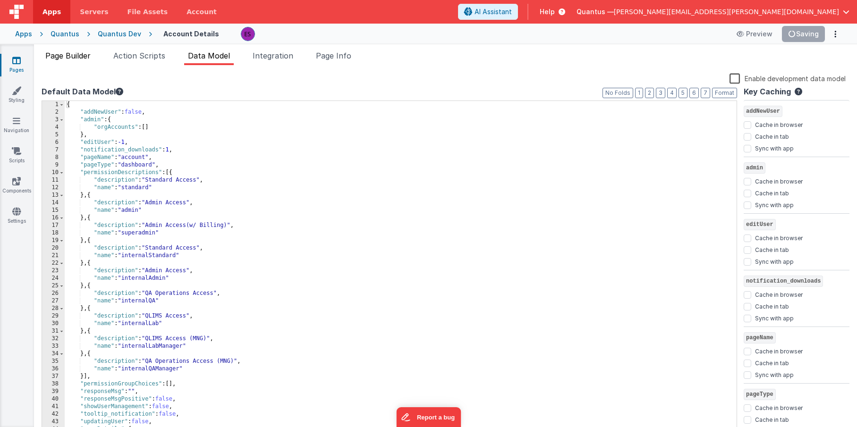
click at [58, 59] on span "Page Builder" at bounding box center [67, 55] width 45 height 9
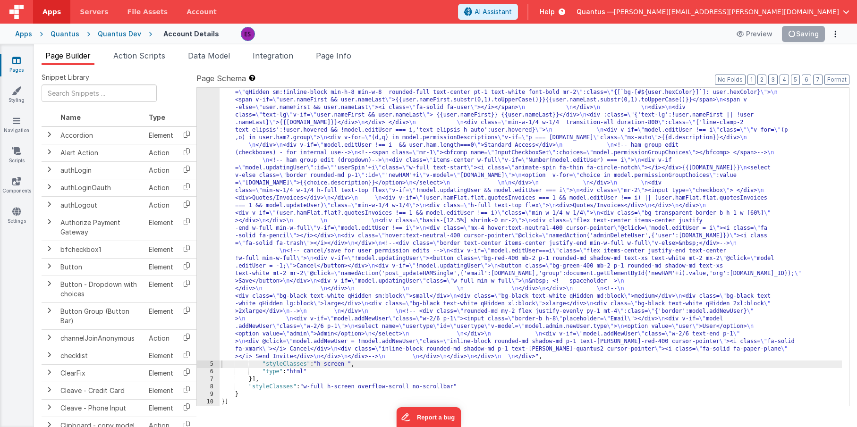
scroll to position [460, 0]
click at [274, 225] on div ""html" : "<div class= \" z-40 flex flex-wrap overflow-scroll no-scrollbar \" > …" at bounding box center [531, 168] width 623 height 1036
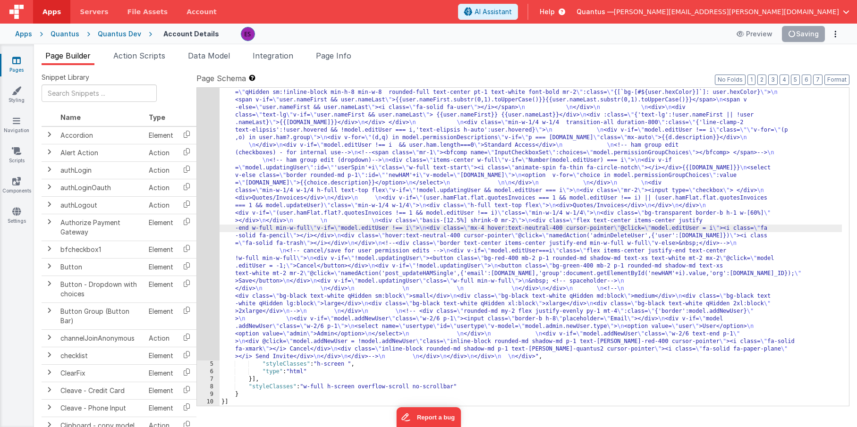
click at [205, 234] on div "4" at bounding box center [208, 5] width 23 height 710
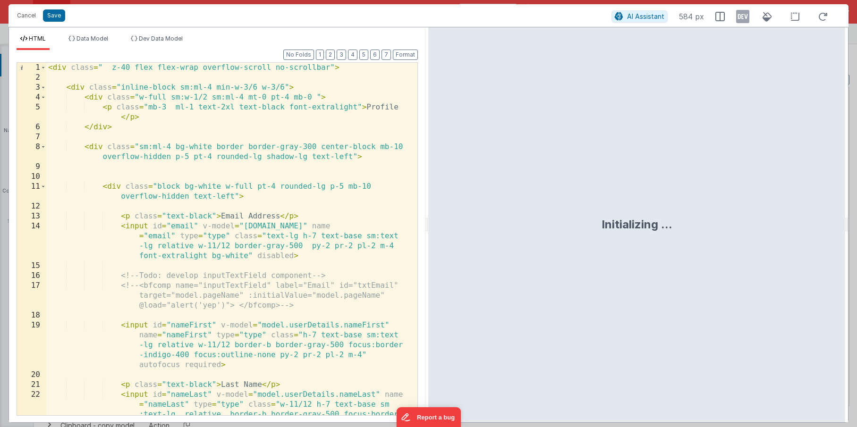
click at [321, 222] on div "< div class = " z-40 flex flex-wrap overflow-scroll no-scrollbar" > < div class…" at bounding box center [228, 269] width 364 height 412
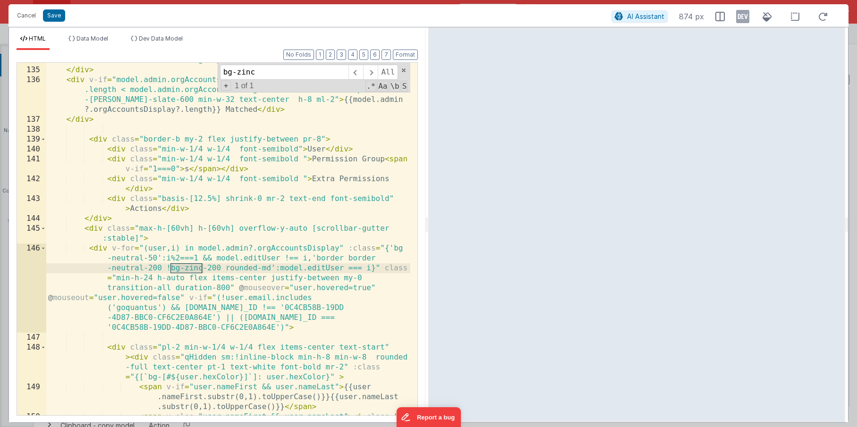
scroll to position [2111, 0]
type input "bg-zinc"
click at [227, 268] on div "< i class = "fa-solid fa-magnifying-glass -translate-x-8" > </ i > </ div > < d…" at bounding box center [228, 246] width 364 height 383
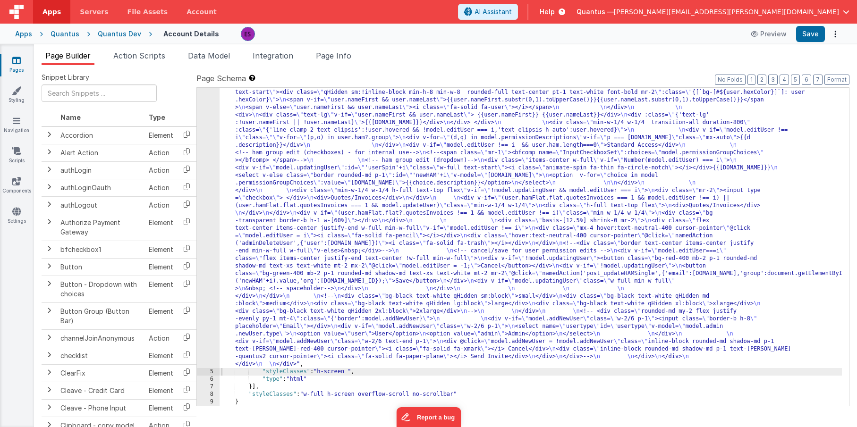
click at [232, 141] on div ""html" : "<div class= \" z-40 flex flex-wrap overflow-scroll no-scrollbar \" > …" at bounding box center [531, 172] width 623 height 1044
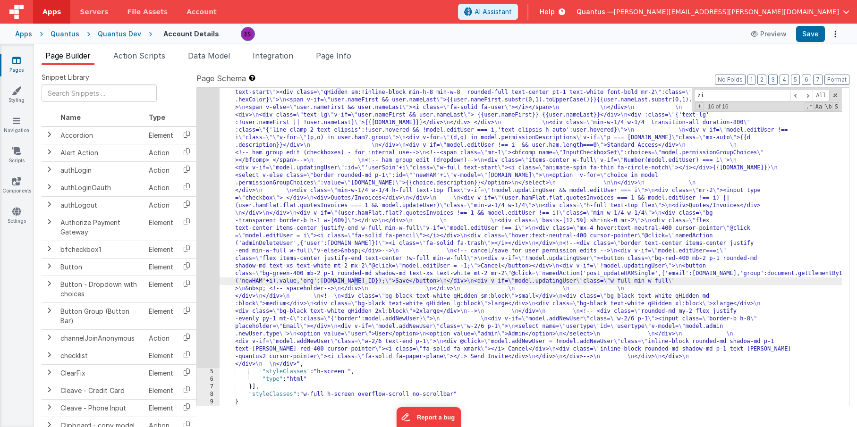
scroll to position [279, 0]
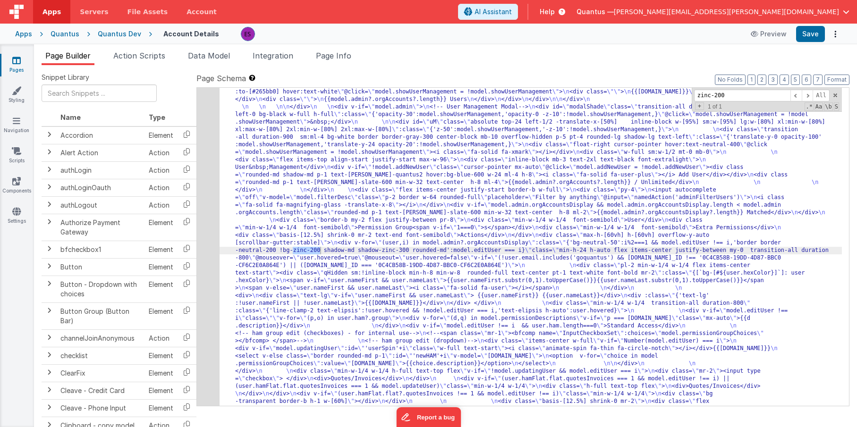
type input "zinc-200"
drag, startPoint x: 313, startPoint y: 249, endPoint x: 330, endPoint y: 243, distance: 17.9
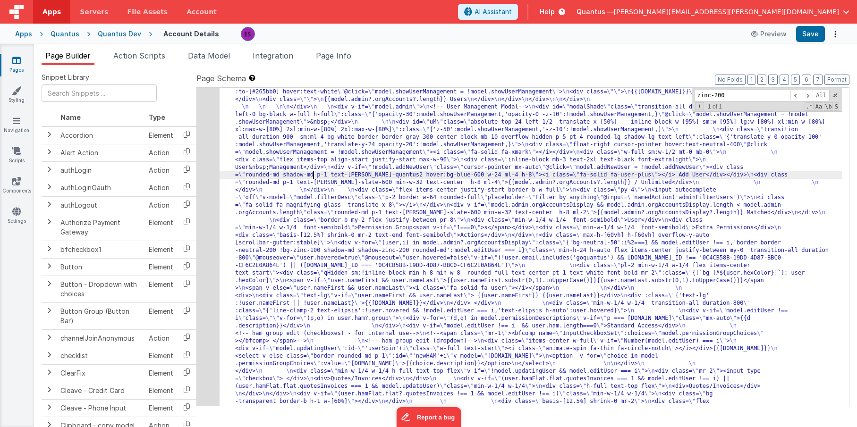
click at [201, 207] on div "4" at bounding box center [208, 190] width 23 height 718
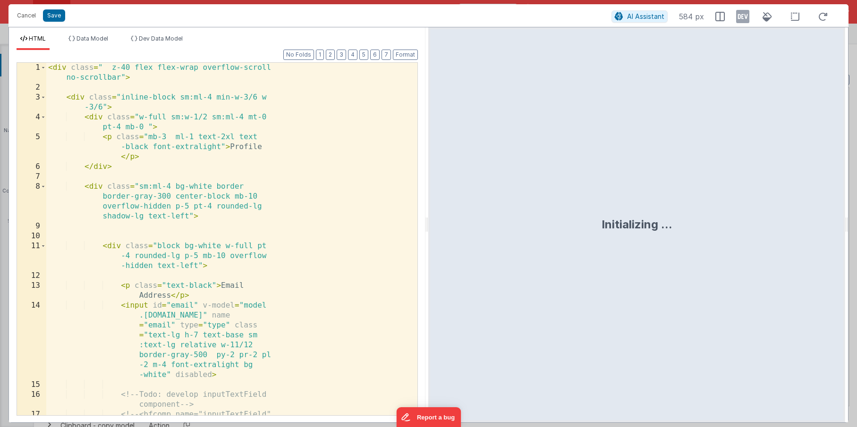
scroll to position [430, 0]
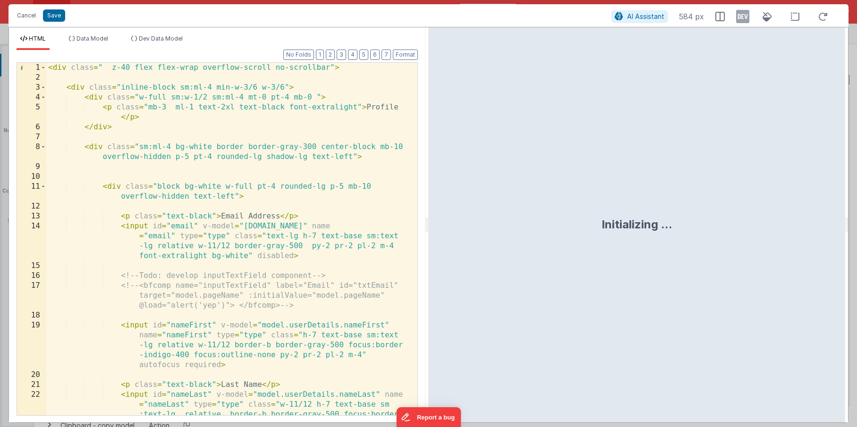
click at [231, 193] on div "< div class = " z-40 flex flex-wrap overflow-scroll no-scrollbar" > < div class…" at bounding box center [228, 269] width 364 height 412
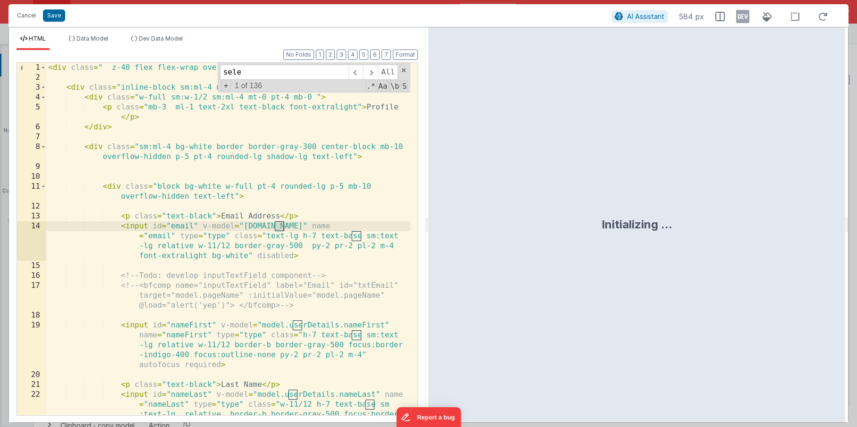
scroll to position [2641, 0]
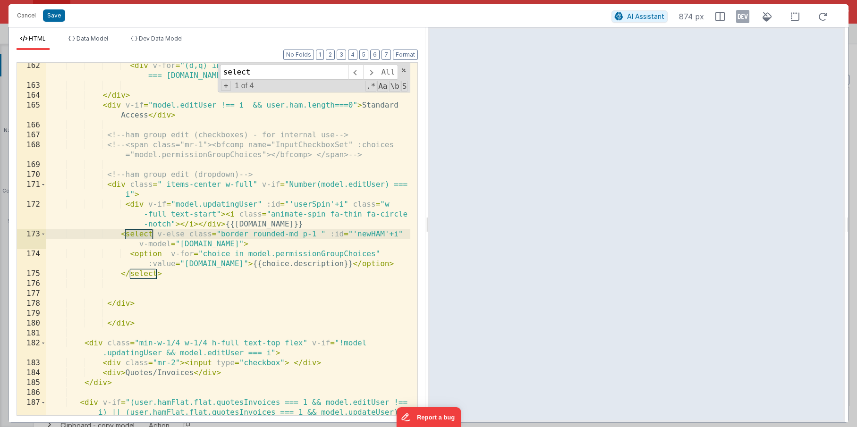
type input "select"
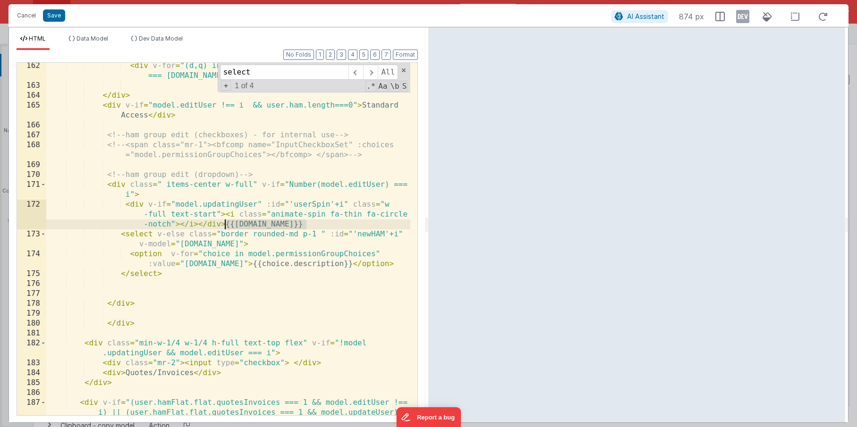
drag, startPoint x: 315, startPoint y: 226, endPoint x: 227, endPoint y: 222, distance: 87.5
click at [227, 222] on div "< div v-for = "(d,q) in model.permissionDescriptions" v-if = "p === [DOMAIN_NAM…" at bounding box center [228, 262] width 364 height 402
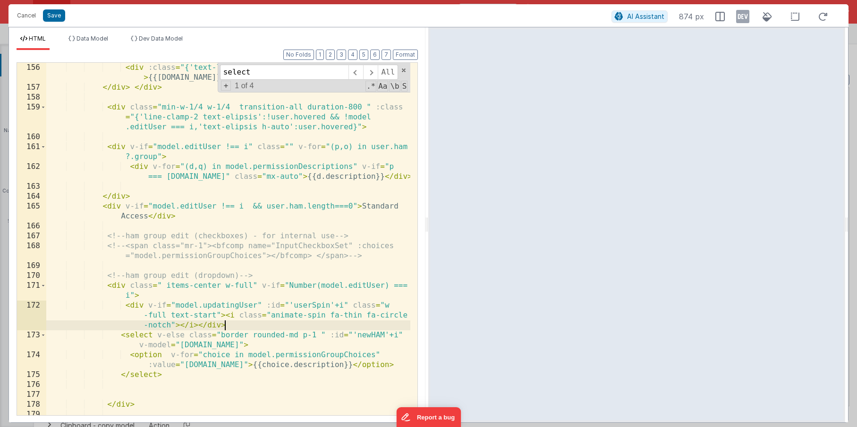
scroll to position [2539, 0]
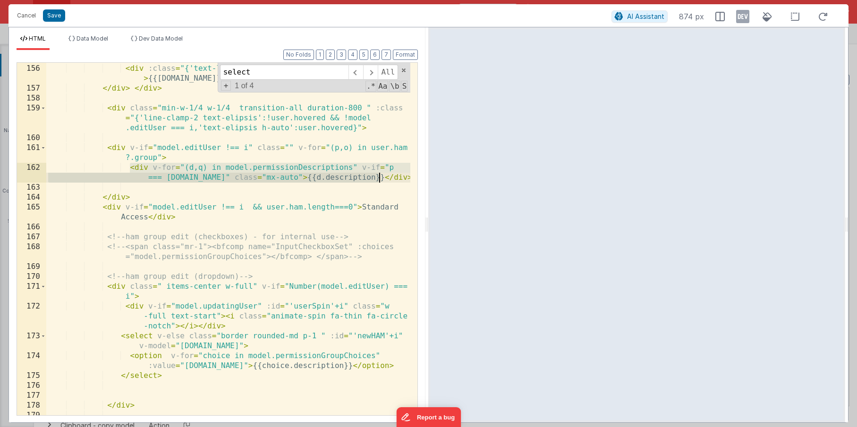
drag, startPoint x: 128, startPoint y: 168, endPoint x: 380, endPoint y: 176, distance: 252.4
click at [380, 176] on div "< div class = "text-lg" v-if = "user.nameFirst && user.nameLast" > {{user.nameF…" at bounding box center [228, 235] width 364 height 383
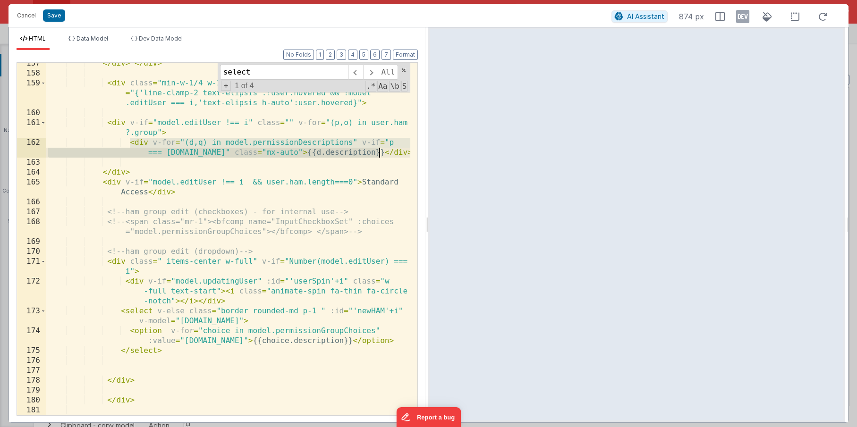
scroll to position [2581, 0]
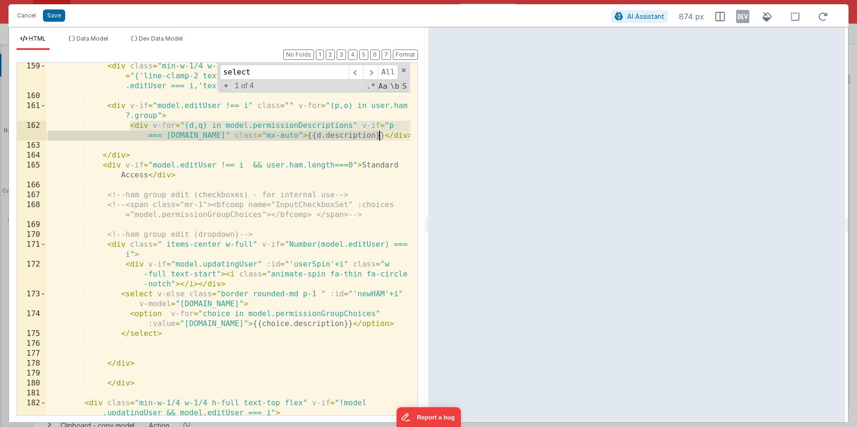
click at [276, 304] on div "< div class = "min-w-1/4 w-1/4 transition-all duration-800 " :class = "{'line-c…" at bounding box center [228, 257] width 364 height 393
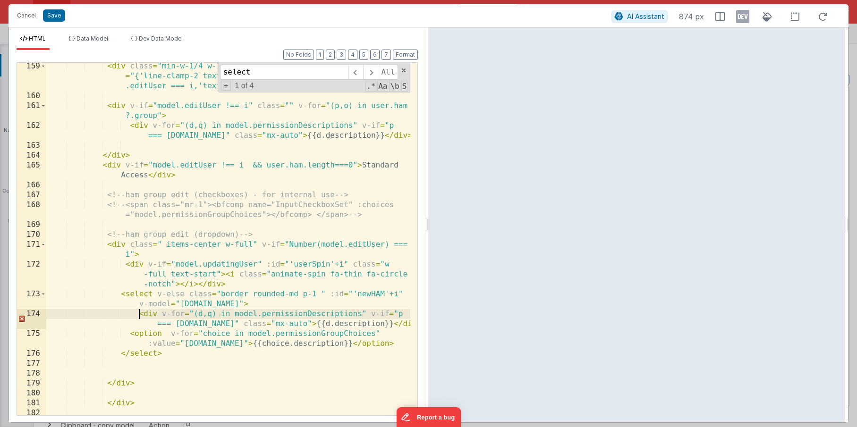
click at [140, 314] on div "< div class = "min-w-1/4 w-1/4 transition-all duration-800 " :class = "{'line-c…" at bounding box center [228, 262] width 364 height 402
click at [149, 313] on div "< div class = "min-w-1/4 w-1/4 transition-all duration-800 " :class = "{'line-c…" at bounding box center [228, 262] width 364 height 402
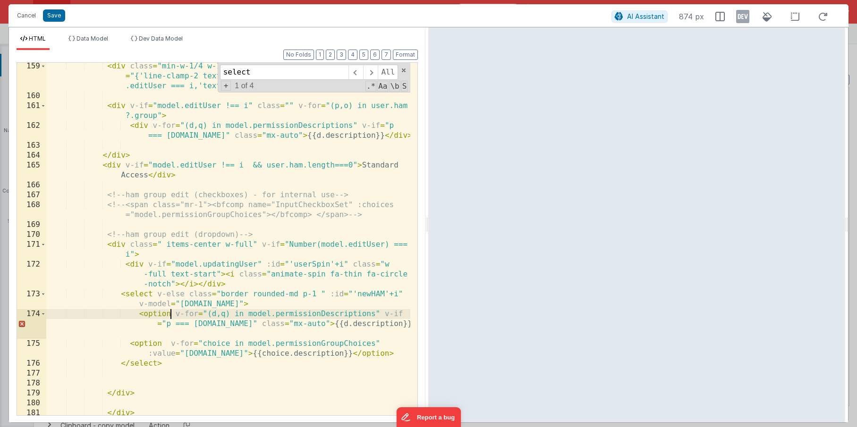
click at [388, 324] on div "< div class = "min-w-1/4 w-1/4 transition-all duration-800 " :class = "{'line-c…" at bounding box center [228, 257] width 364 height 393
click at [394, 325] on div "< div class = "min-w-1/4 w-1/4 transition-all duration-800 " :class = "{'line-c…" at bounding box center [228, 257] width 364 height 393
drag, startPoint x: 228, startPoint y: 324, endPoint x: 294, endPoint y: 323, distance: 66.1
click at [294, 323] on div "< div class = "min-w-1/4 w-1/4 transition-all duration-800 " :class = "{'line-c…" at bounding box center [228, 257] width 364 height 393
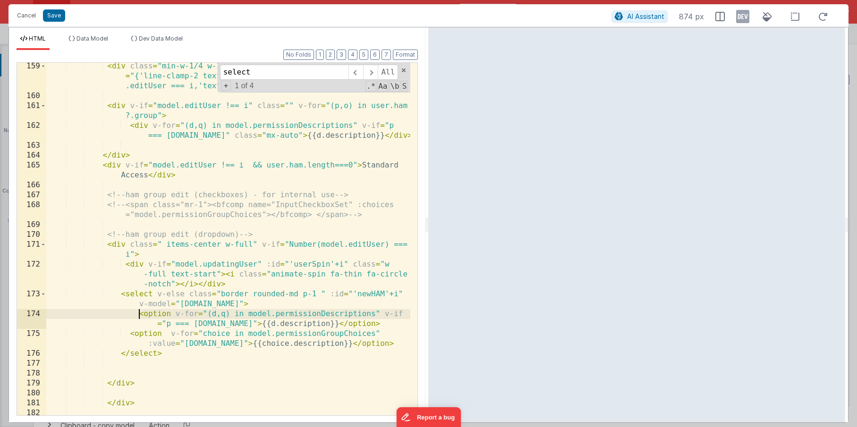
click at [139, 314] on div "< div class = "min-w-1/4 w-1/4 transition-all duration-800 " :class = "{'line-c…" at bounding box center [228, 262] width 364 height 402
click at [199, 323] on div "< div class = "min-w-1/4 w-1/4 transition-all duration-800 " :class = "{'line-c…" at bounding box center [228, 262] width 364 height 402
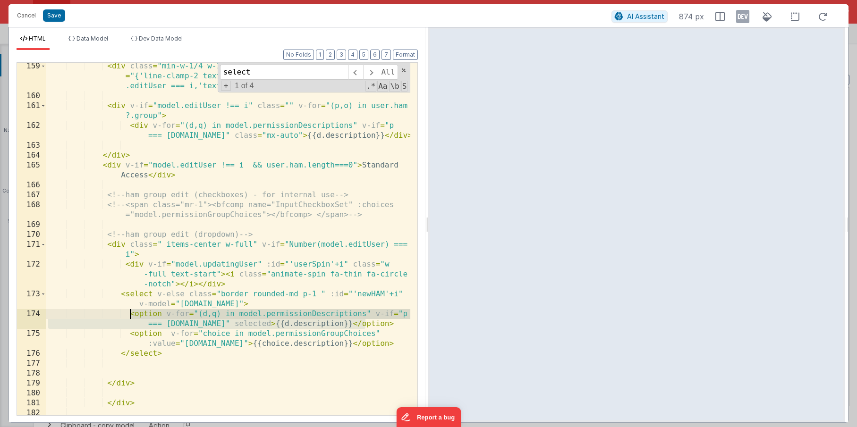
drag, startPoint x: 366, startPoint y: 321, endPoint x: 128, endPoint y: 311, distance: 237.3
click at [128, 311] on div "< div class = "min-w-1/4 w-1/4 transition-all duration-800 " :class = "{'line-c…" at bounding box center [228, 262] width 364 height 402
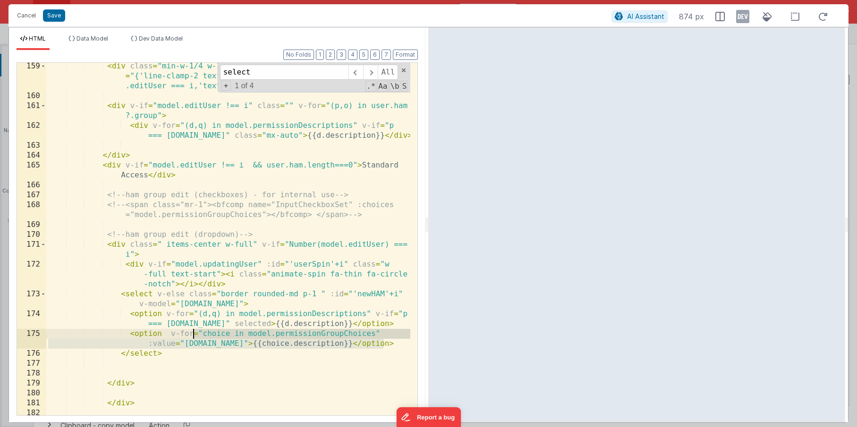
drag, startPoint x: 385, startPoint y: 343, endPoint x: 192, endPoint y: 335, distance: 192.9
click at [192, 335] on div "< div class = "min-w-1/4 w-1/4 transition-all duration-800 " :class = "{'line-c…" at bounding box center [228, 262] width 364 height 402
click at [123, 334] on div "< div class = "min-w-1/4 w-1/4 transition-all duration-800 " :class = "{'line-c…" at bounding box center [228, 262] width 364 height 402
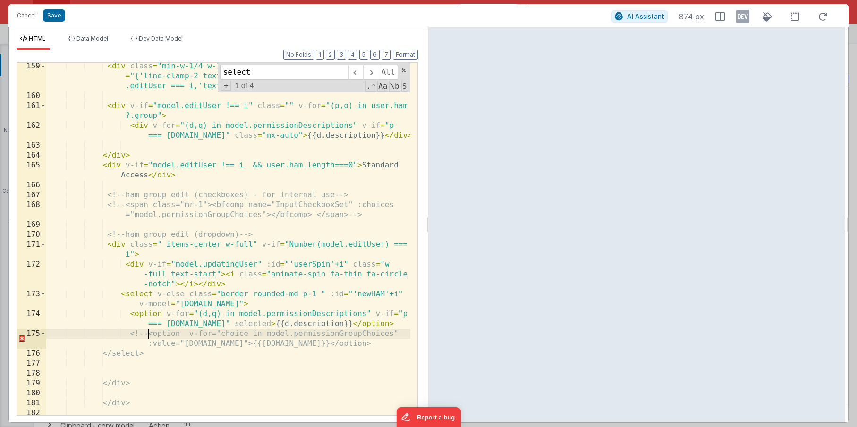
click at [390, 342] on div "< div class = "min-w-1/4 w-1/4 transition-all duration-800 " :class = "{'line-c…" at bounding box center [228, 262] width 364 height 402
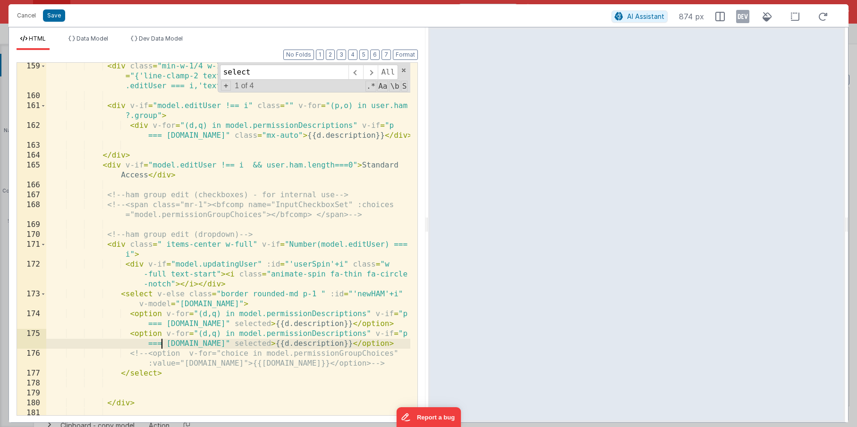
click at [163, 343] on div "< div class = "min-w-1/4 w-1/4 transition-all duration-800 " :class = "{'line-c…" at bounding box center [228, 257] width 364 height 393
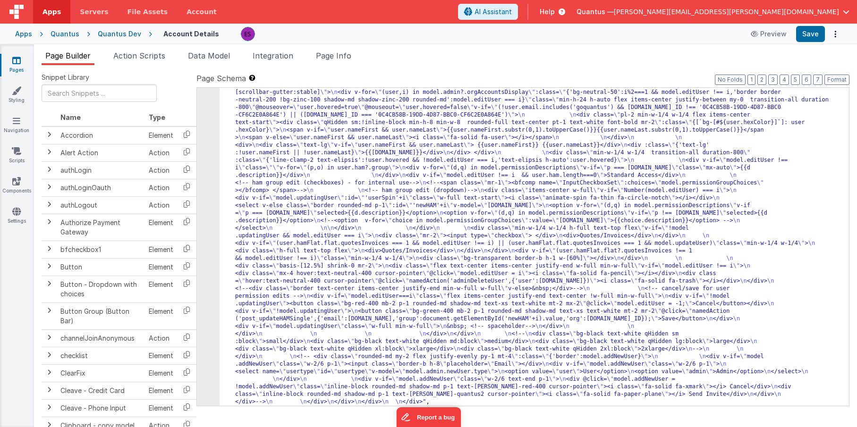
drag, startPoint x: 336, startPoint y: 216, endPoint x: 291, endPoint y: 222, distance: 46.2
click at [336, 216] on div ""html" : "<div class= \" z-40 flex flex-wrap overflow-scroll no-scrollbar \" > …" at bounding box center [531, 207] width 623 height 1052
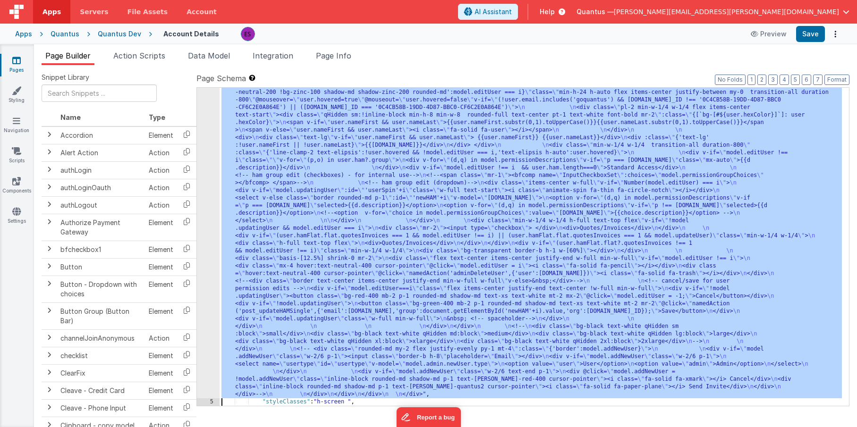
click at [205, 262] on div "4" at bounding box center [208, 36] width 23 height 726
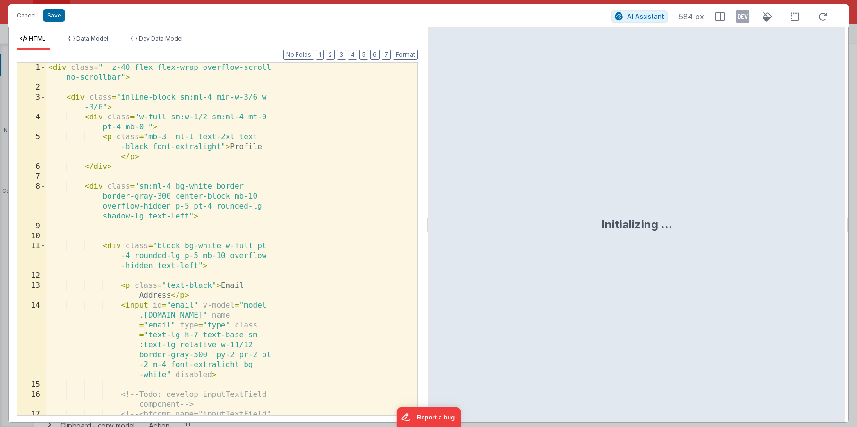
scroll to position [437, 0]
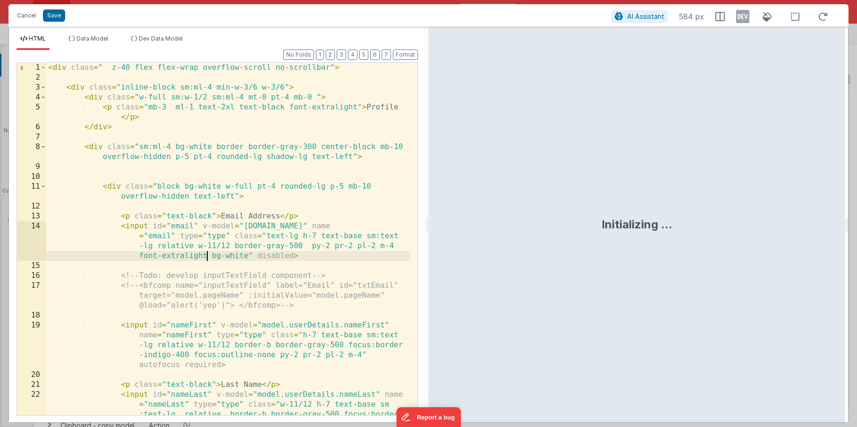
click at [208, 258] on div "< div class = " z-40 flex flex-wrap overflow-scroll no-scrollbar" > < div class…" at bounding box center [228, 269] width 364 height 412
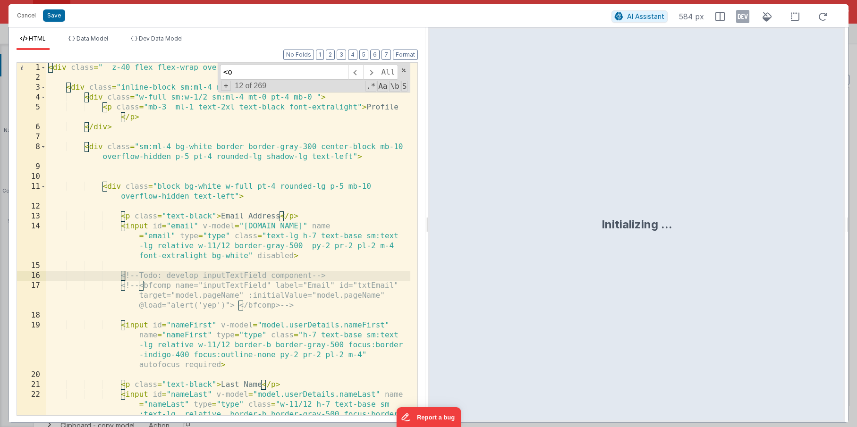
scroll to position [2661, 0]
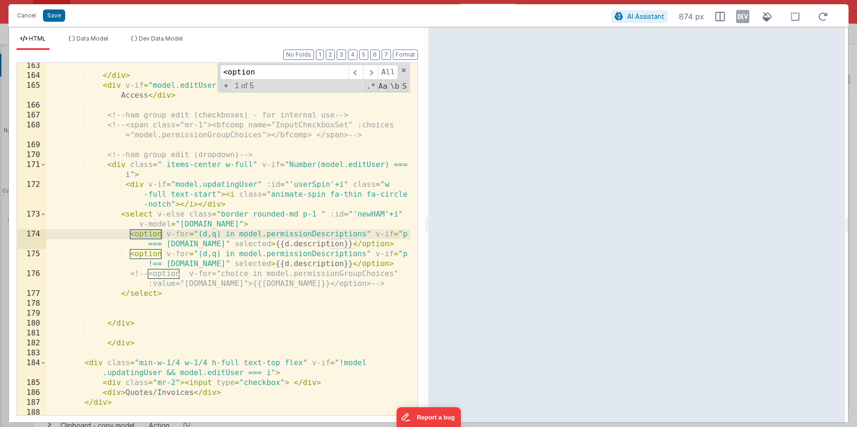
type input "<option"
click at [404, 233] on div "</ div > < div v-if = "model.editUser !== i && user.ham.length===0" > Standard …" at bounding box center [228, 257] width 364 height 393
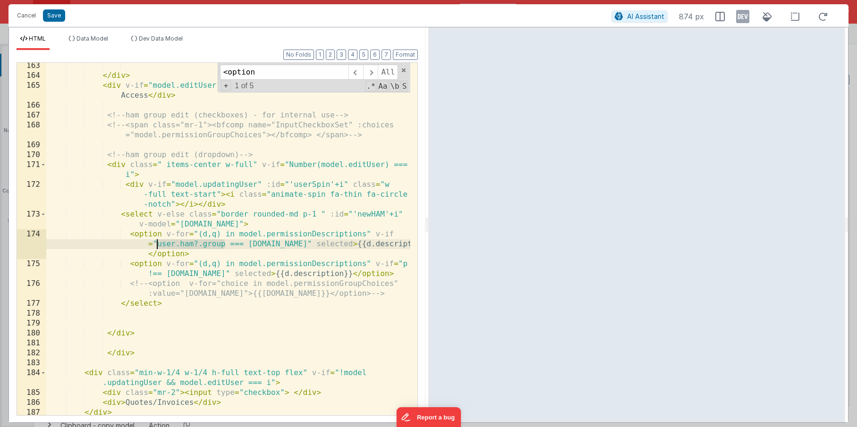
drag, startPoint x: 225, startPoint y: 246, endPoint x: 157, endPoint y: 247, distance: 68.5
click at [157, 247] on div "</ div > < div v-if = "model.editUser !== i && user.ham.length===0" > Standard …" at bounding box center [228, 247] width 364 height 373
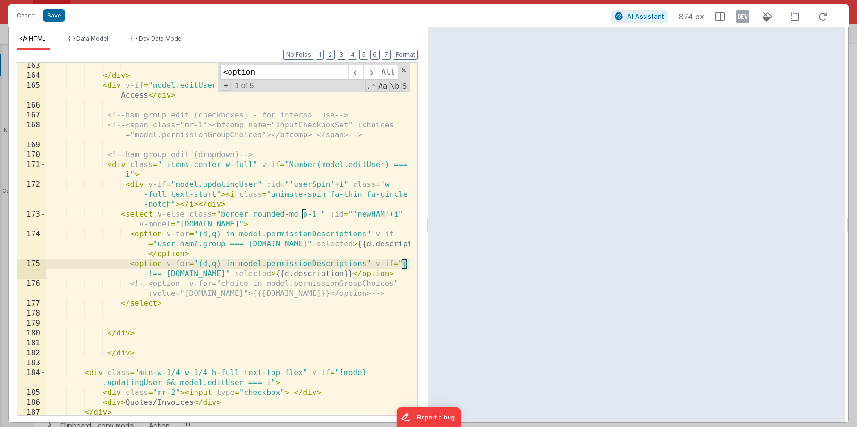
click at [406, 264] on div "</ div > < div v-if = "model.editUser !== i && user.ham.length===0" > Standard …" at bounding box center [228, 247] width 364 height 373
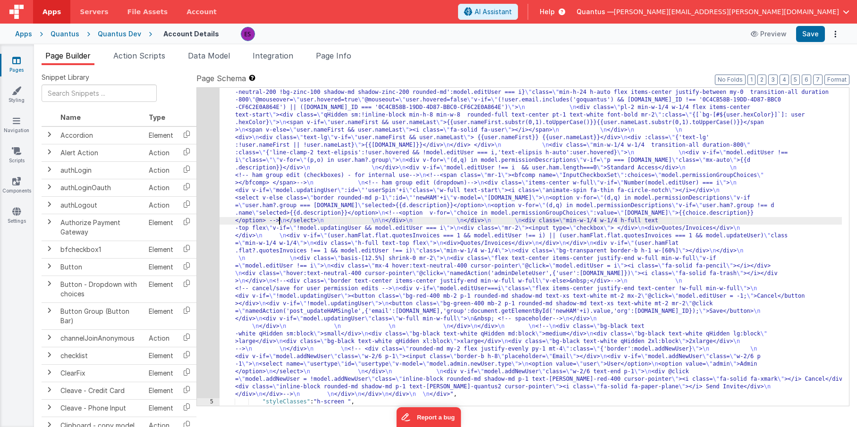
click at [278, 221] on div ""html" : "<div class= \" z-40 flex flex-wrap overflow-scroll no-scrollbar \" > …" at bounding box center [531, 199] width 623 height 1052
click at [202, 239] on div "4" at bounding box center [208, 36] width 23 height 726
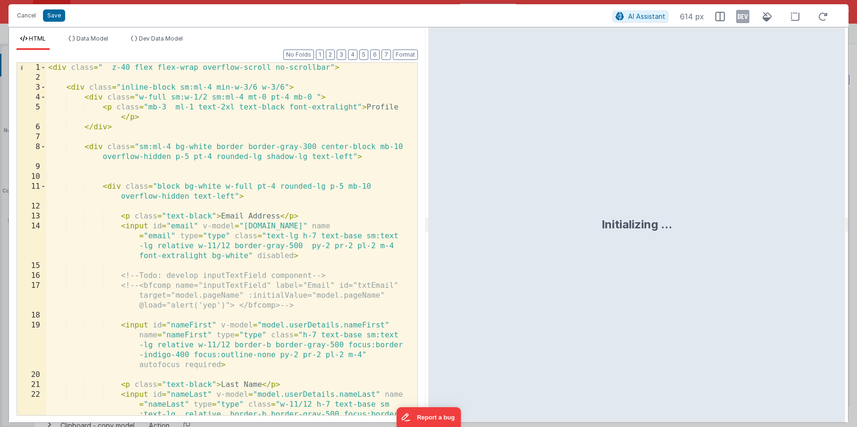
click at [208, 234] on div "< div class = " z-40 flex flex-wrap overflow-scroll no-scrollbar" > < div class…" at bounding box center [228, 269] width 364 height 412
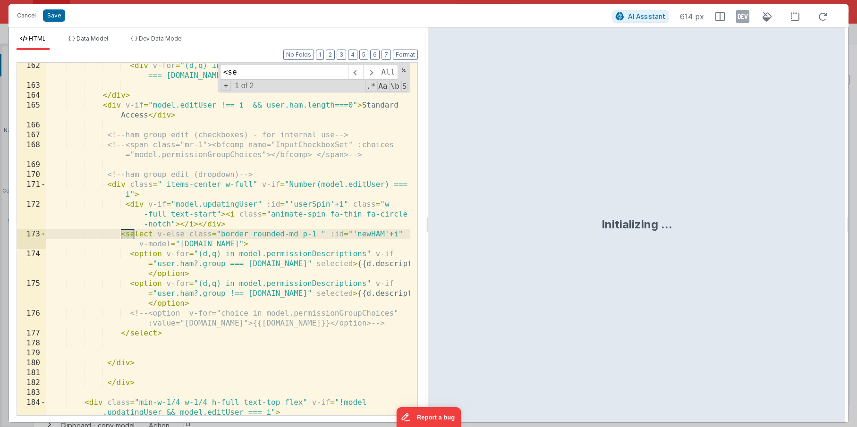
scroll to position [2641, 0]
type input "<sele"
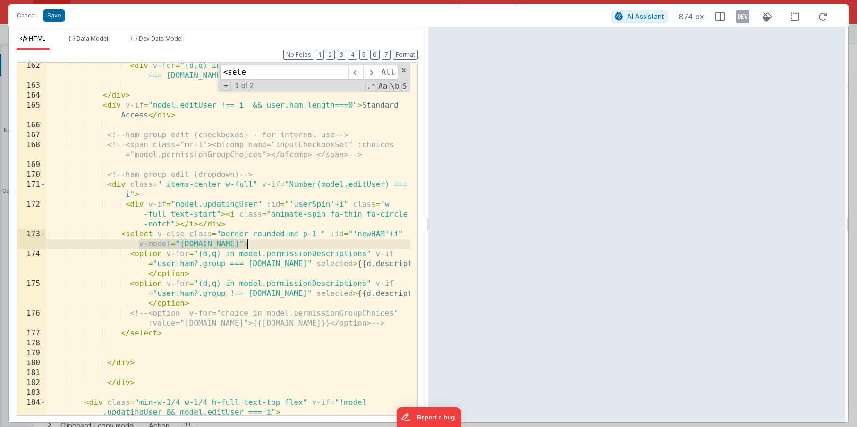
drag, startPoint x: 137, startPoint y: 245, endPoint x: 246, endPoint y: 243, distance: 108.2
click at [246, 243] on div "< div v-for = "(d,q) in model.permissionDescriptions" v-if = "p === [DOMAIN_NAM…" at bounding box center [228, 252] width 364 height 383
